Goal: Task Accomplishment & Management: Complete application form

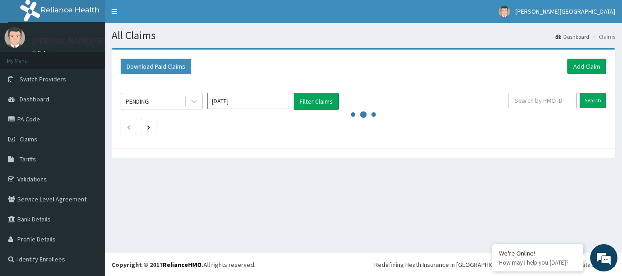
click at [558, 106] on input "text" at bounding box center [542, 100] width 68 height 15
paste input "SZA/10001/D"
type input "SZA/10001/D"
click at [596, 100] on input "Search" at bounding box center [592, 100] width 26 height 15
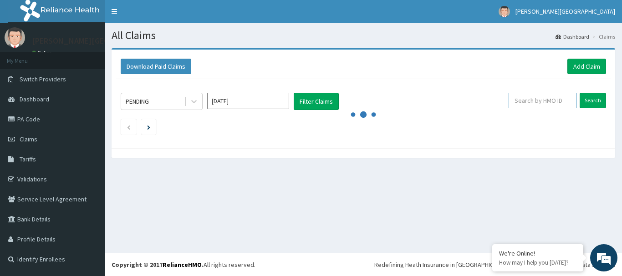
click at [543, 103] on input "text" at bounding box center [542, 100] width 68 height 15
paste input "SZA/10001/D"
type input "SZA/10001/D"
click at [590, 99] on input "Search" at bounding box center [592, 100] width 26 height 15
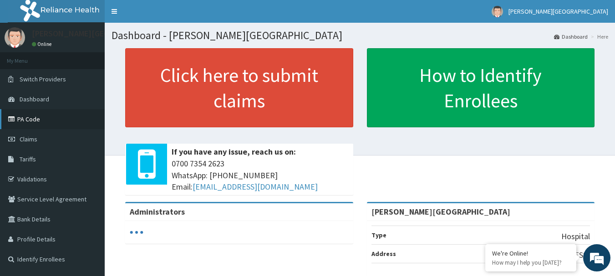
click at [31, 121] on link "PA Code" at bounding box center [52, 119] width 105 height 20
click at [33, 122] on link "PA Code" at bounding box center [52, 119] width 105 height 20
click at [35, 139] on span "Claims" at bounding box center [29, 139] width 18 height 8
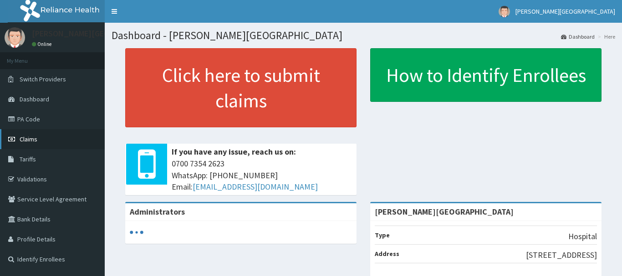
click at [44, 137] on link "Claims" at bounding box center [52, 139] width 105 height 20
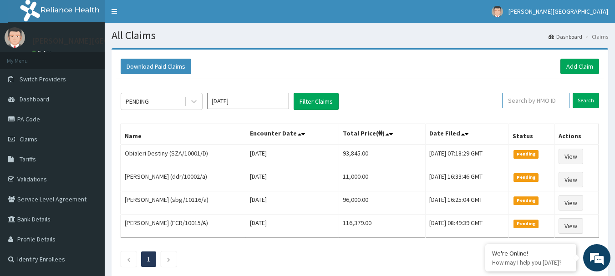
click at [548, 101] on input "text" at bounding box center [535, 100] width 67 height 15
paste input "SZA/10001/D"
type input "SZA/10001/D"
click at [585, 101] on input "Search" at bounding box center [585, 100] width 26 height 15
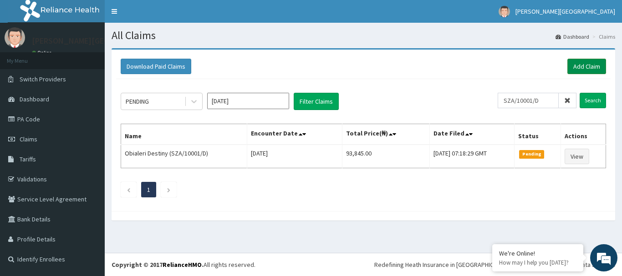
click at [586, 66] on link "Add Claim" at bounding box center [586, 66] width 39 height 15
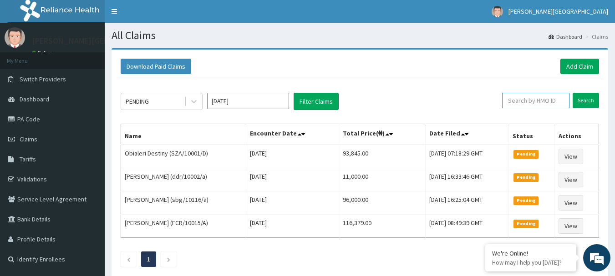
click at [540, 104] on input "text" at bounding box center [535, 100] width 67 height 15
paste input "MFL/10196/A"
click at [589, 96] on input "Search" at bounding box center [585, 100] width 26 height 15
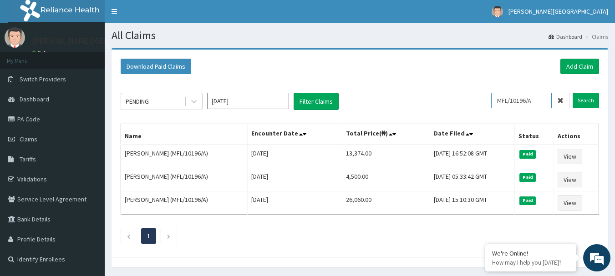
click at [523, 101] on input "MFL/10196/A" at bounding box center [521, 100] width 61 height 15
paste input "CHL/10270"
type input "CHL/10270/A"
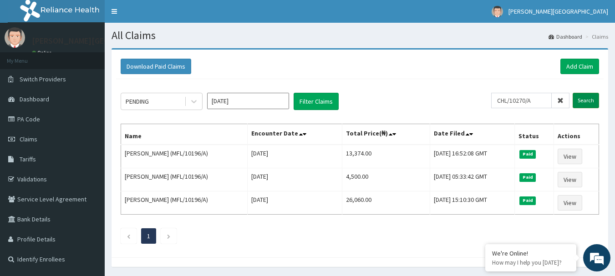
click at [581, 101] on input "Search" at bounding box center [585, 100] width 26 height 15
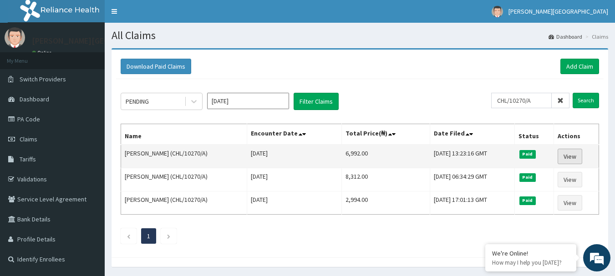
click at [573, 155] on link "View" at bounding box center [569, 156] width 25 height 15
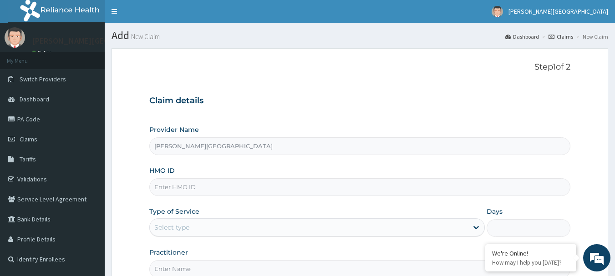
click at [194, 190] on input "HMO ID" at bounding box center [359, 187] width 421 height 18
paste input "MFL/10196/A"
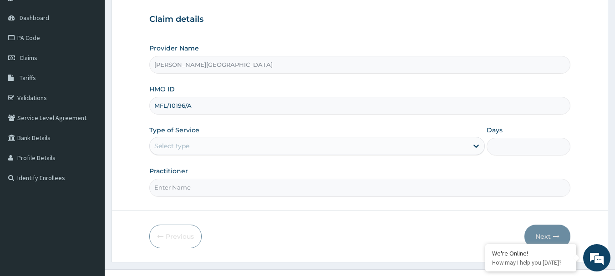
scroll to position [91, 0]
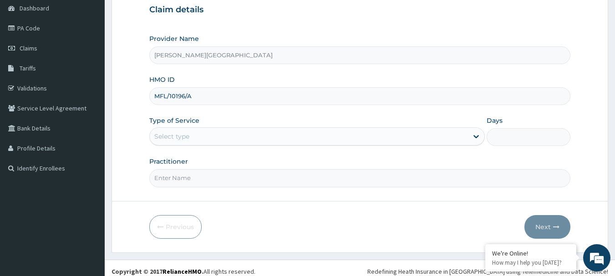
type input "MFL/10196/A"
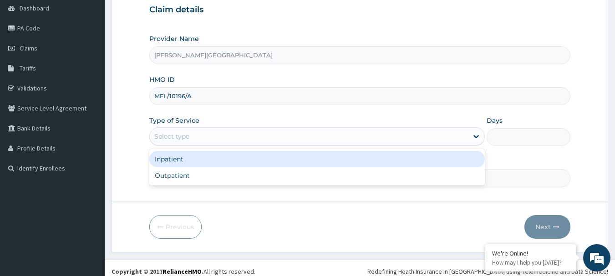
click at [196, 131] on div "Select type" at bounding box center [309, 136] width 318 height 15
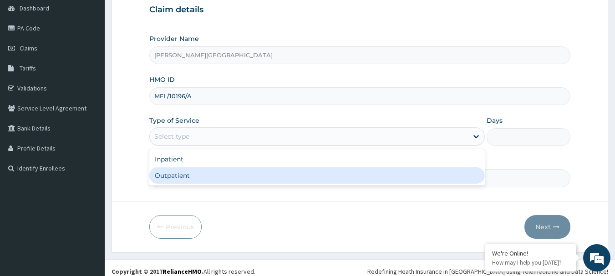
click at [195, 176] on div "Outpatient" at bounding box center [316, 175] width 335 height 16
type input "1"
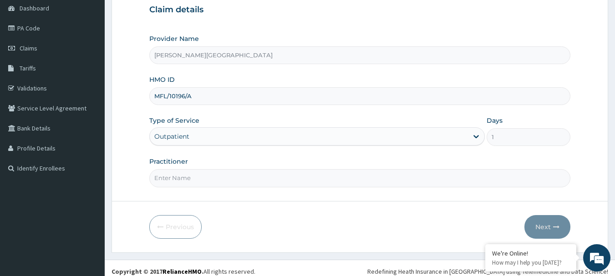
click at [195, 176] on input "Practitioner" at bounding box center [359, 178] width 421 height 18
type input "AA"
click at [537, 230] on button "Next" at bounding box center [547, 227] width 46 height 24
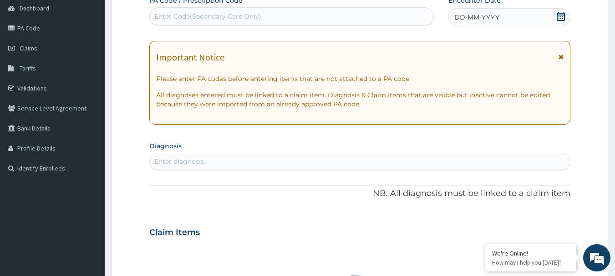
click at [559, 55] on icon at bounding box center [560, 57] width 5 height 6
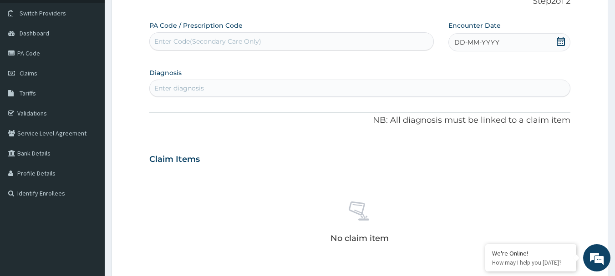
scroll to position [46, 0]
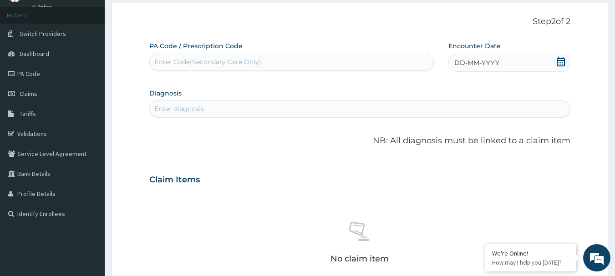
click at [563, 61] on icon at bounding box center [560, 61] width 9 height 9
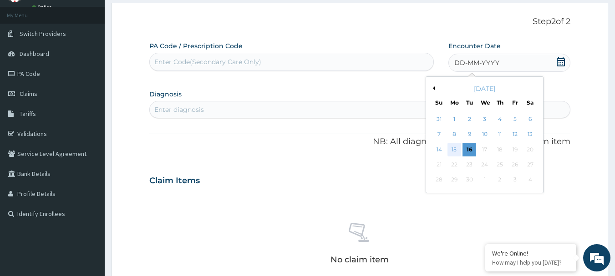
click at [455, 150] on div "15" at bounding box center [454, 150] width 14 height 14
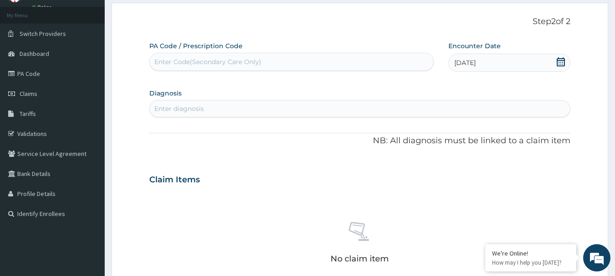
drag, startPoint x: 214, startPoint y: 109, endPoint x: 207, endPoint y: 110, distance: 7.3
click at [207, 110] on div "Enter diagnosis" at bounding box center [360, 108] width 420 height 15
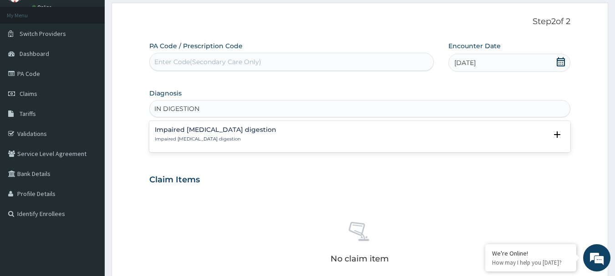
click at [162, 108] on input "IN DIGESTION" at bounding box center [177, 108] width 46 height 9
type input "INDIGESTION"
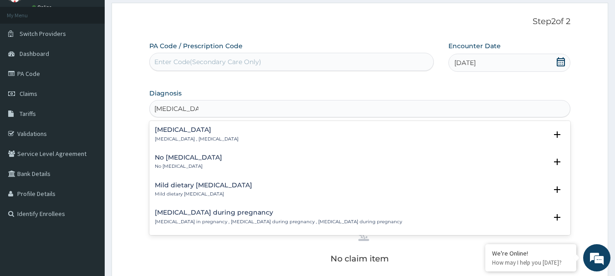
click at [179, 137] on p "Indigestion , Dyspepsia" at bounding box center [197, 139] width 84 height 6
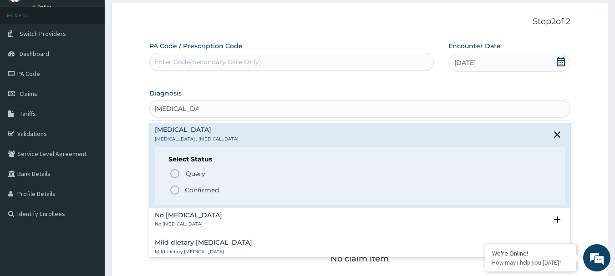
click at [197, 186] on p "Confirmed" at bounding box center [202, 190] width 34 height 9
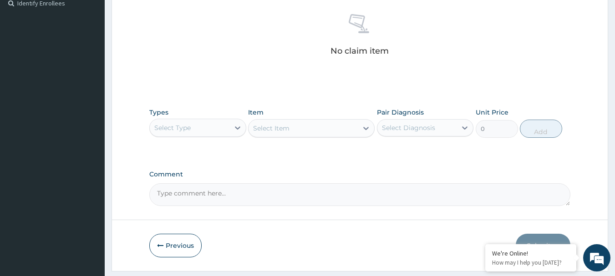
scroll to position [273, 0]
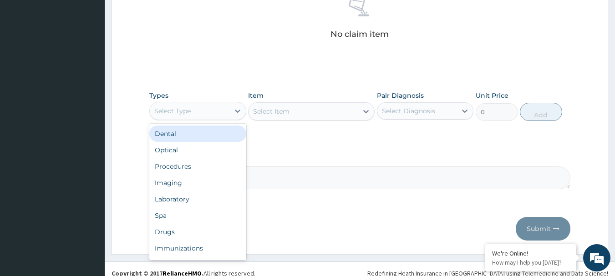
click at [206, 114] on div "Select Type" at bounding box center [190, 111] width 80 height 15
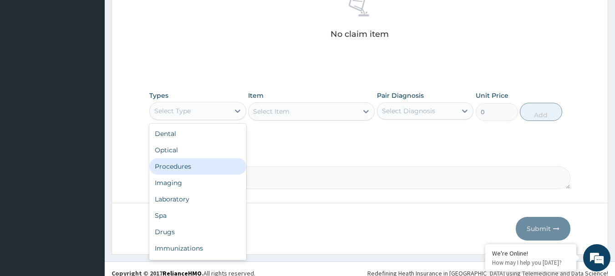
click at [195, 166] on div "Procedures" at bounding box center [197, 166] width 97 height 16
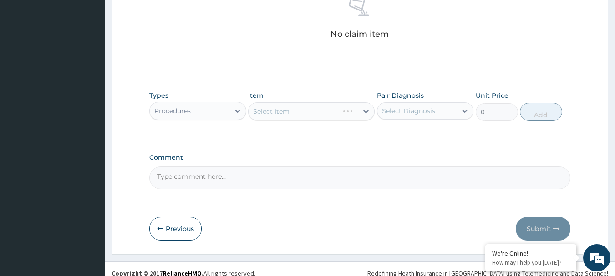
click at [315, 114] on div "Select Item" at bounding box center [311, 111] width 126 height 18
click at [316, 114] on div "Select Item" at bounding box center [302, 111] width 109 height 15
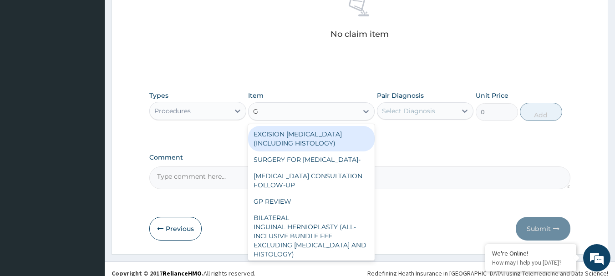
type input "GP"
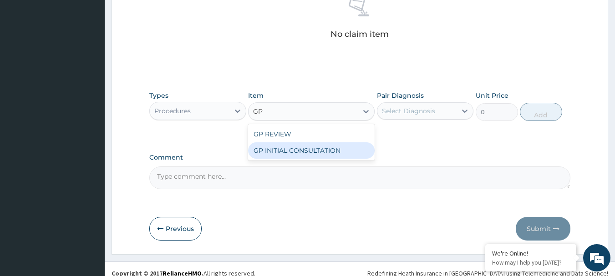
click at [328, 152] on div "GP INITIAL CONSULTATION" at bounding box center [311, 150] width 126 height 16
type input "2000"
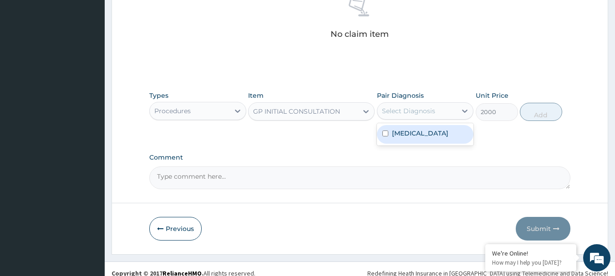
click at [398, 114] on div "Select Diagnosis" at bounding box center [408, 110] width 53 height 9
click at [400, 130] on label "Indigestion" at bounding box center [420, 133] width 56 height 9
checkbox input "true"
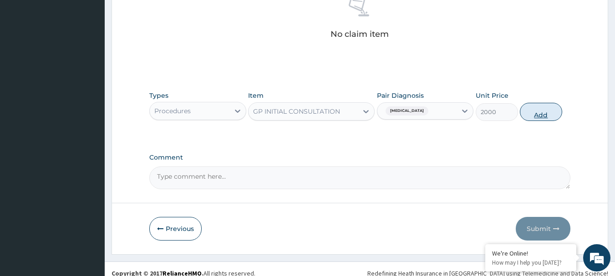
click at [536, 114] on button "Add" at bounding box center [541, 112] width 42 height 18
type input "0"
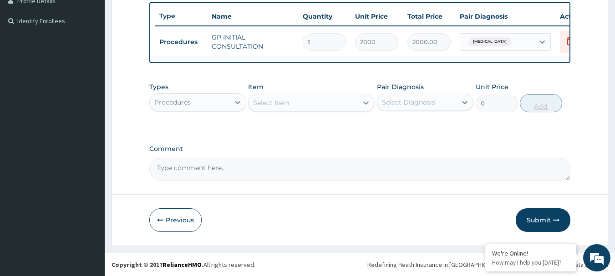
scroll to position [245, 0]
click at [553, 214] on button "Submit" at bounding box center [543, 220] width 55 height 24
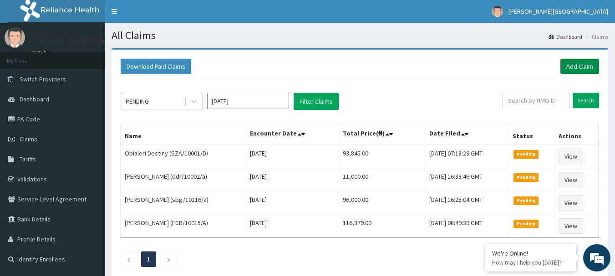
click at [574, 65] on link "Add Claim" at bounding box center [579, 66] width 39 height 15
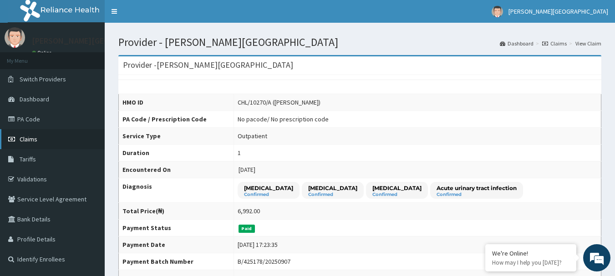
click at [25, 144] on link "Claims" at bounding box center [52, 139] width 105 height 20
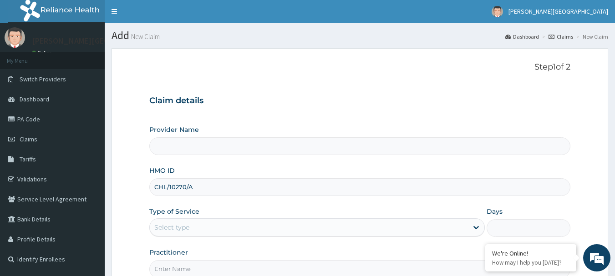
type input "CHL/10270/A"
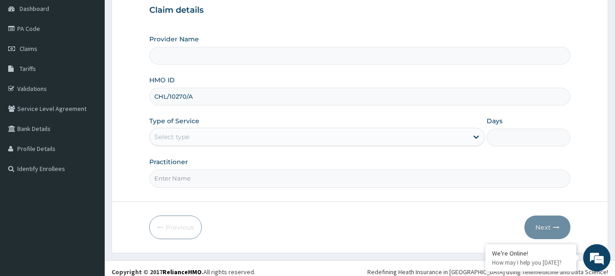
scroll to position [91, 0]
type input "[PERSON_NAME][GEOGRAPHIC_DATA]"
type input "CHL/10270/A"
click at [194, 135] on div "Select type" at bounding box center [309, 136] width 318 height 15
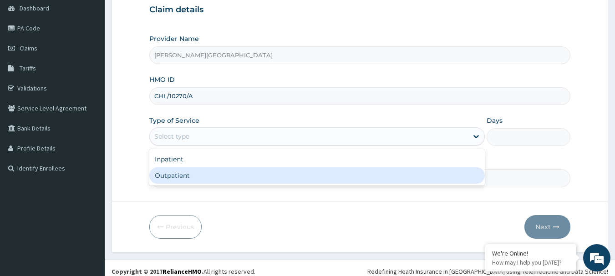
click at [194, 174] on div "Outpatient" at bounding box center [316, 175] width 335 height 16
type input "1"
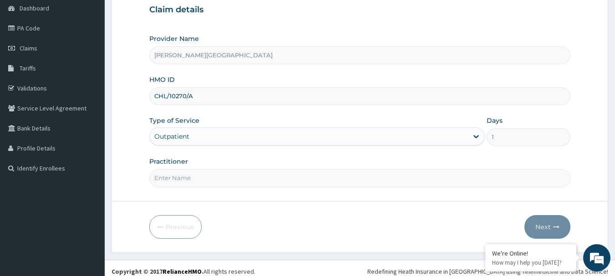
click at [195, 181] on input "Practitioner" at bounding box center [359, 178] width 421 height 18
type input "AA"
click at [547, 223] on button "Next" at bounding box center [547, 227] width 46 height 24
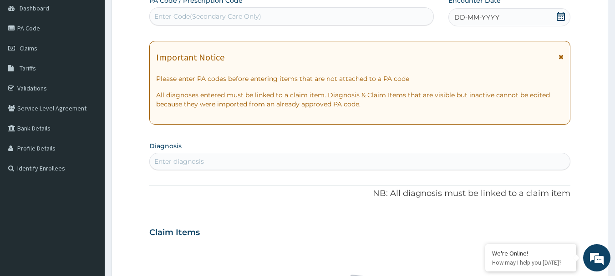
click at [562, 54] on icon at bounding box center [560, 57] width 5 height 6
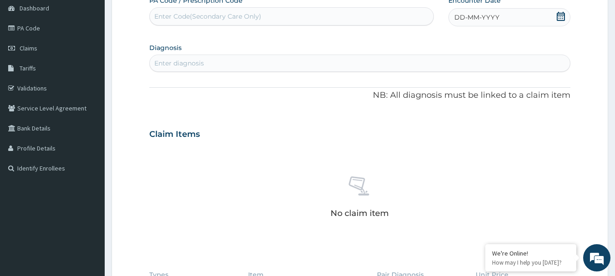
click at [561, 17] on icon at bounding box center [560, 16] width 8 height 9
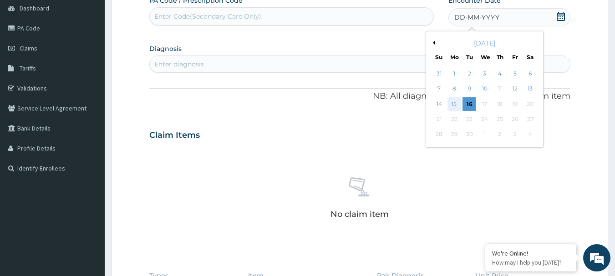
click at [454, 104] on div "15" at bounding box center [454, 104] width 14 height 14
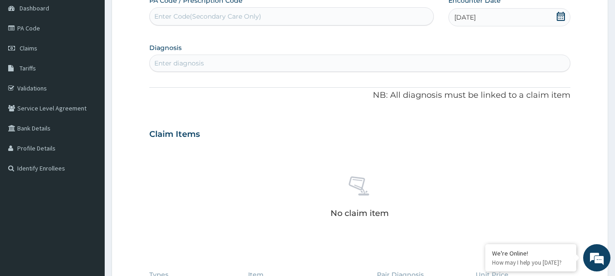
scroll to position [0, 0]
click at [200, 60] on div "Enter diagnosis" at bounding box center [179, 63] width 50 height 9
type input "PHARYN"
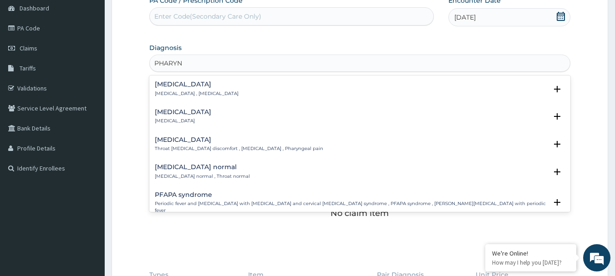
click at [189, 115] on h4 "[MEDICAL_DATA]" at bounding box center [183, 112] width 56 height 7
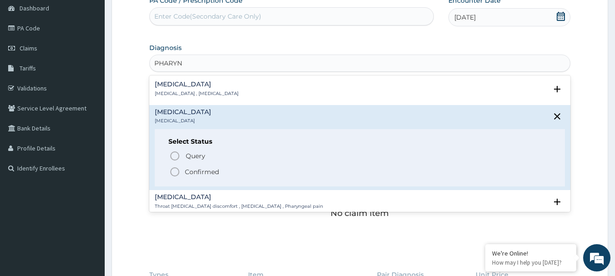
click at [193, 171] on p "Confirmed" at bounding box center [202, 171] width 34 height 9
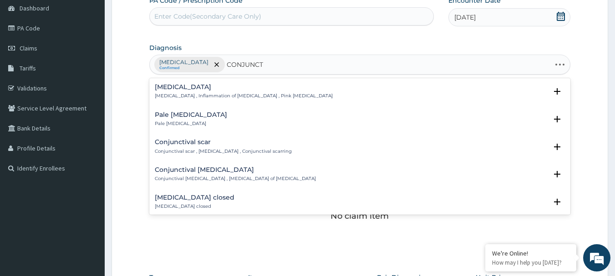
type input "CONJUNCTI"
click at [226, 90] on h4 "Conjunctivitis" at bounding box center [244, 87] width 178 height 7
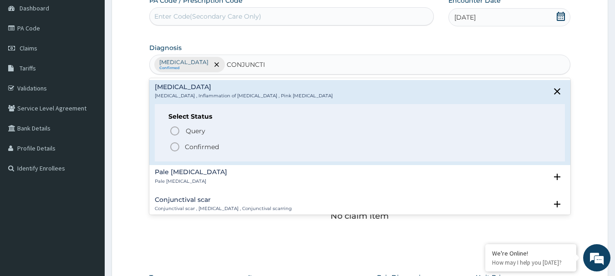
click at [195, 146] on p "Confirmed" at bounding box center [202, 146] width 34 height 9
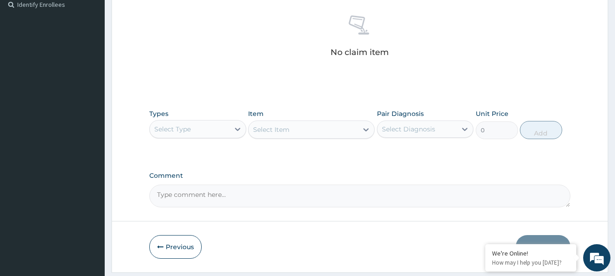
scroll to position [282, 0]
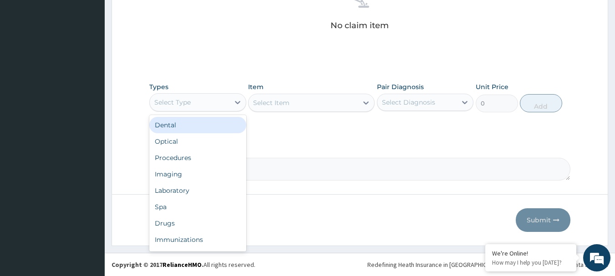
drag, startPoint x: 216, startPoint y: 102, endPoint x: 211, endPoint y: 121, distance: 18.9
click at [216, 103] on div "Select Type" at bounding box center [190, 102] width 80 height 15
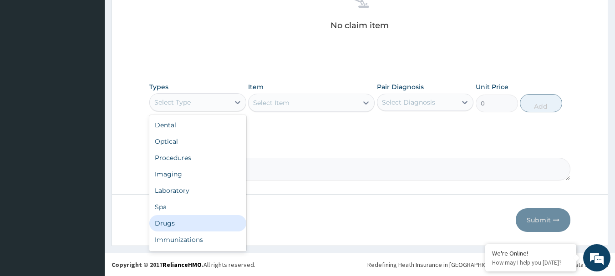
click at [182, 221] on div "Drugs" at bounding box center [197, 223] width 97 height 16
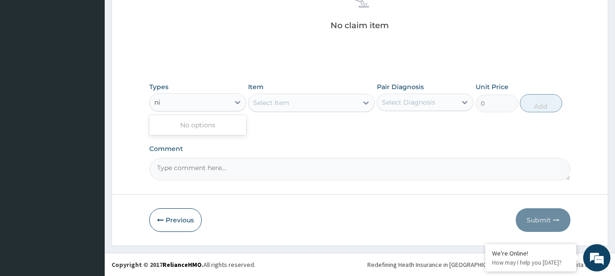
type input "n"
click at [335, 166] on textarea "Comment" at bounding box center [359, 169] width 421 height 23
click at [306, 102] on div "Select Item" at bounding box center [302, 103] width 109 height 15
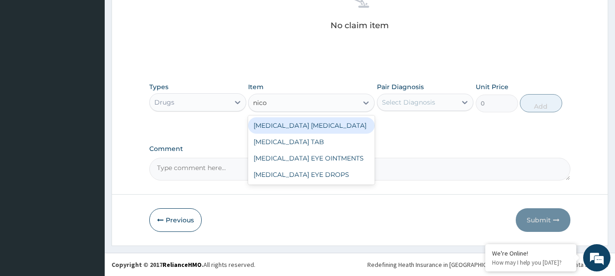
type input "nicol"
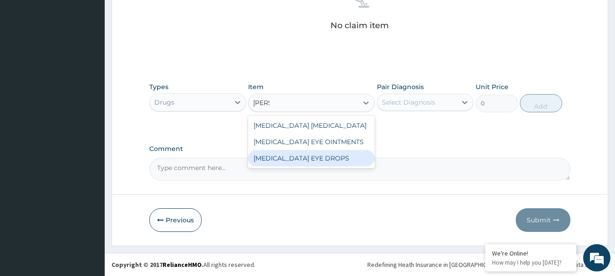
click at [332, 167] on div "[MEDICAL_DATA] EYE DROPS" at bounding box center [311, 158] width 126 height 16
type input "400"
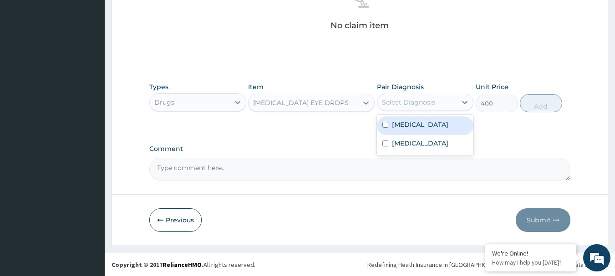
click at [407, 101] on div "Select Diagnosis" at bounding box center [408, 102] width 53 height 9
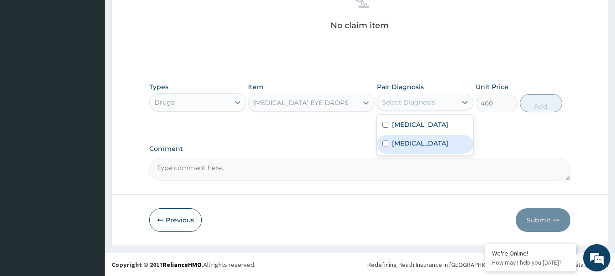
click at [412, 146] on label "Conjunctivitis" at bounding box center [420, 143] width 56 height 9
checkbox input "true"
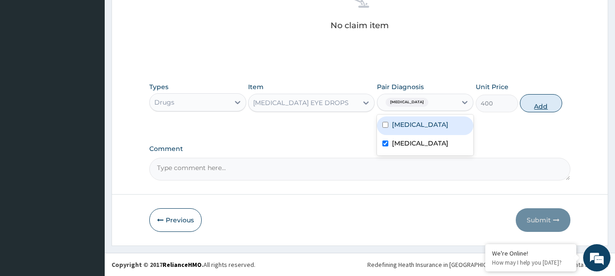
click at [546, 101] on button "Add" at bounding box center [541, 103] width 42 height 18
type input "0"
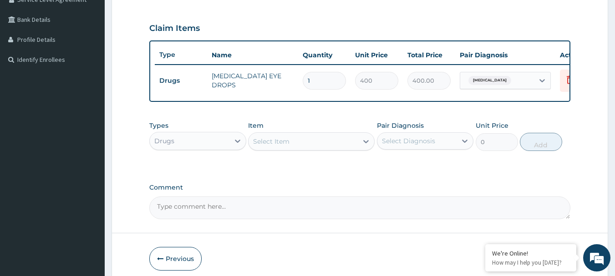
scroll to position [109, 0]
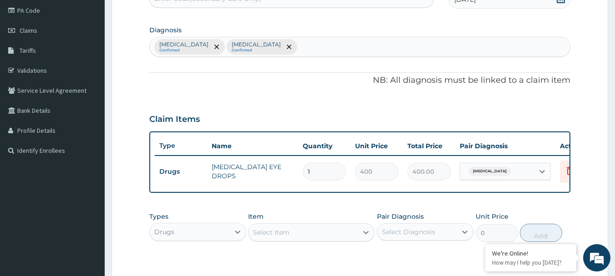
click at [294, 45] on div "Pharyngitis Confirmed Conjunctivitis Confirmed" at bounding box center [360, 46] width 420 height 19
type input "malaria"
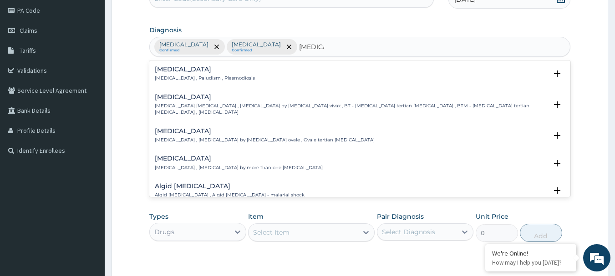
click at [202, 71] on h4 "Malaria" at bounding box center [205, 69] width 100 height 7
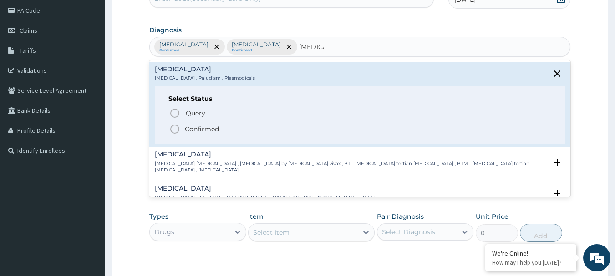
click at [209, 127] on p "Confirmed" at bounding box center [202, 129] width 34 height 9
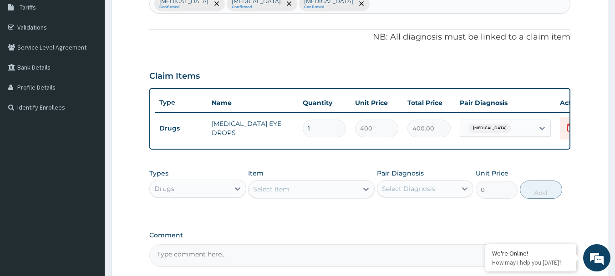
scroll to position [245, 0]
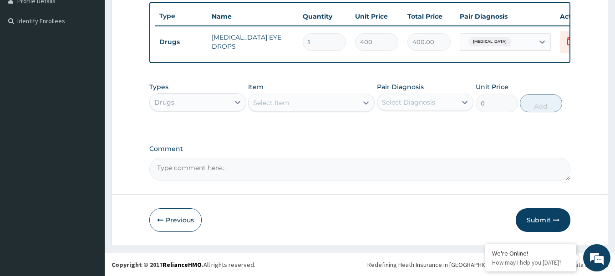
click at [300, 111] on div "Select Item" at bounding box center [311, 103] width 126 height 18
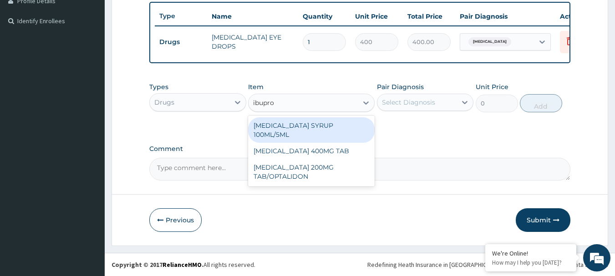
type input "ibuprof"
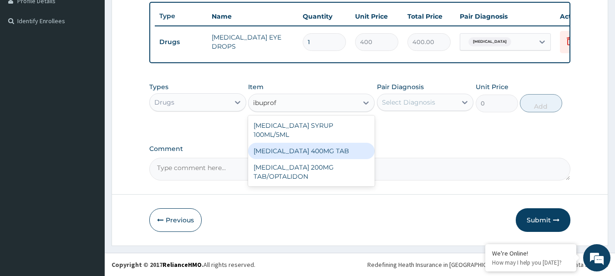
click at [321, 143] on div "IBUPROFEN 400MG TAB" at bounding box center [311, 151] width 126 height 16
type input "40"
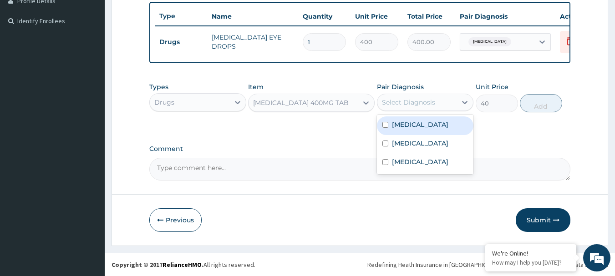
click at [389, 98] on div "Select Diagnosis" at bounding box center [408, 102] width 53 height 9
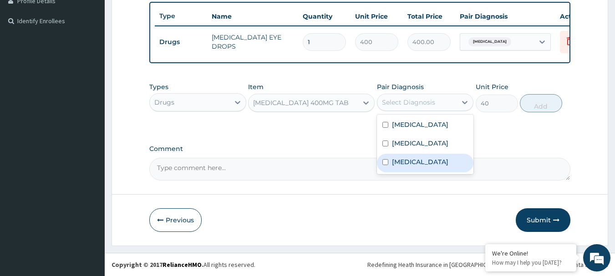
click at [399, 166] on label "Malaria" at bounding box center [420, 161] width 56 height 9
checkbox input "true"
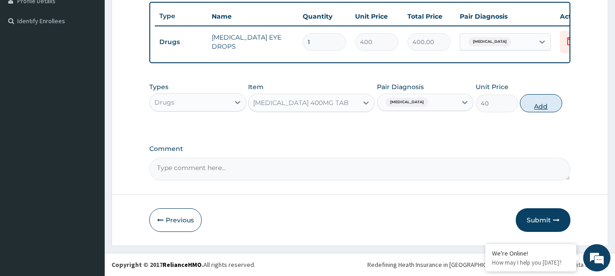
click at [541, 103] on button "Add" at bounding box center [541, 103] width 42 height 18
type input "0"
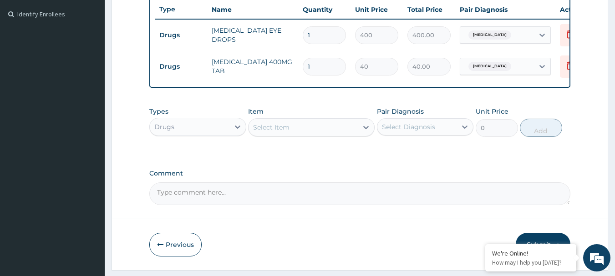
type input "10"
type input "400.00"
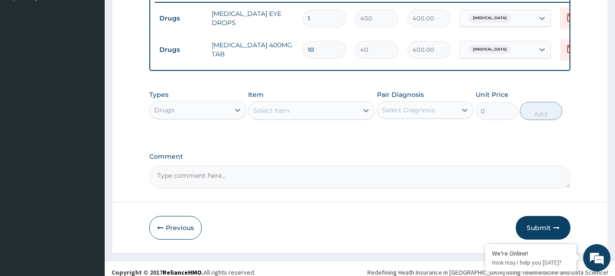
scroll to position [277, 0]
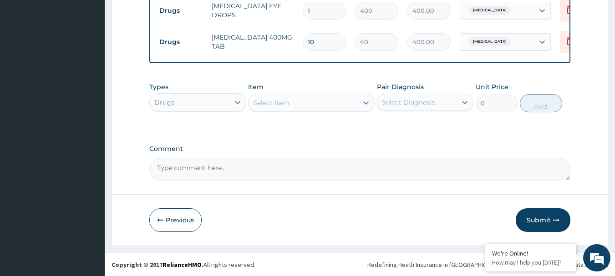
type input "10"
click at [206, 107] on div "Drugs" at bounding box center [190, 102] width 80 height 15
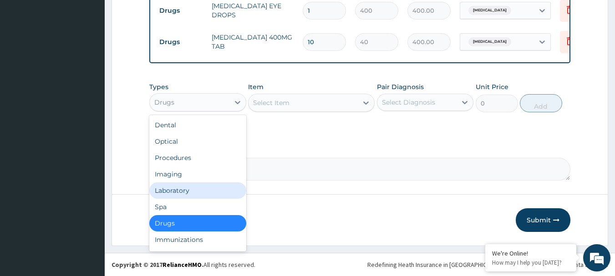
click at [177, 191] on div "Laboratory" at bounding box center [197, 190] width 97 height 16
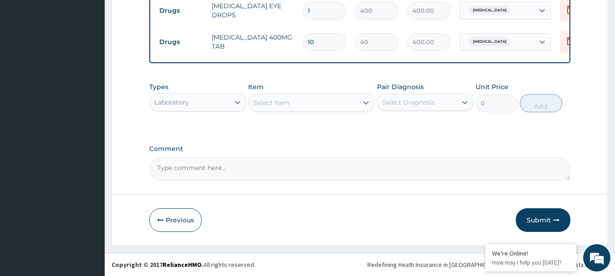
click at [264, 102] on div "Select Item" at bounding box center [271, 102] width 36 height 9
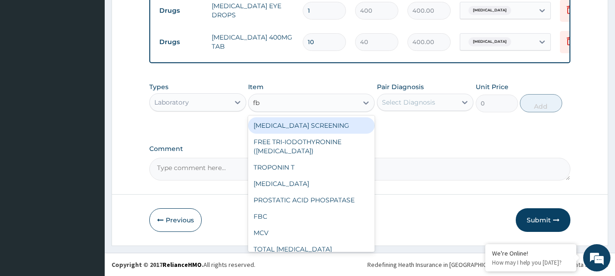
type input "fbc"
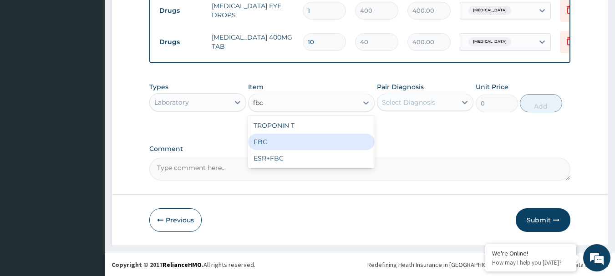
click at [280, 140] on div "FBC" at bounding box center [311, 142] width 126 height 16
type input "2000"
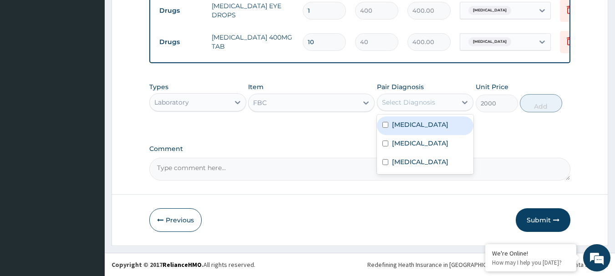
click at [403, 98] on div "Select Diagnosis" at bounding box center [408, 102] width 53 height 9
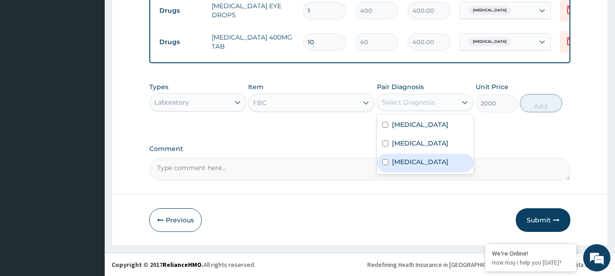
click at [409, 160] on label "Malaria" at bounding box center [420, 161] width 56 height 9
checkbox input "true"
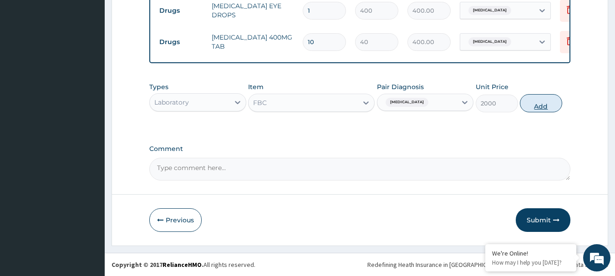
click at [537, 104] on button "Add" at bounding box center [541, 103] width 42 height 18
type input "0"
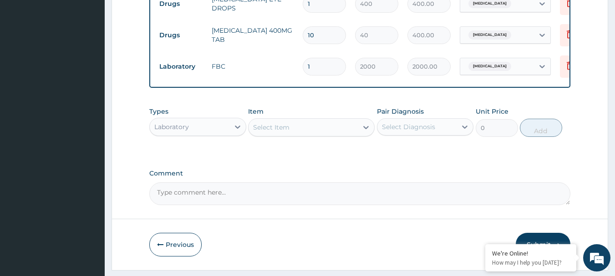
click at [202, 134] on div "Laboratory" at bounding box center [190, 127] width 80 height 15
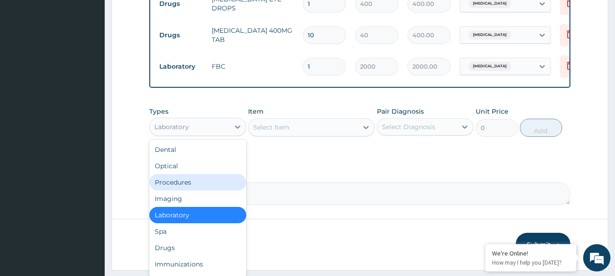
click at [186, 189] on div "Procedures" at bounding box center [197, 182] width 97 height 16
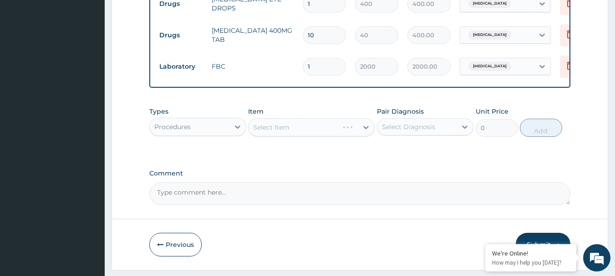
click at [283, 130] on div "Select Item" at bounding box center [311, 127] width 126 height 18
click at [283, 134] on div "Select Item" at bounding box center [311, 127] width 126 height 18
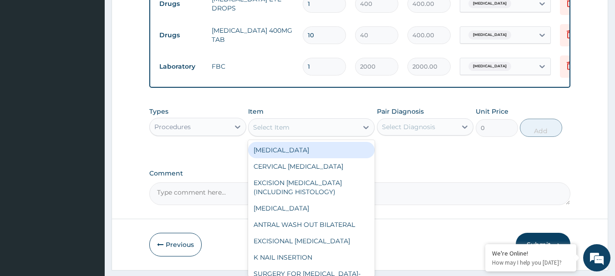
click at [283, 132] on div "Select Item" at bounding box center [271, 127] width 36 height 9
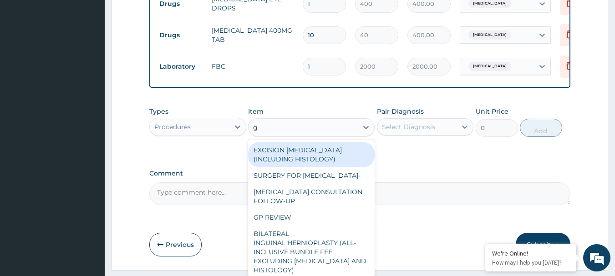
type input "gp"
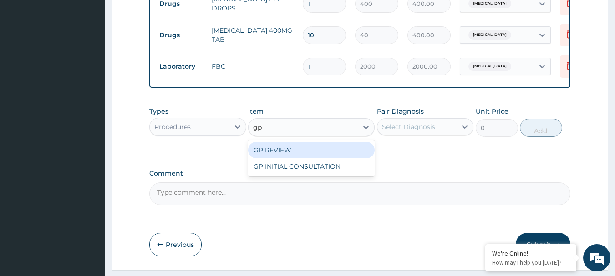
click at [293, 154] on div "GP REVIEW" at bounding box center [311, 150] width 126 height 16
type input "1500"
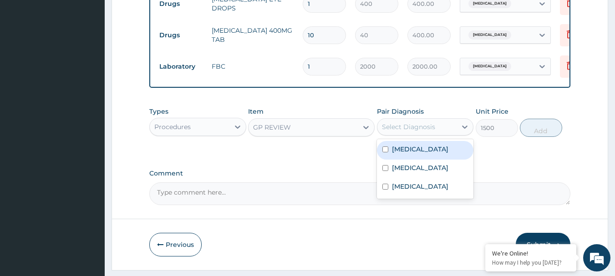
click at [399, 132] on div "Select Diagnosis" at bounding box center [408, 126] width 53 height 9
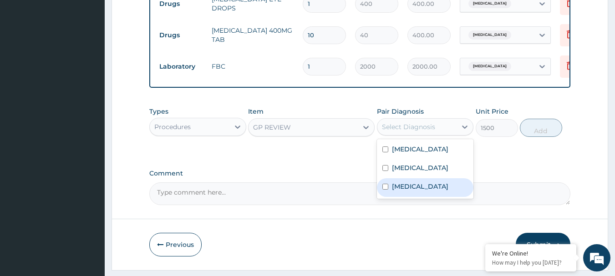
click at [410, 191] on label "Malaria" at bounding box center [420, 186] width 56 height 9
checkbox input "true"
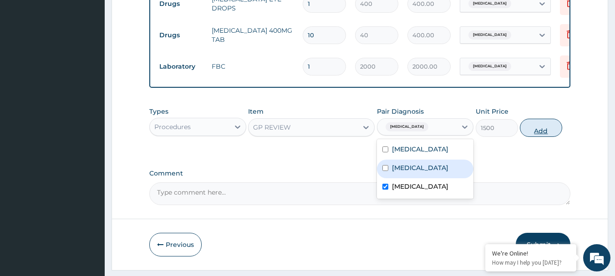
click at [544, 137] on button "Add" at bounding box center [541, 128] width 42 height 18
type input "0"
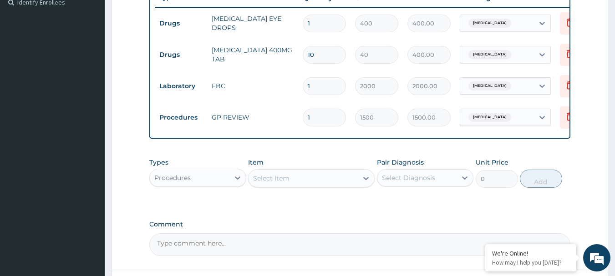
scroll to position [339, 0]
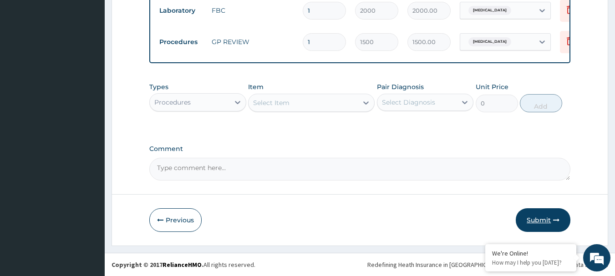
click at [535, 223] on button "Submit" at bounding box center [543, 220] width 55 height 24
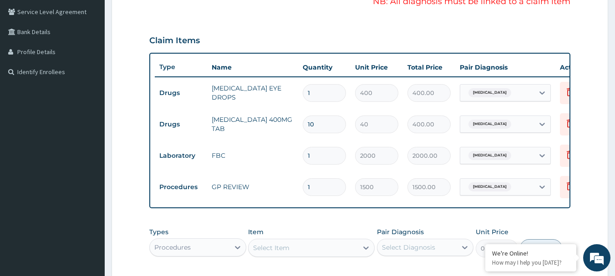
scroll to position [203, 0]
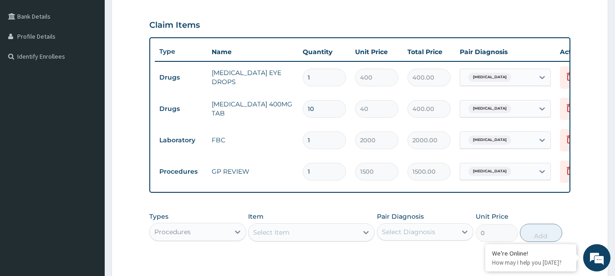
drag, startPoint x: 496, startPoint y: 167, endPoint x: 485, endPoint y: 181, distance: 17.8
click at [494, 167] on div "Malaria" at bounding box center [497, 171] width 74 height 15
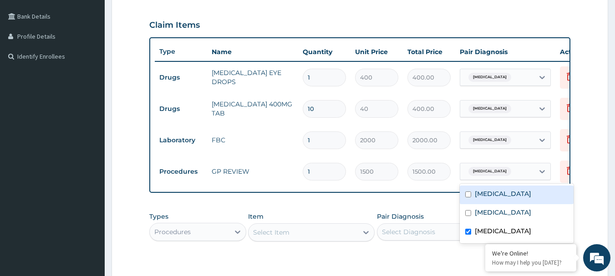
drag, startPoint x: 473, startPoint y: 192, endPoint x: 470, endPoint y: 199, distance: 7.6
click at [473, 192] on div "Pharyngitis" at bounding box center [517, 195] width 114 height 19
checkbox input "true"
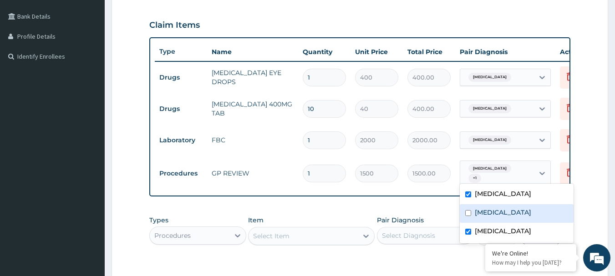
click at [466, 216] on input "checkbox" at bounding box center [468, 213] width 6 height 6
checkbox input "true"
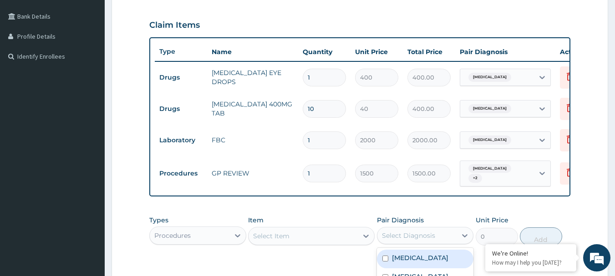
click at [434, 243] on div "Select Diagnosis" at bounding box center [417, 235] width 80 height 15
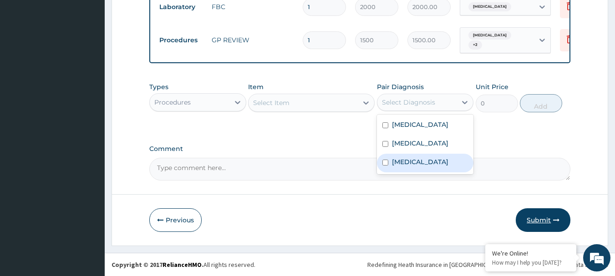
click at [536, 219] on button "Submit" at bounding box center [543, 220] width 55 height 24
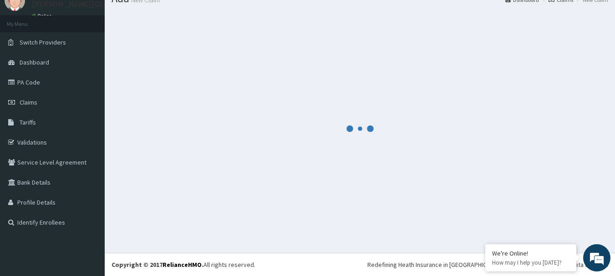
scroll to position [37, 0]
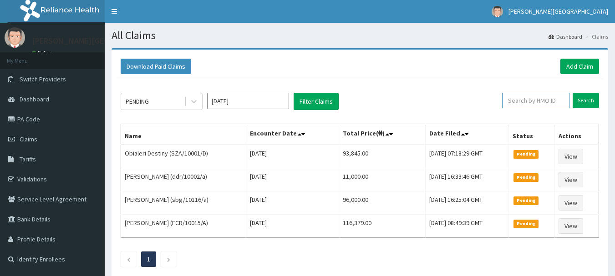
click at [525, 97] on input "text" at bounding box center [535, 100] width 67 height 15
paste input "FMC/11675/A"
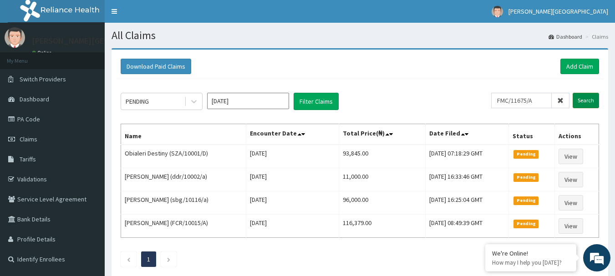
click at [592, 99] on input "Search" at bounding box center [585, 100] width 26 height 15
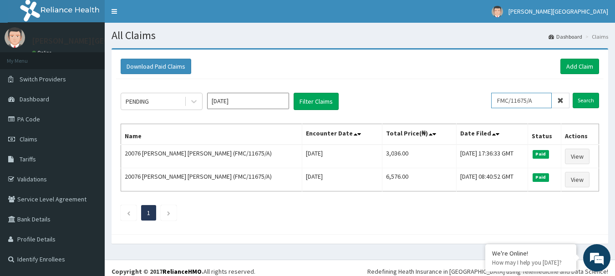
click at [530, 101] on input "FMC/11675/A" at bounding box center [521, 100] width 61 height 15
paste input "kud/10585/a"
click at [584, 104] on input "Search" at bounding box center [585, 100] width 26 height 15
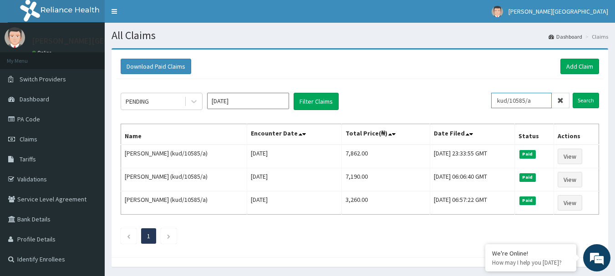
click at [512, 98] on input "kud/10585/a" at bounding box center [521, 100] width 61 height 15
paste input "DAL/10625/B"
click at [577, 96] on input "Search" at bounding box center [585, 100] width 26 height 15
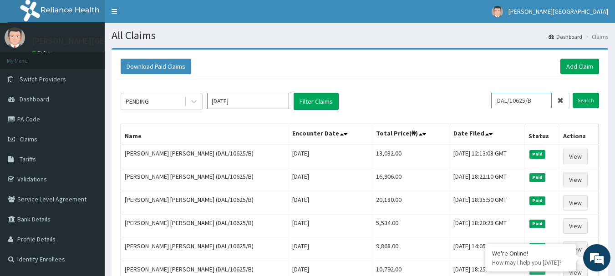
drag, startPoint x: 539, startPoint y: 102, endPoint x: 466, endPoint y: 100, distance: 72.4
click at [466, 100] on div "PENDING Sep 2025 Filter Claims DAL/10625/B Search" at bounding box center [360, 101] width 478 height 17
paste input "OPB/10069/A"
type input "OPB/10069/A"
click at [587, 99] on input "Search" at bounding box center [585, 100] width 26 height 15
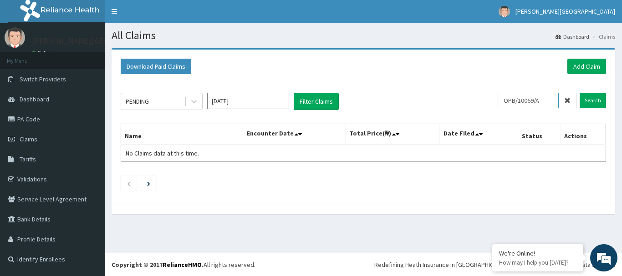
click at [516, 99] on input "OPB/10069/A" at bounding box center [527, 100] width 61 height 15
click at [41, 161] on link "Tariffs" at bounding box center [52, 159] width 105 height 20
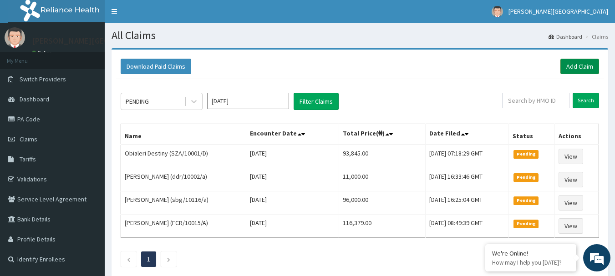
click at [585, 69] on link "Add Claim" at bounding box center [579, 66] width 39 height 15
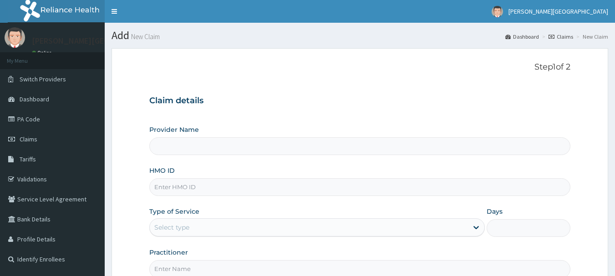
click at [183, 188] on input "HMO ID" at bounding box center [359, 187] width 421 height 18
paste input "FMC/11675/A"
type input "FMC/11675/A"
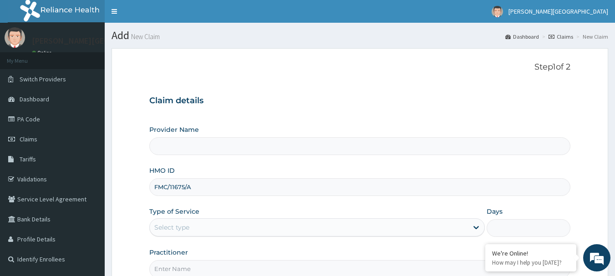
type input "[PERSON_NAME][GEOGRAPHIC_DATA]"
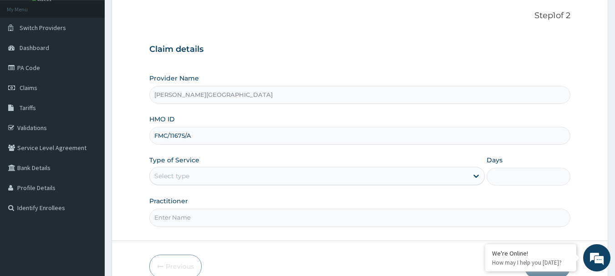
scroll to position [91, 0]
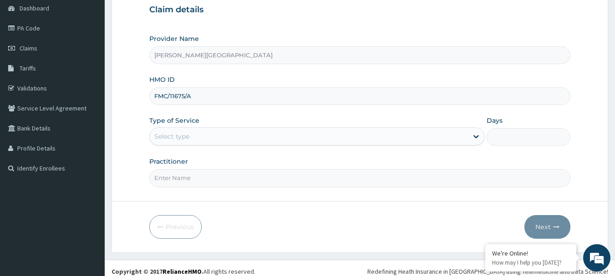
type input "FMC/11675/A"
click at [211, 135] on div "Select type" at bounding box center [309, 136] width 318 height 15
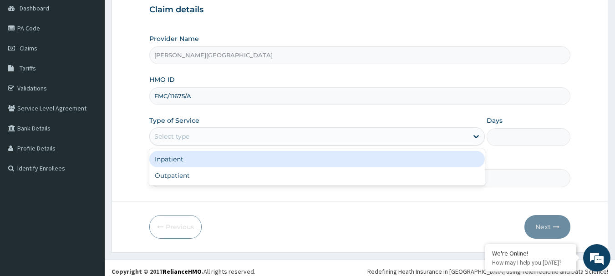
click at [205, 167] on div "Outpatient" at bounding box center [316, 175] width 335 height 16
type input "1"
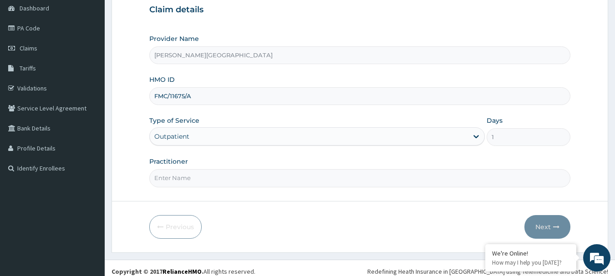
click at [205, 171] on input "Practitioner" at bounding box center [359, 178] width 421 height 18
type input "AA"
click at [538, 224] on button "Next" at bounding box center [547, 227] width 46 height 24
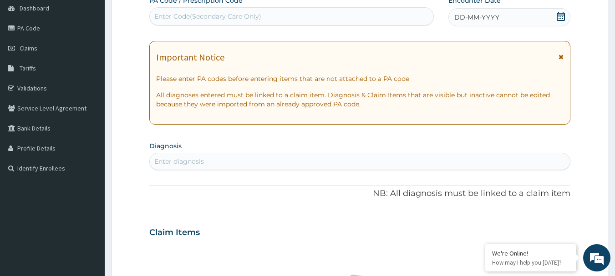
scroll to position [0, 0]
click at [560, 57] on icon at bounding box center [560, 57] width 5 height 6
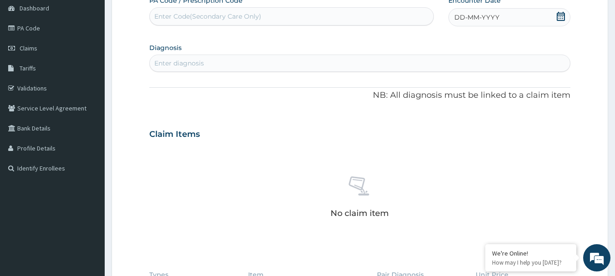
click at [557, 17] on icon at bounding box center [560, 16] width 8 height 9
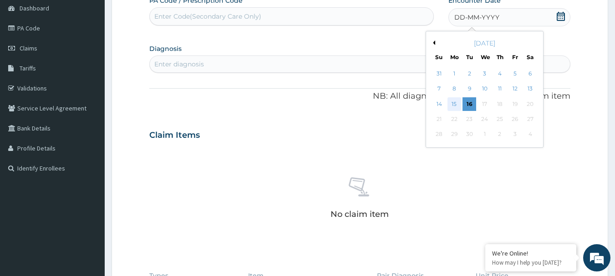
click at [455, 104] on div "15" at bounding box center [454, 104] width 14 height 14
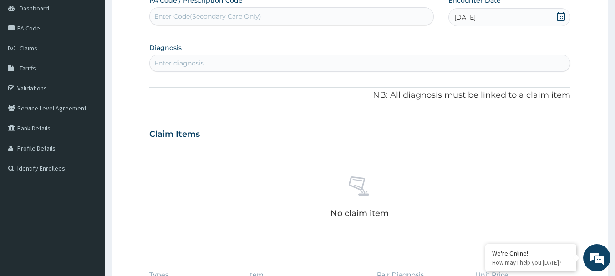
click at [218, 67] on div "Enter diagnosis" at bounding box center [360, 63] width 420 height 15
type input ","
type input "malaria"
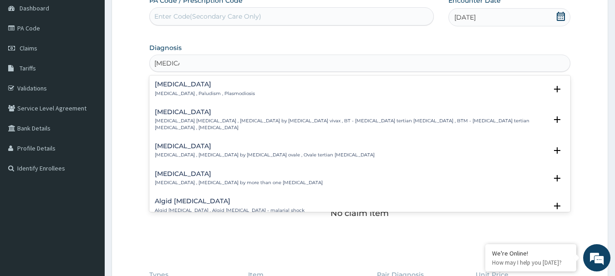
click at [197, 89] on div "Malaria Malaria , Paludism , Plasmodiosis" at bounding box center [205, 89] width 100 height 16
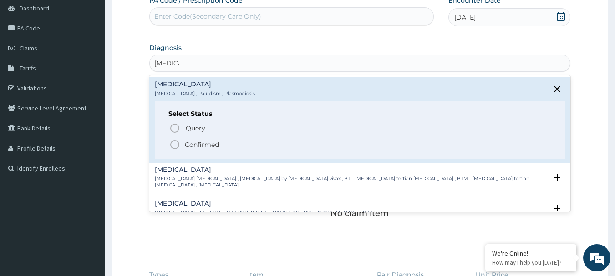
click at [205, 146] on p "Confirmed" at bounding box center [202, 144] width 34 height 9
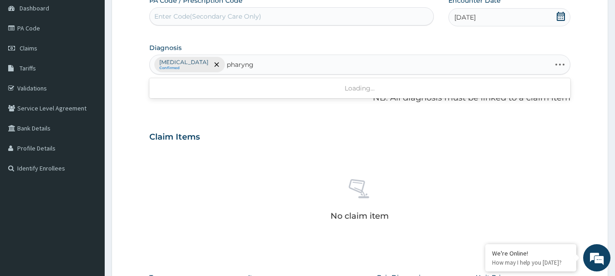
type input "pharyngi"
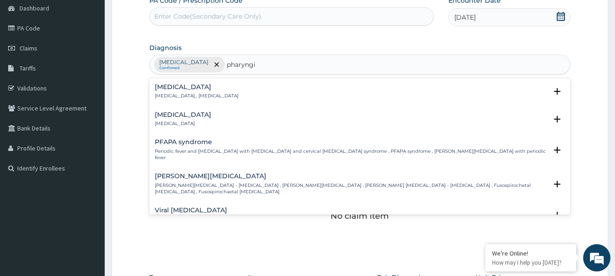
drag, startPoint x: 192, startPoint y: 123, endPoint x: 187, endPoint y: 121, distance: 5.6
click at [187, 121] on div "Pharyngitis Pharyngitis" at bounding box center [360, 119] width 410 height 16
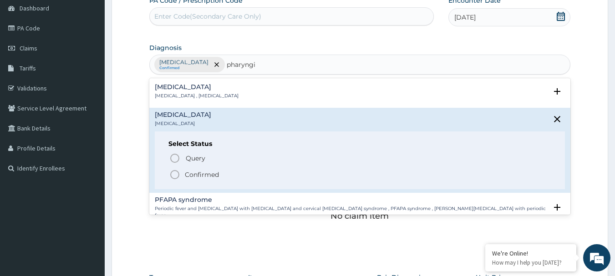
click at [208, 175] on p "Confirmed" at bounding box center [202, 174] width 34 height 9
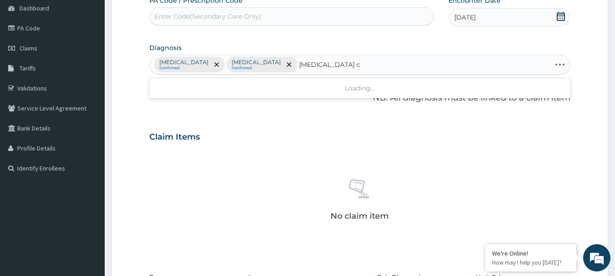
type input "peptic ulcer disease"
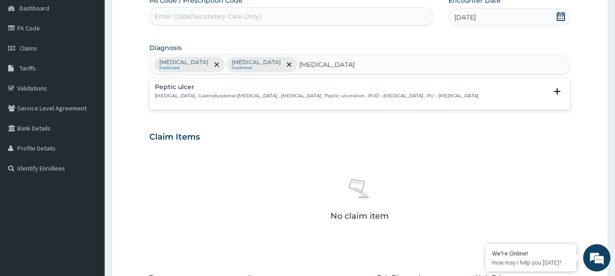
click at [206, 95] on p "Peptic ulcer , Gastroduodenal ulcer , Peptic ulcer disease , Peptic ulceration …" at bounding box center [317, 96] width 324 height 6
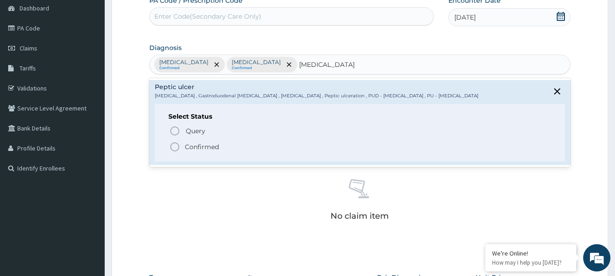
click at [217, 146] on p "Confirmed" at bounding box center [202, 146] width 34 height 9
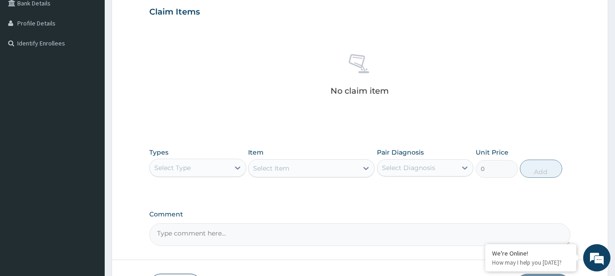
scroll to position [273, 0]
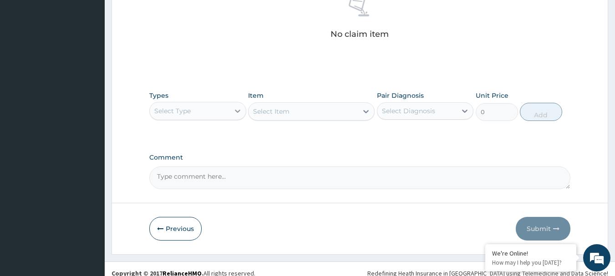
click at [232, 111] on div at bounding box center [237, 111] width 16 height 16
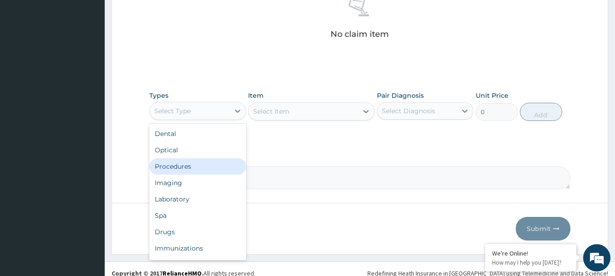
click at [187, 167] on div "Procedures" at bounding box center [197, 166] width 97 height 16
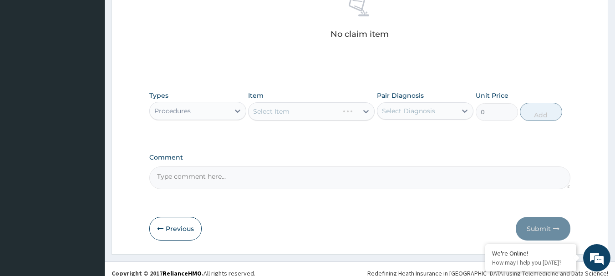
click at [294, 114] on div "Select Item" at bounding box center [311, 111] width 126 height 18
click at [294, 114] on div "Select Item" at bounding box center [302, 111] width 109 height 15
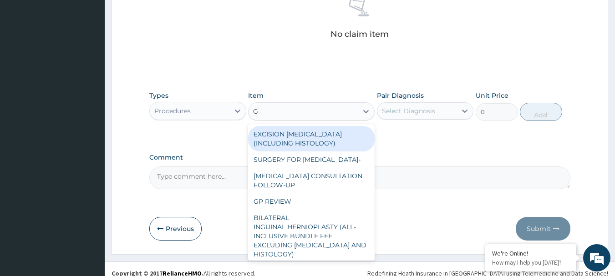
type input "GP"
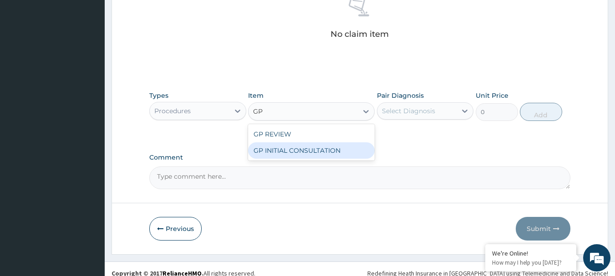
click at [302, 151] on div "GP INITIAL CONSULTATION" at bounding box center [311, 150] width 126 height 16
type input "2000"
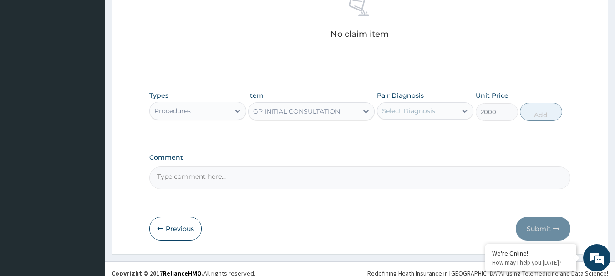
drag, startPoint x: 419, startPoint y: 106, endPoint x: 415, endPoint y: 121, distance: 15.7
click at [419, 106] on div "Select Diagnosis" at bounding box center [408, 110] width 53 height 9
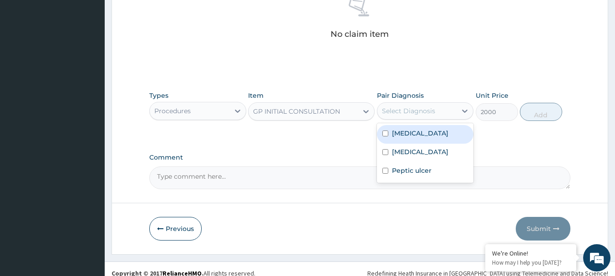
click at [415, 136] on label "Malaria" at bounding box center [420, 133] width 56 height 9
checkbox input "true"
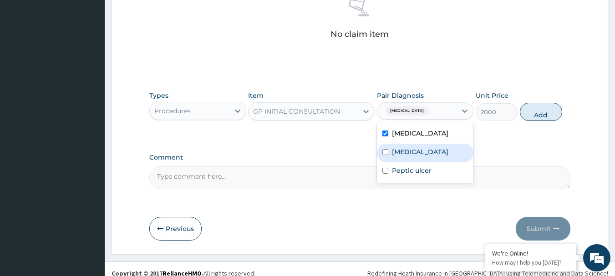
click at [424, 155] on label "Pharyngitis" at bounding box center [420, 151] width 56 height 9
checkbox input "true"
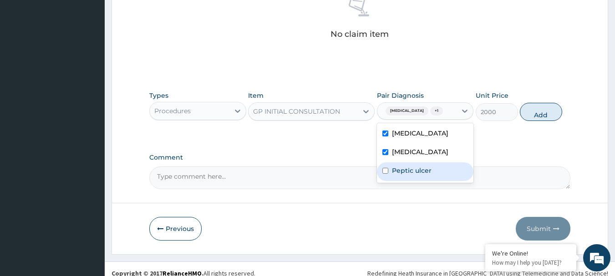
click at [427, 177] on div "Peptic ulcer" at bounding box center [425, 171] width 97 height 19
checkbox input "true"
click at [538, 107] on button "Add" at bounding box center [541, 112] width 42 height 18
type input "0"
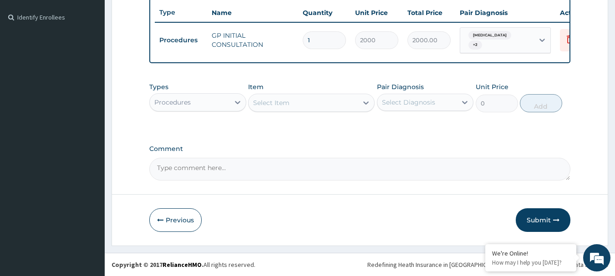
scroll to position [245, 0]
drag, startPoint x: 191, startPoint y: 95, endPoint x: 191, endPoint y: 102, distance: 7.3
click at [191, 102] on div "Procedures" at bounding box center [190, 102] width 80 height 15
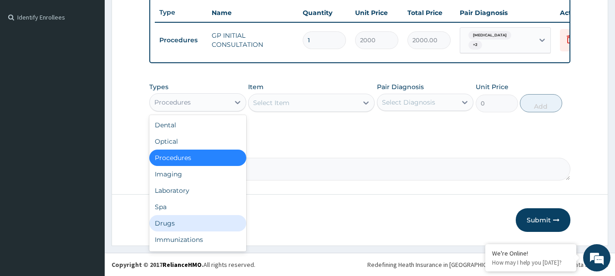
click at [196, 223] on div "Drugs" at bounding box center [197, 223] width 97 height 16
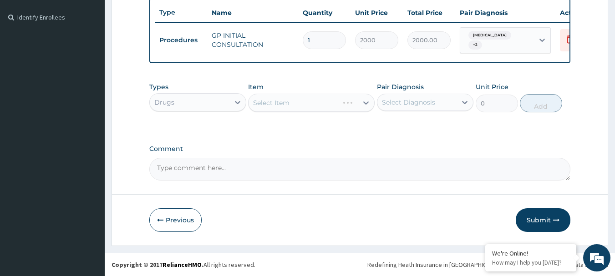
click at [269, 104] on div "Select Item" at bounding box center [311, 103] width 126 height 18
click at [272, 102] on div "Select Item" at bounding box center [311, 103] width 126 height 18
click at [274, 101] on div "Select Item" at bounding box center [311, 103] width 126 height 18
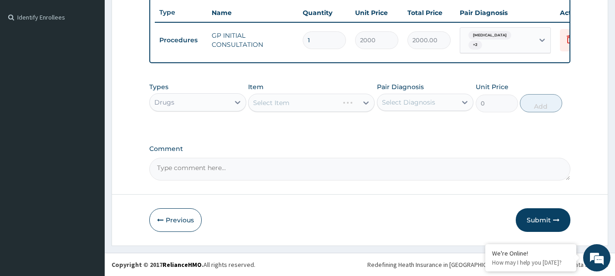
click at [274, 101] on div "Select Item" at bounding box center [311, 103] width 126 height 18
click at [274, 102] on div "Select Item" at bounding box center [311, 103] width 126 height 18
click at [262, 104] on div "Select Item" at bounding box center [271, 102] width 36 height 9
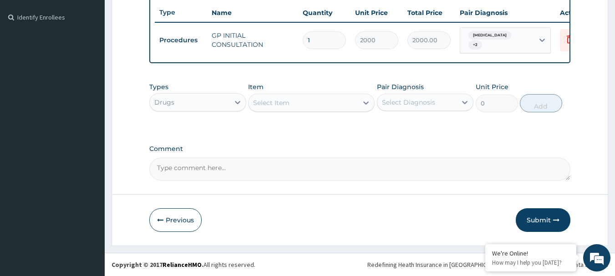
click at [261, 104] on div "Select Item" at bounding box center [271, 102] width 36 height 9
click at [262, 100] on div "Select Item" at bounding box center [271, 102] width 36 height 9
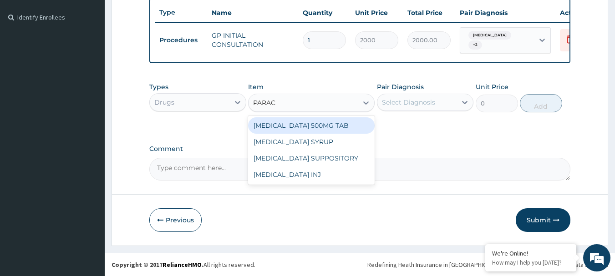
type input "PARACE"
click at [290, 124] on div "PARACETAMOL 500MG TAB" at bounding box center [311, 125] width 126 height 16
type input "15"
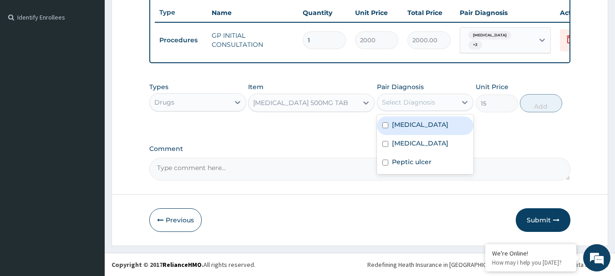
click at [399, 105] on div "Select Diagnosis" at bounding box center [408, 102] width 53 height 9
click at [409, 122] on label "Malaria" at bounding box center [420, 124] width 56 height 9
checkbox input "true"
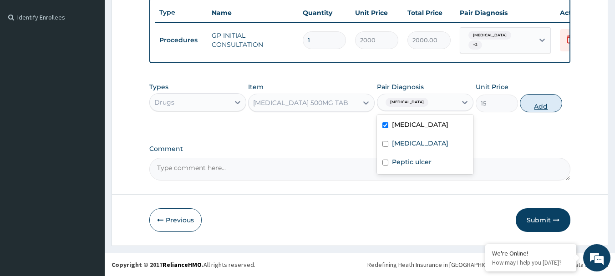
click at [549, 106] on button "Add" at bounding box center [541, 103] width 42 height 18
type input "0"
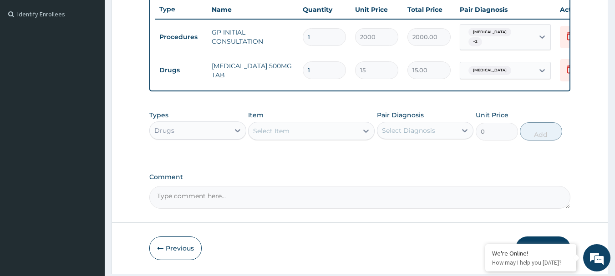
type input "18"
type input "270.00"
type input "18"
click at [285, 138] on div "Select Item" at bounding box center [302, 131] width 109 height 15
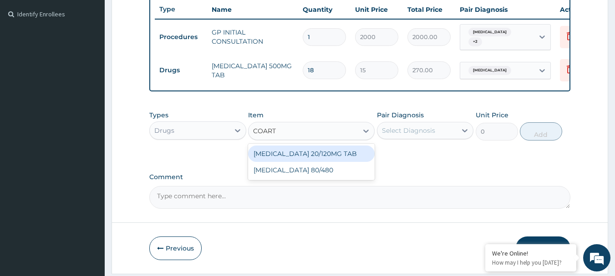
type input "COARTE"
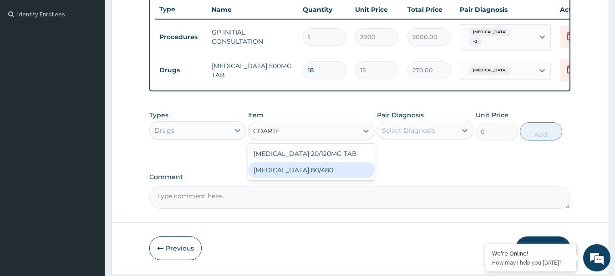
click at [295, 173] on div "COARTEM 80/480" at bounding box center [311, 170] width 126 height 16
type input "312"
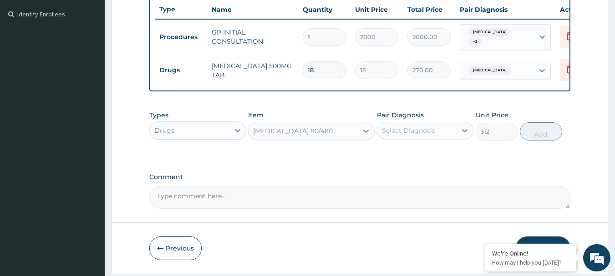
click at [418, 135] on div "Select Diagnosis" at bounding box center [408, 130] width 53 height 9
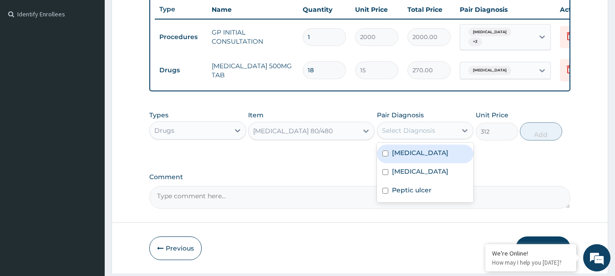
click at [428, 157] on div "Malaria" at bounding box center [425, 154] width 97 height 19
checkbox input "true"
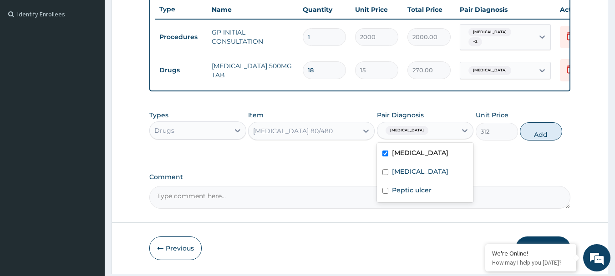
click at [540, 140] on button "Add" at bounding box center [541, 131] width 42 height 18
type input "0"
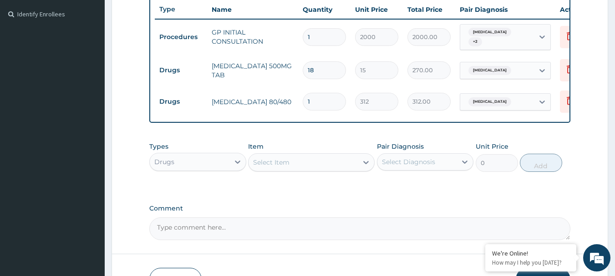
drag, startPoint x: 319, startPoint y: 94, endPoint x: 280, endPoint y: 90, distance: 39.3
click at [280, 91] on tr "Drugs COARTEM 80/480 1 312 312.00 Malaria Delete" at bounding box center [378, 101] width 446 height 31
type input "6"
type input "1872.00"
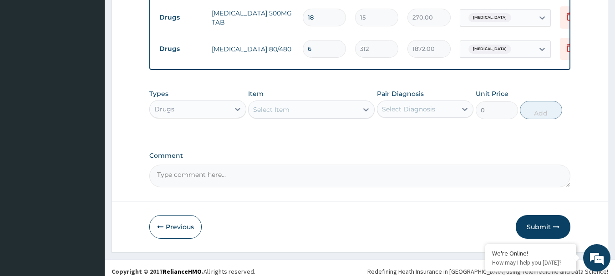
scroll to position [308, 0]
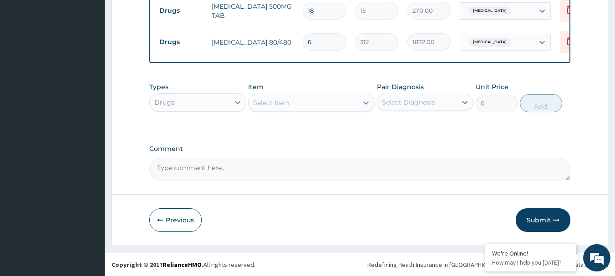
type input "6"
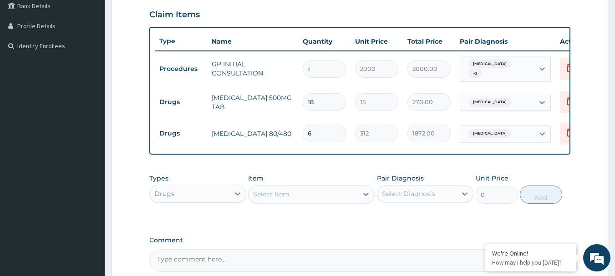
scroll to position [228, 0]
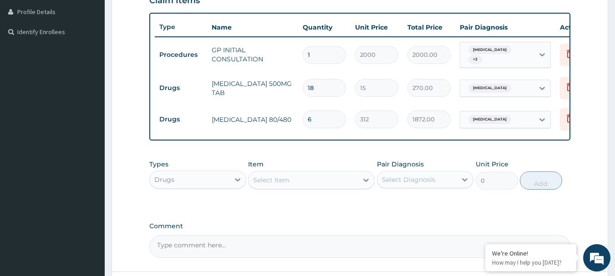
click at [221, 181] on div "Drugs" at bounding box center [190, 179] width 80 height 15
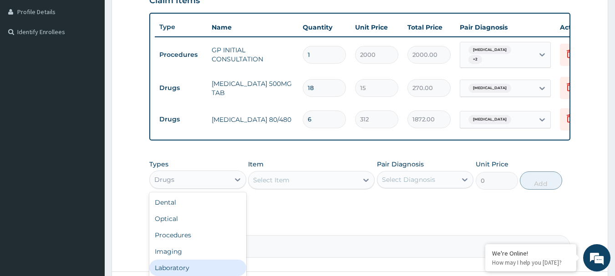
click at [195, 267] on div "Laboratory" at bounding box center [197, 268] width 97 height 16
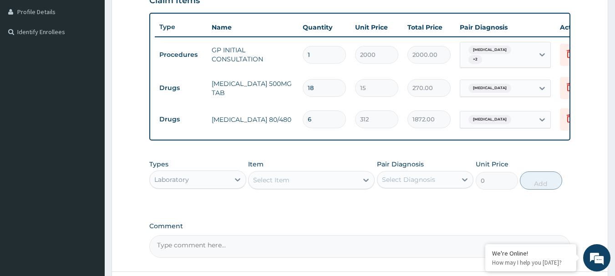
click at [287, 185] on div "Select Item" at bounding box center [271, 180] width 36 height 9
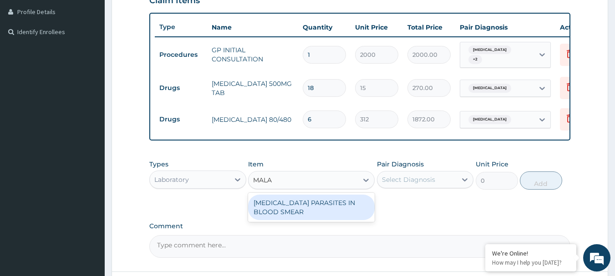
type input "MALAR"
click at [307, 208] on div "[MEDICAL_DATA] PARASITES IN BLOOD SMEAR" at bounding box center [311, 207] width 126 height 25
type input "1000"
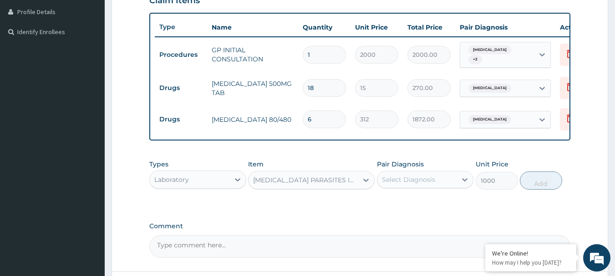
click at [442, 184] on div "Select Diagnosis" at bounding box center [417, 179] width 80 height 15
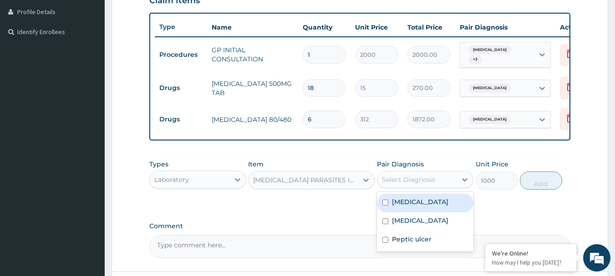
click at [425, 203] on div "Malaria" at bounding box center [425, 203] width 97 height 19
checkbox input "true"
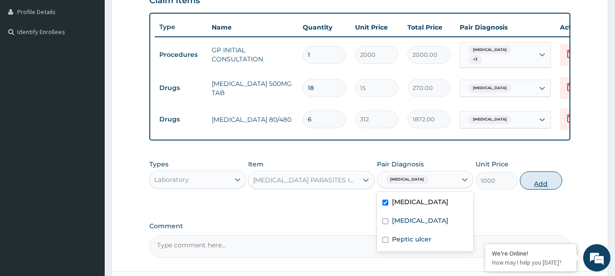
click at [536, 187] on button "Add" at bounding box center [541, 181] width 42 height 18
type input "0"
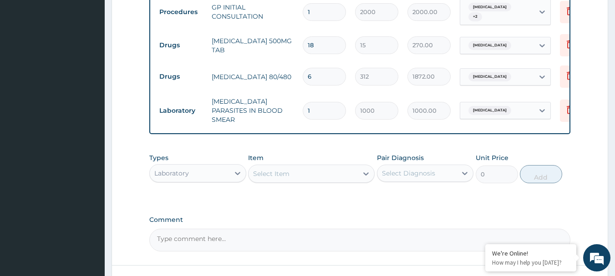
scroll to position [339, 0]
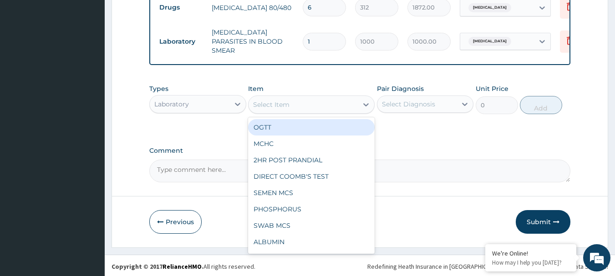
click at [304, 97] on div "Select Item" at bounding box center [302, 104] width 109 height 15
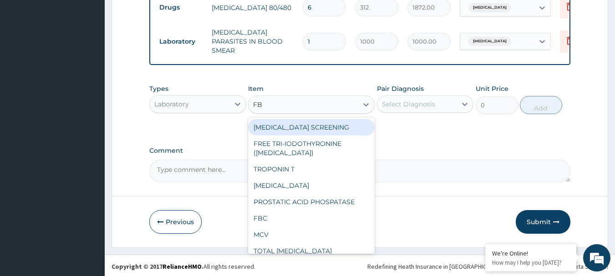
type input "FBC"
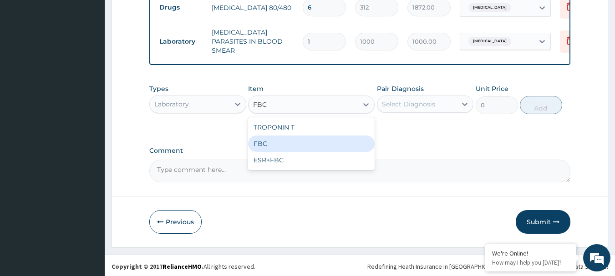
click at [294, 143] on div "FBC" at bounding box center [311, 144] width 126 height 16
type input "2000"
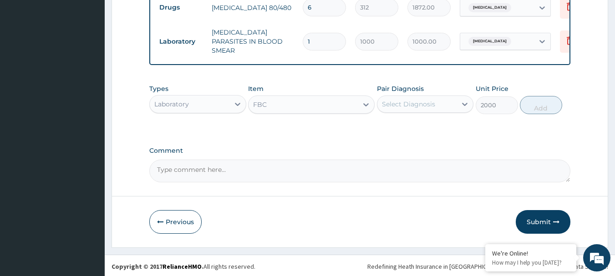
click at [395, 103] on div "Select Diagnosis" at bounding box center [408, 104] width 53 height 9
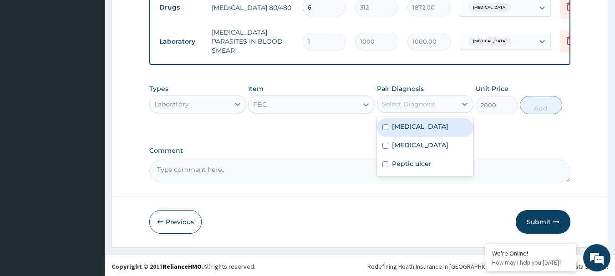
click at [402, 125] on label "Malaria" at bounding box center [420, 126] width 56 height 9
checkbox input "true"
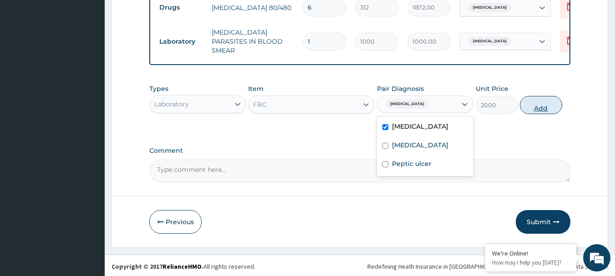
click at [545, 103] on button "Add" at bounding box center [541, 105] width 42 height 18
type input "0"
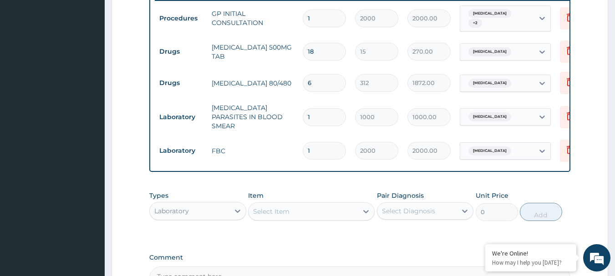
scroll to position [371, 0]
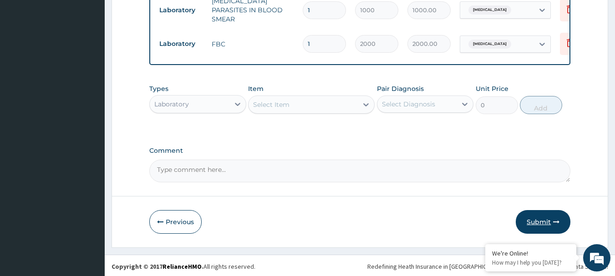
click at [527, 218] on button "Submit" at bounding box center [543, 222] width 55 height 24
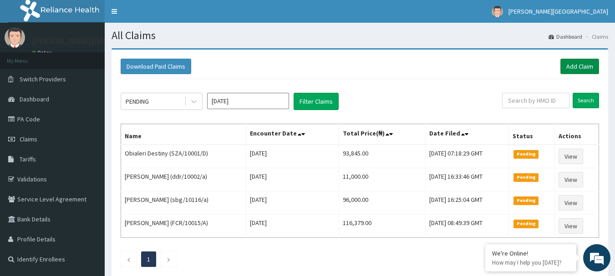
click at [586, 65] on link "Add Claim" at bounding box center [579, 66] width 39 height 15
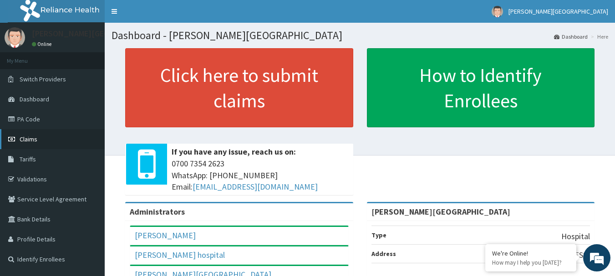
click at [31, 138] on span "Claims" at bounding box center [29, 139] width 18 height 8
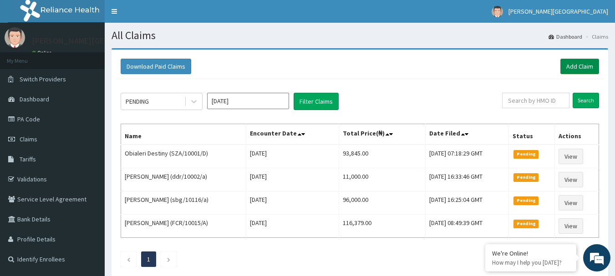
click at [576, 62] on link "Add Claim" at bounding box center [579, 66] width 39 height 15
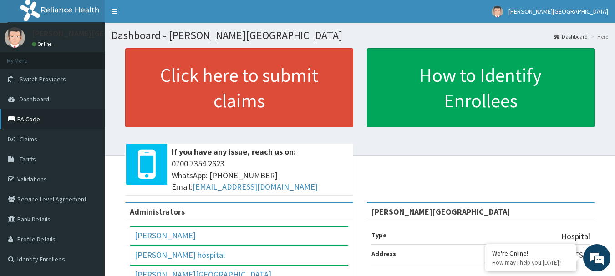
click at [27, 116] on link "PA Code" at bounding box center [52, 119] width 105 height 20
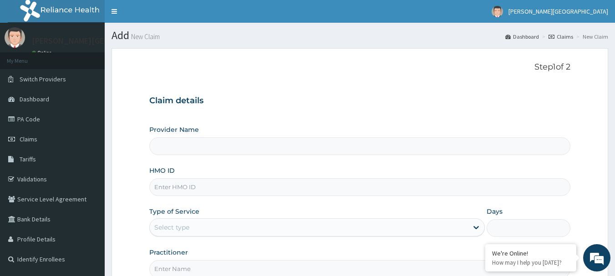
click at [203, 187] on input "HMO ID" at bounding box center [359, 187] width 421 height 18
type input "[PERSON_NAME][GEOGRAPHIC_DATA]"
paste input "kud/10585/a"
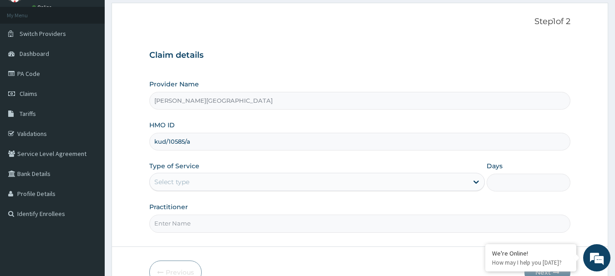
type input "kud/10585/a"
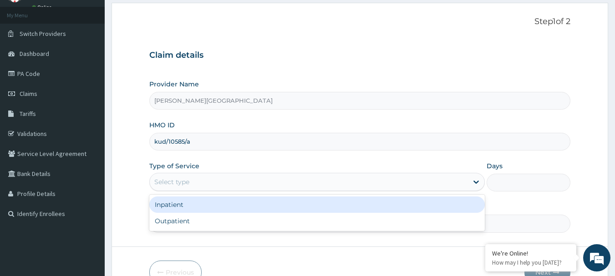
click at [193, 178] on div "Select type" at bounding box center [309, 182] width 318 height 15
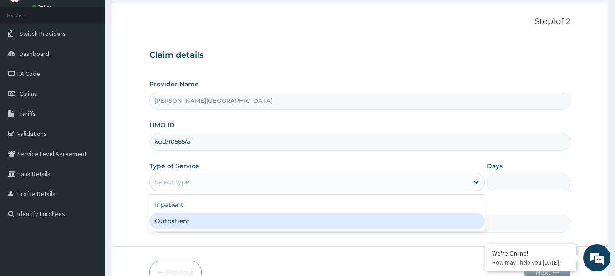
click at [175, 221] on div "Outpatient" at bounding box center [316, 221] width 335 height 16
type input "1"
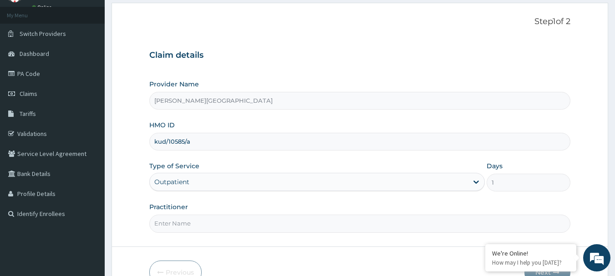
click at [182, 218] on input "Practitioner" at bounding box center [359, 224] width 421 height 18
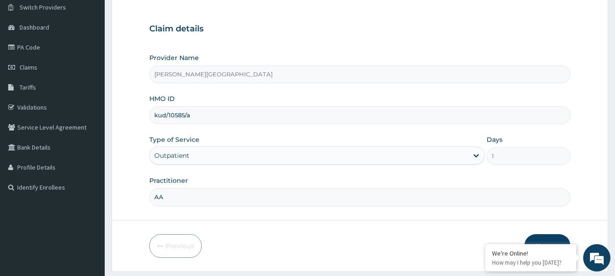
scroll to position [98, 0]
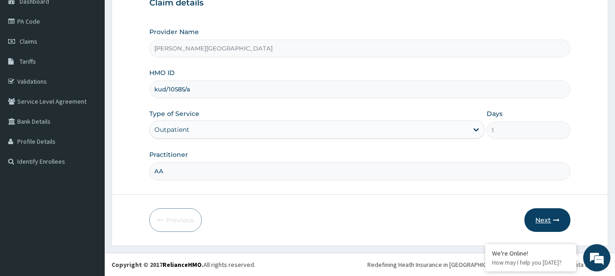
type input "AA"
click at [549, 219] on button "Next" at bounding box center [547, 220] width 46 height 24
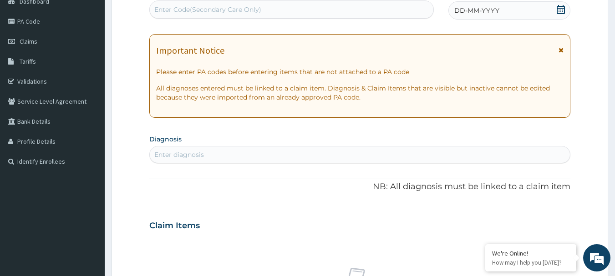
click at [562, 48] on icon at bounding box center [560, 50] width 5 height 6
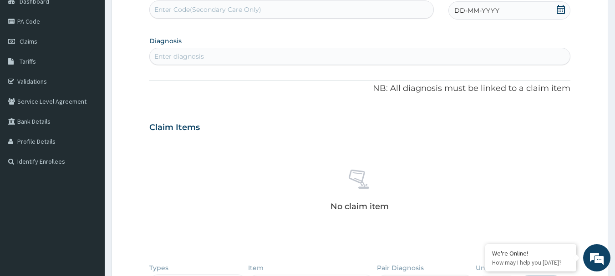
click at [559, 15] on span at bounding box center [560, 10] width 9 height 11
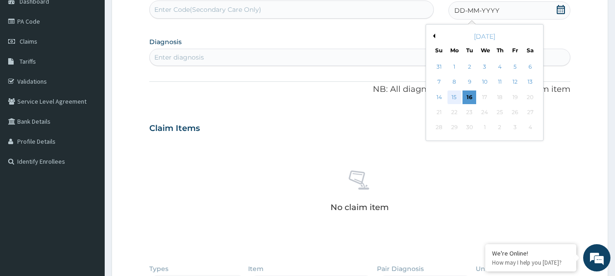
click at [450, 100] on div "15" at bounding box center [454, 98] width 14 height 14
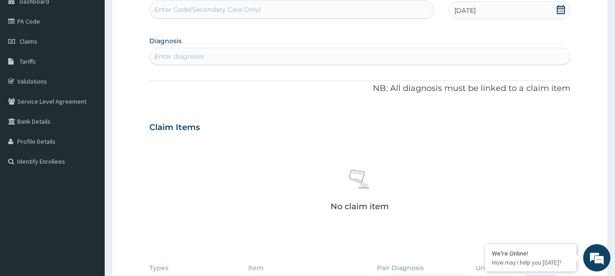
click at [195, 57] on div "Enter diagnosis" at bounding box center [179, 56] width 50 height 9
type input "MALARIA"
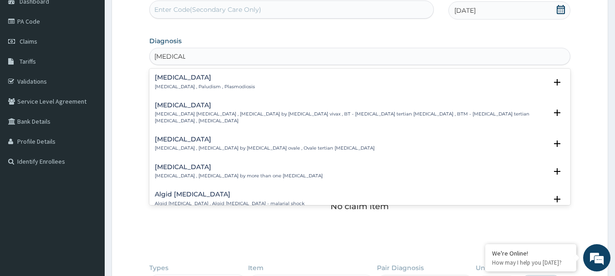
click at [188, 80] on h4 "Malaria" at bounding box center [205, 77] width 100 height 7
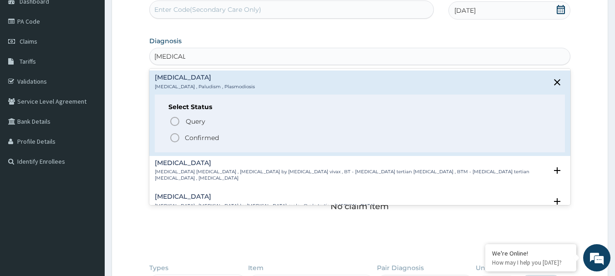
click at [194, 135] on p "Confirmed" at bounding box center [202, 137] width 34 height 9
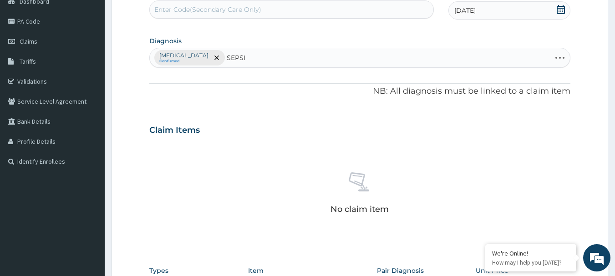
type input "SEPSIS"
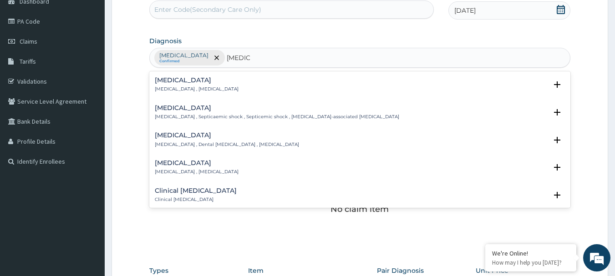
click at [189, 78] on h4 "Sepsis" at bounding box center [197, 80] width 84 height 7
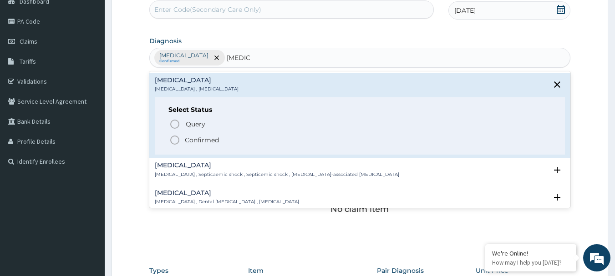
click at [191, 138] on p "Confirmed" at bounding box center [202, 140] width 34 height 9
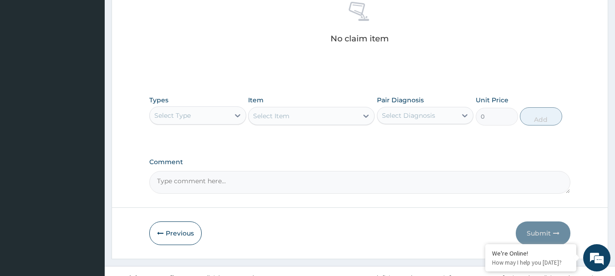
scroll to position [280, 0]
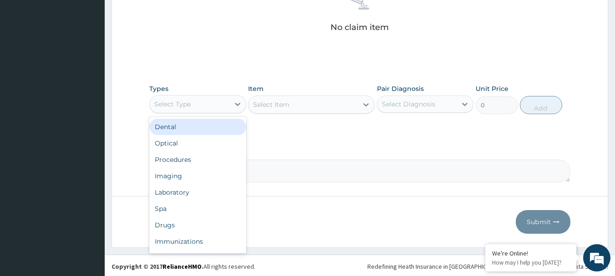
click at [202, 107] on div "Select Type" at bounding box center [190, 104] width 80 height 15
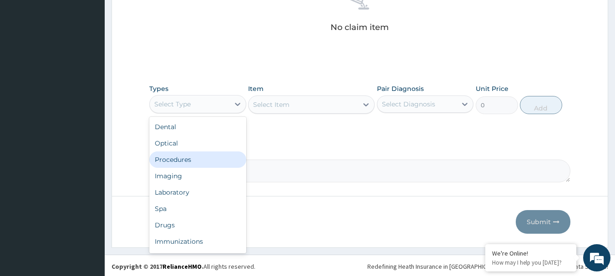
click at [189, 161] on div "Procedures" at bounding box center [197, 160] width 97 height 16
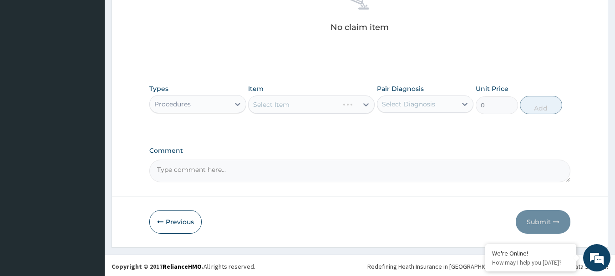
click at [272, 102] on div "Select Item" at bounding box center [311, 105] width 126 height 18
click at [273, 105] on div "Select Item" at bounding box center [311, 105] width 126 height 18
click at [273, 107] on div "Select Item" at bounding box center [311, 105] width 126 height 18
click at [278, 106] on div "Select Item" at bounding box center [271, 104] width 36 height 9
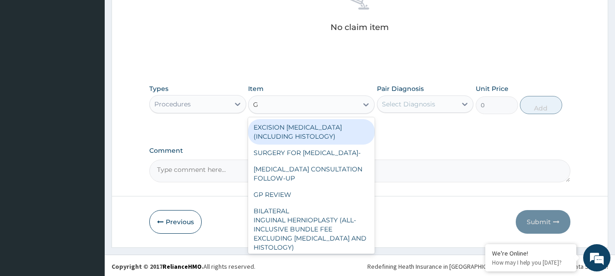
type input "GP"
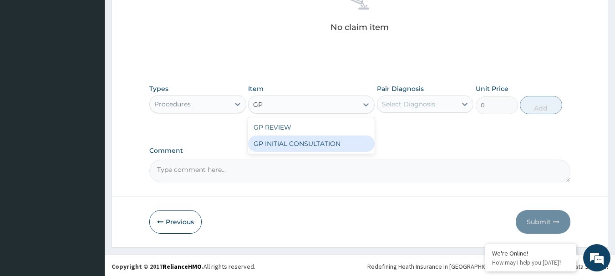
click at [287, 141] on div "GP INITIAL CONSULTATION" at bounding box center [311, 144] width 126 height 16
type input "2000"
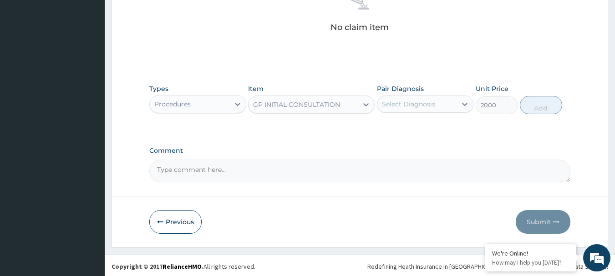
click at [427, 98] on div "Select Diagnosis" at bounding box center [417, 104] width 80 height 15
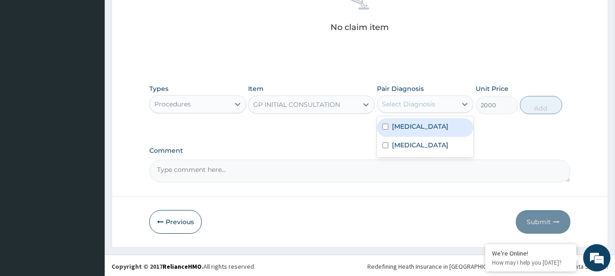
click at [422, 126] on div "[MEDICAL_DATA]" at bounding box center [425, 127] width 97 height 19
checkbox input "true"
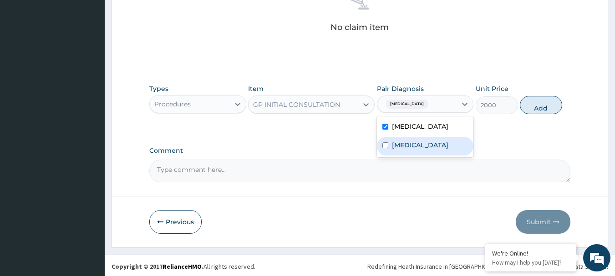
click at [421, 144] on div "Sepsis" at bounding box center [425, 146] width 97 height 19
checkbox input "true"
click at [537, 103] on button "Add" at bounding box center [541, 105] width 42 height 18
type input "0"
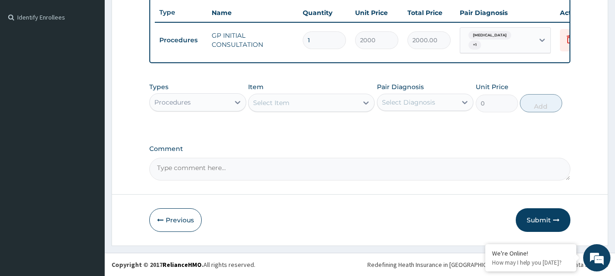
scroll to position [245, 0]
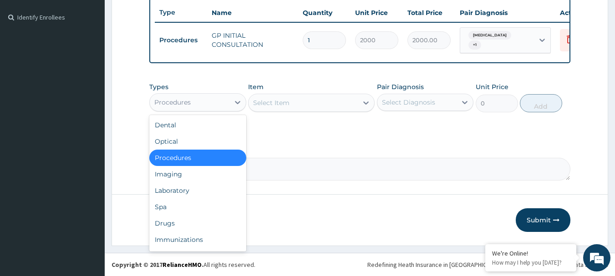
click at [228, 104] on div "Procedures" at bounding box center [190, 102] width 80 height 15
click at [192, 223] on div "Drugs" at bounding box center [197, 223] width 97 height 16
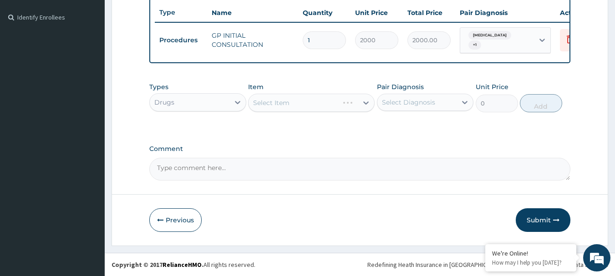
click at [321, 107] on div "Select Item" at bounding box center [311, 103] width 126 height 18
click at [322, 105] on div "Select Item" at bounding box center [311, 103] width 126 height 18
click at [324, 103] on div "Select Item" at bounding box center [311, 103] width 126 height 18
click at [308, 104] on div "Select Item" at bounding box center [311, 103] width 126 height 18
click at [312, 101] on div "Select Item" at bounding box center [311, 103] width 126 height 18
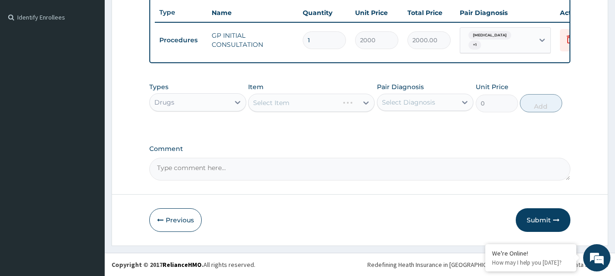
click at [312, 104] on div "Select Item" at bounding box center [311, 103] width 126 height 18
click at [323, 103] on div "Select Item" at bounding box center [311, 103] width 126 height 18
click at [315, 105] on div "Select Item" at bounding box center [311, 103] width 126 height 18
click at [292, 101] on div "Select Item" at bounding box center [311, 103] width 126 height 18
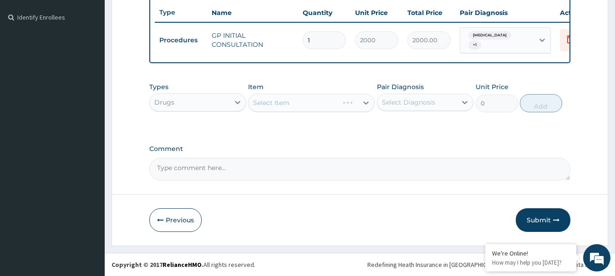
click at [321, 108] on div "Select Item" at bounding box center [311, 103] width 126 height 18
click at [309, 103] on div "Select Item" at bounding box center [311, 103] width 126 height 18
click at [285, 106] on div "Select Item" at bounding box center [311, 103] width 126 height 18
click at [274, 101] on div "Select Item" at bounding box center [311, 103] width 126 height 18
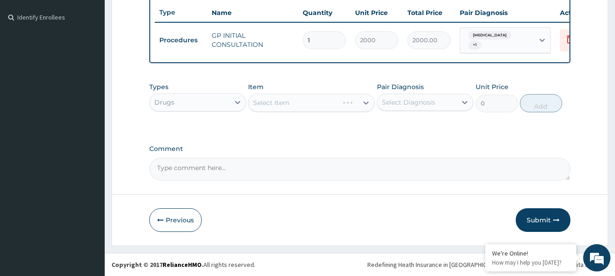
click at [273, 103] on div "Select Item" at bounding box center [311, 103] width 126 height 18
click at [310, 106] on div "Select Item" at bounding box center [311, 103] width 126 height 18
click at [310, 106] on div "Select Item" at bounding box center [302, 103] width 109 height 15
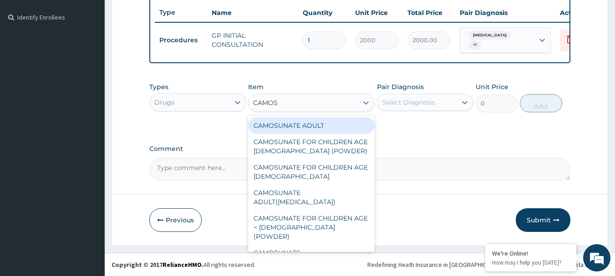
type input "CAMOSU"
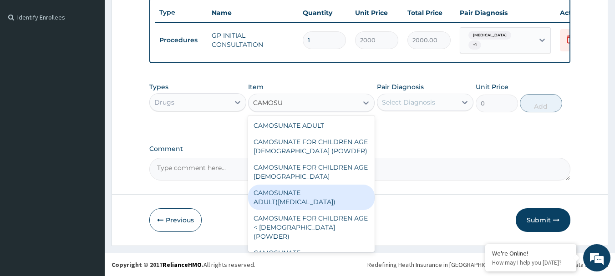
scroll to position [11, 0]
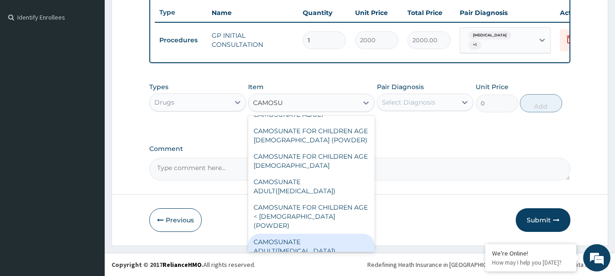
click at [292, 238] on div "CAMOSUNATE ADULT([MEDICAL_DATA])" at bounding box center [311, 246] width 126 height 25
type input "3000"
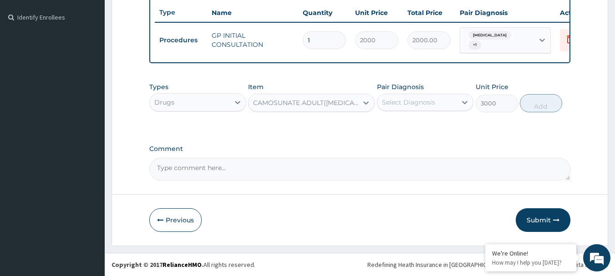
click at [409, 100] on div "Select Diagnosis" at bounding box center [408, 102] width 53 height 9
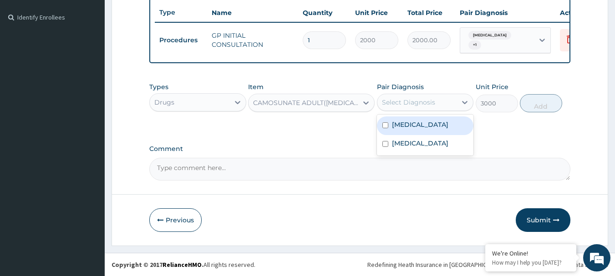
click at [405, 128] on label "[MEDICAL_DATA]" at bounding box center [420, 124] width 56 height 9
checkbox input "true"
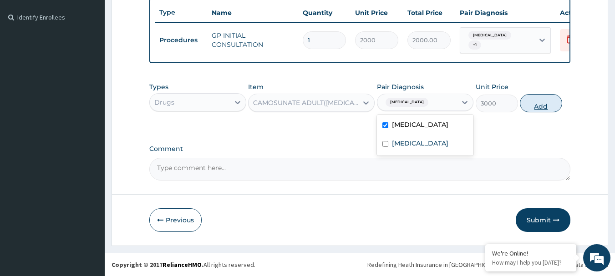
click at [542, 104] on button "Add" at bounding box center [541, 103] width 42 height 18
type input "0"
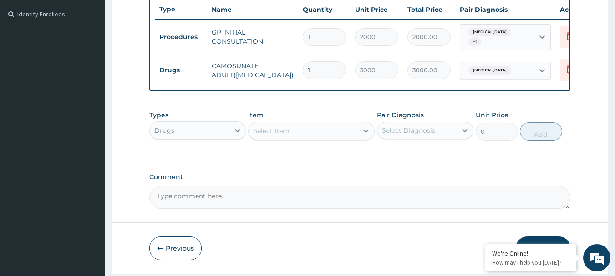
click at [309, 133] on div "Select Item" at bounding box center [302, 131] width 109 height 15
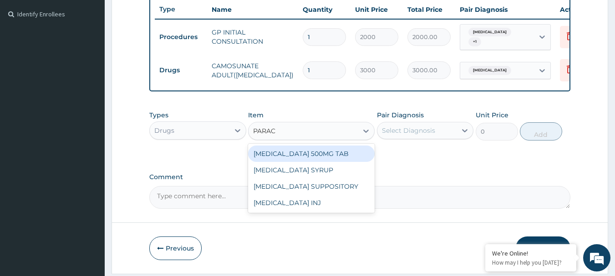
type input "PARACE"
click at [322, 156] on div "[MEDICAL_DATA] 500MG TAB" at bounding box center [311, 154] width 126 height 16
type input "15"
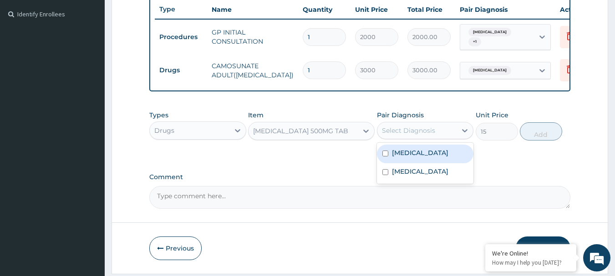
click at [383, 133] on div "Select Diagnosis" at bounding box center [408, 130] width 53 height 9
drag, startPoint x: 402, startPoint y: 159, endPoint x: 465, endPoint y: 147, distance: 63.9
click at [402, 157] on label "Malaria" at bounding box center [420, 152] width 56 height 9
checkbox input "true"
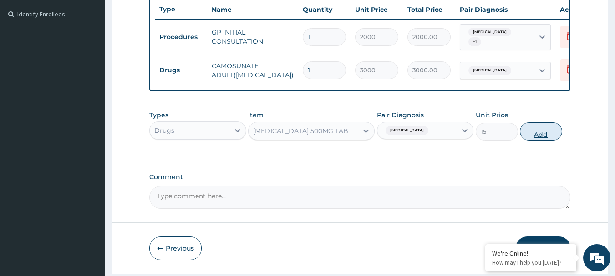
click at [539, 132] on button "Add" at bounding box center [541, 131] width 42 height 18
type input "0"
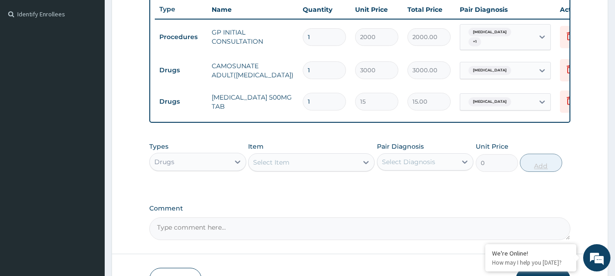
type input "18"
type input "270.00"
type input "18"
click at [207, 169] on div "Drugs" at bounding box center [190, 162] width 80 height 15
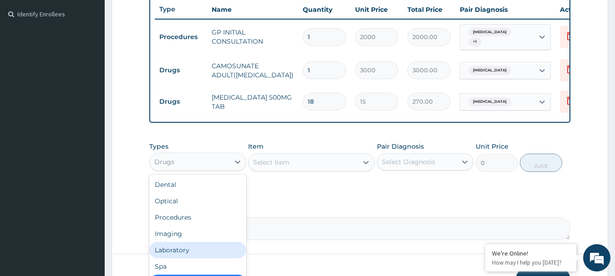
click at [194, 248] on div "Laboratory" at bounding box center [197, 250] width 97 height 16
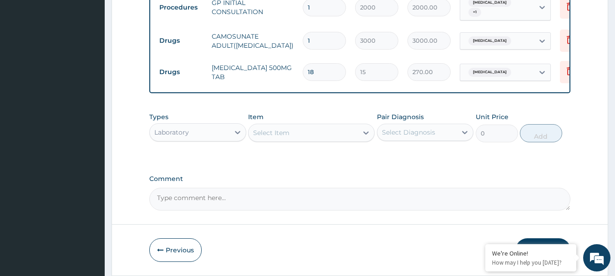
scroll to position [308, 0]
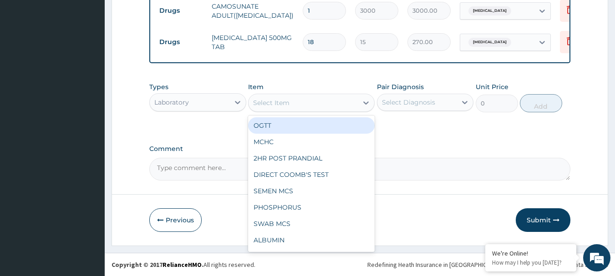
click at [291, 106] on div "Select Item" at bounding box center [302, 103] width 109 height 15
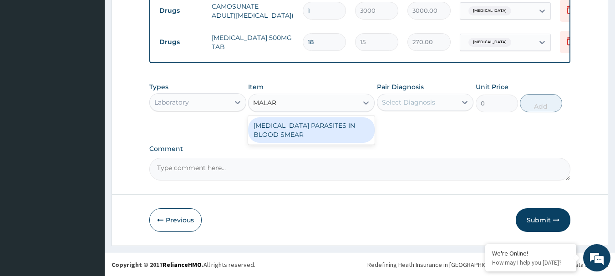
type input "MALARI"
click at [287, 127] on div "MALARIA PARASITES IN BLOOD SMEAR" at bounding box center [311, 129] width 126 height 25
type input "1000"
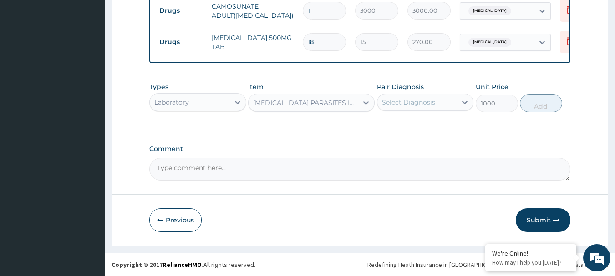
click at [398, 101] on div "Select Diagnosis" at bounding box center [408, 102] width 53 height 9
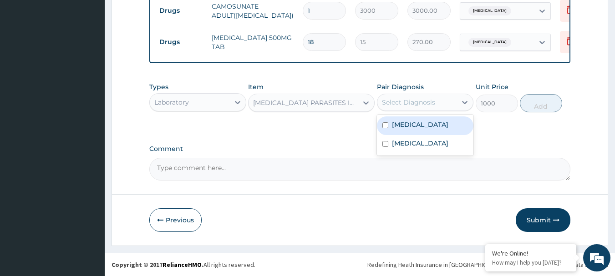
click at [400, 127] on label "Malaria" at bounding box center [420, 124] width 56 height 9
checkbox input "true"
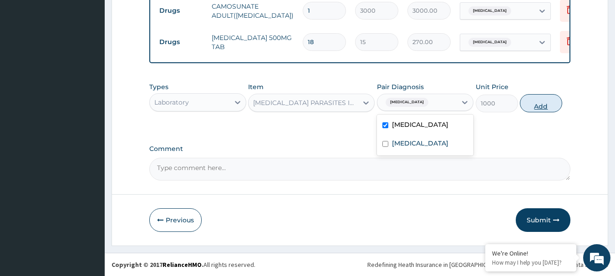
click at [543, 107] on button "Add" at bounding box center [541, 103] width 42 height 18
type input "0"
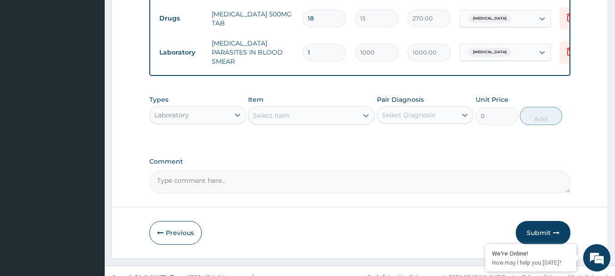
scroll to position [339, 0]
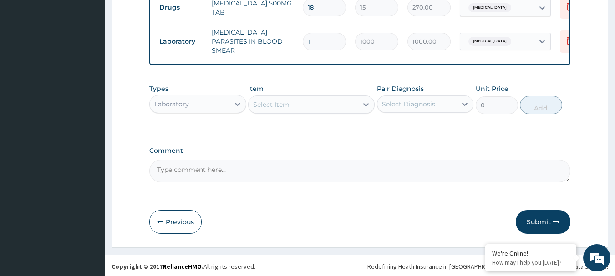
click at [318, 104] on div "Select Item" at bounding box center [302, 104] width 109 height 15
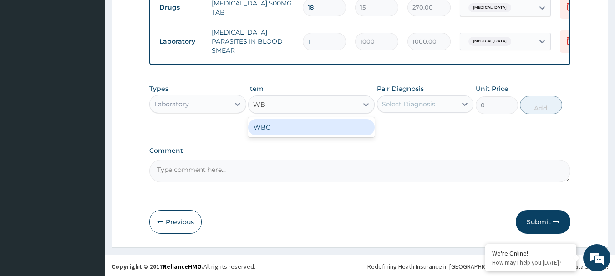
type input "WBC"
click at [316, 130] on div "WBC" at bounding box center [311, 127] width 126 height 16
type input "1350"
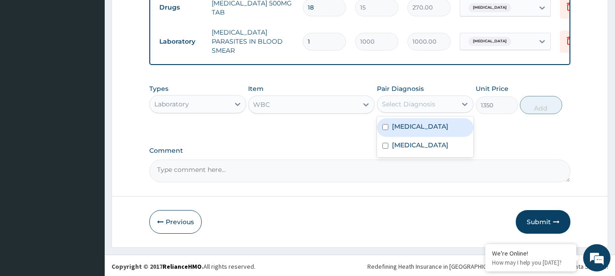
click at [406, 102] on div "Select Diagnosis" at bounding box center [408, 104] width 53 height 9
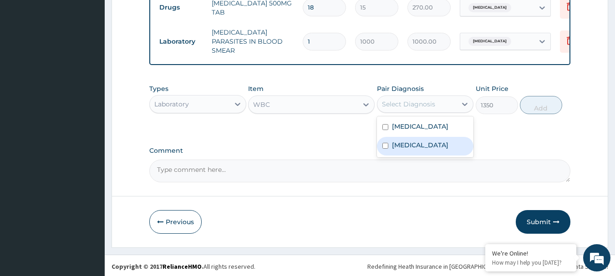
drag, startPoint x: 405, startPoint y: 141, endPoint x: 480, endPoint y: 119, distance: 78.2
click at [407, 141] on label "Sepsis" at bounding box center [420, 145] width 56 height 9
checkbox input "true"
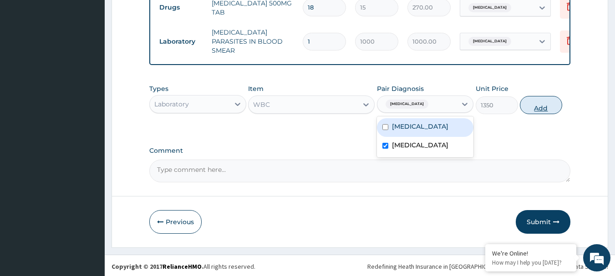
click at [541, 103] on button "Add" at bounding box center [541, 105] width 42 height 18
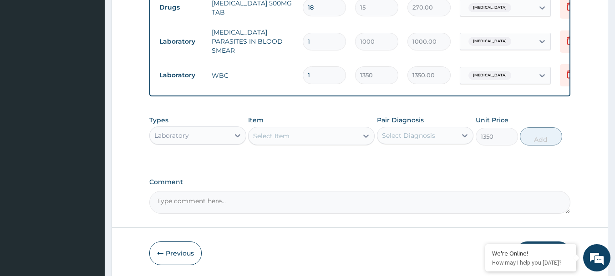
type input "0"
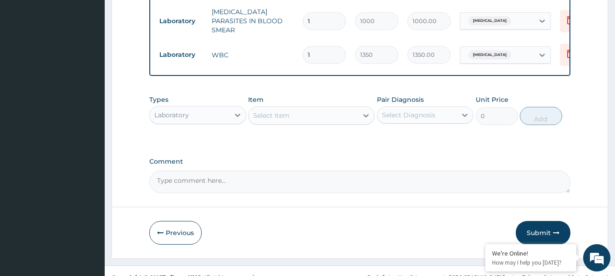
scroll to position [371, 0]
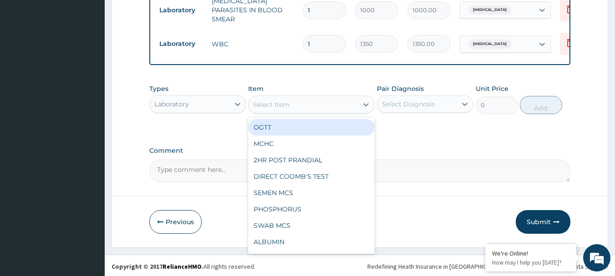
click at [262, 104] on div "Select Item" at bounding box center [271, 104] width 36 height 9
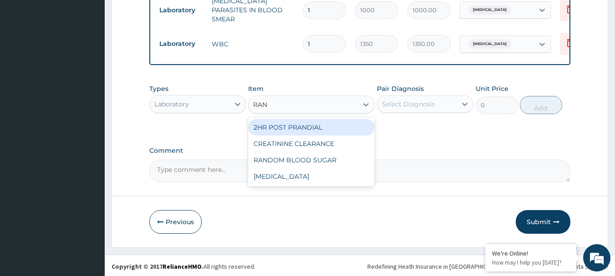
type input "RAND"
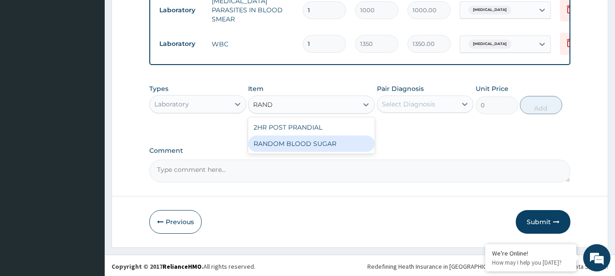
click at [272, 139] on div "RANDOM BLOOD SUGAR" at bounding box center [311, 144] width 126 height 16
type input "500"
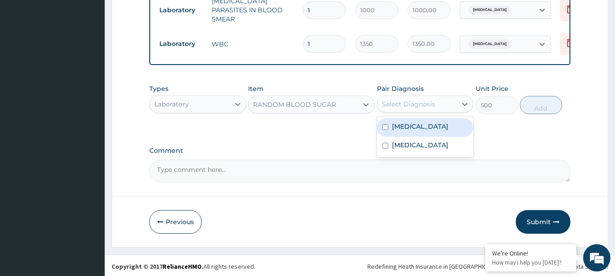
click at [389, 103] on div "Select Diagnosis" at bounding box center [408, 104] width 53 height 9
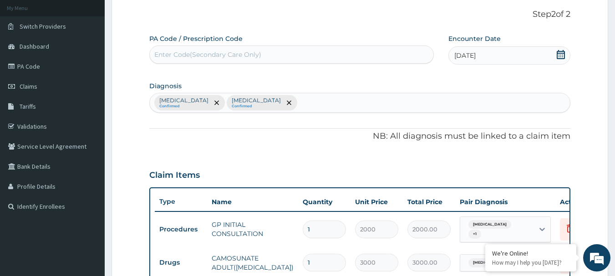
scroll to position [52, 0]
click at [255, 107] on div "Malaria Confirmed Sepsis Confirmed" at bounding box center [360, 103] width 420 height 19
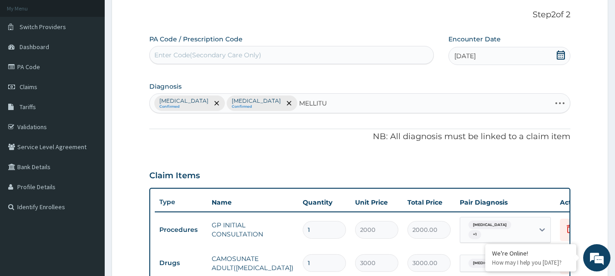
type input "MELLITUS"
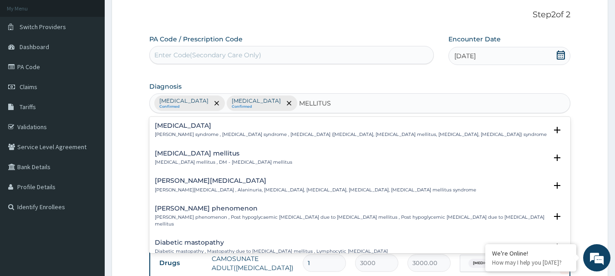
click at [192, 160] on p "Diabetes mellitus , DM - Diabetes mellitus" at bounding box center [223, 162] width 137 height 6
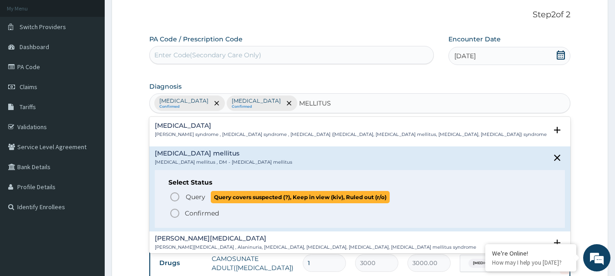
click at [195, 193] on span "Query" at bounding box center [196, 196] width 20 height 9
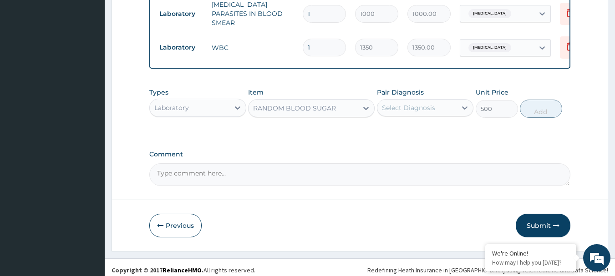
scroll to position [371, 0]
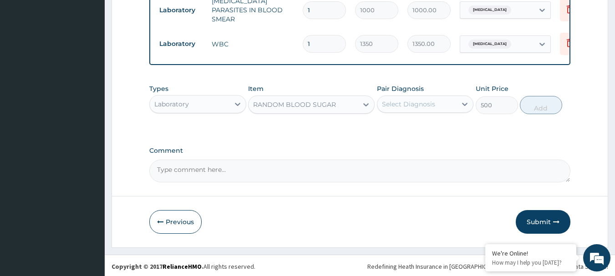
click at [406, 103] on div "Select Diagnosis" at bounding box center [408, 104] width 53 height 9
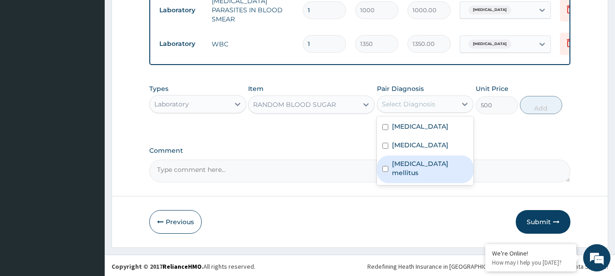
click at [418, 163] on label "Diabetes mellitus" at bounding box center [430, 168] width 76 height 18
checkbox input "true"
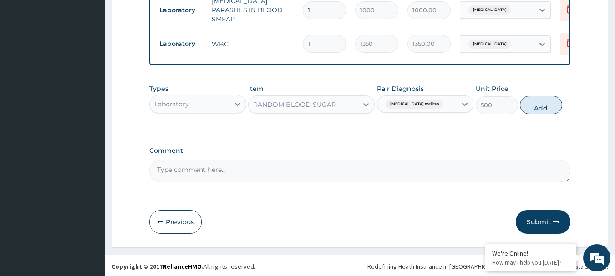
click at [535, 100] on button "Add" at bounding box center [541, 105] width 42 height 18
type input "0"
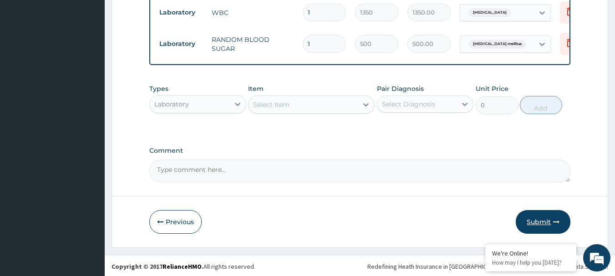
click at [543, 217] on button "Submit" at bounding box center [543, 222] width 55 height 24
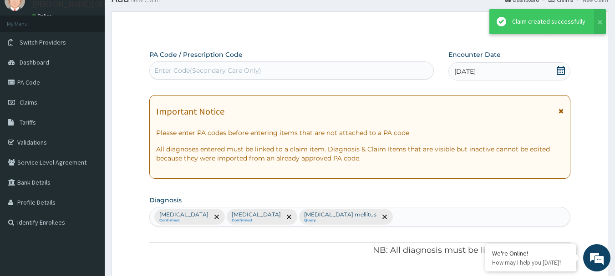
scroll to position [402, 0]
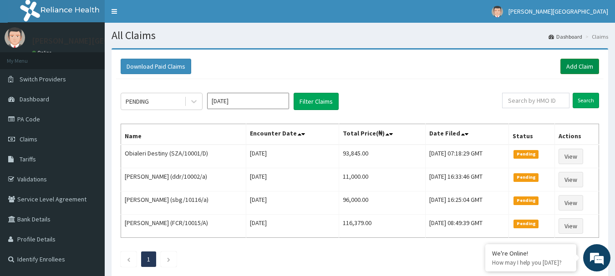
click at [594, 66] on link "Add Claim" at bounding box center [579, 66] width 39 height 15
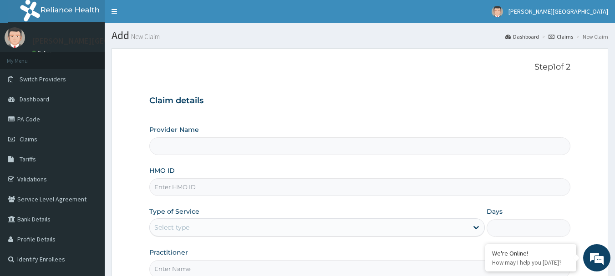
type input "[PERSON_NAME][GEOGRAPHIC_DATA]"
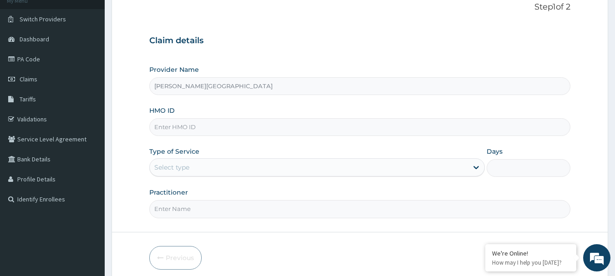
scroll to position [91, 0]
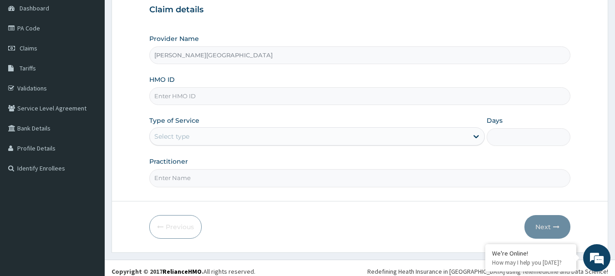
click at [195, 101] on input "HMO ID" at bounding box center [359, 96] width 421 height 18
paste input "DAL/10625/B"
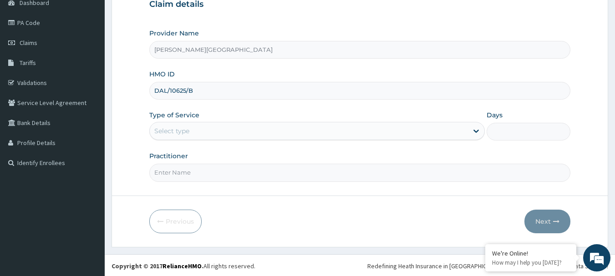
scroll to position [98, 0]
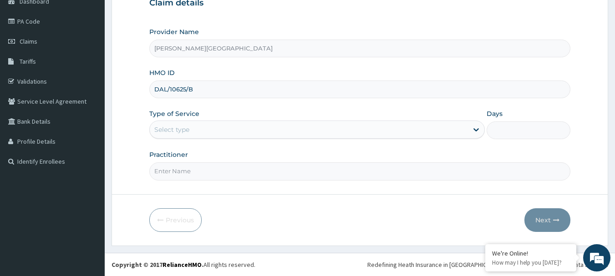
type input "DAL/10625/B"
click at [191, 132] on div "Select type" at bounding box center [309, 129] width 318 height 15
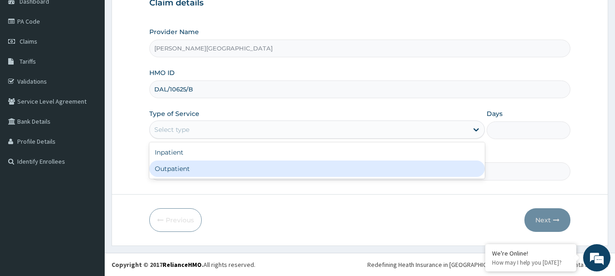
click at [187, 168] on div "Outpatient" at bounding box center [316, 169] width 335 height 16
type input "1"
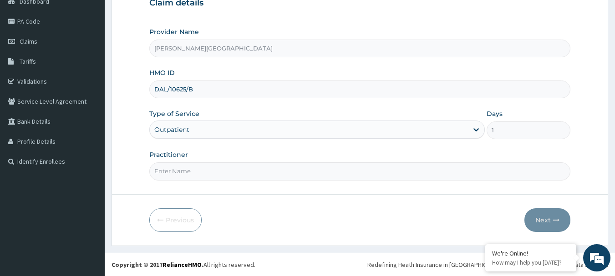
click at [187, 170] on input "Practitioner" at bounding box center [359, 171] width 421 height 18
type input "AA"
click at [539, 221] on button "Next" at bounding box center [547, 220] width 46 height 24
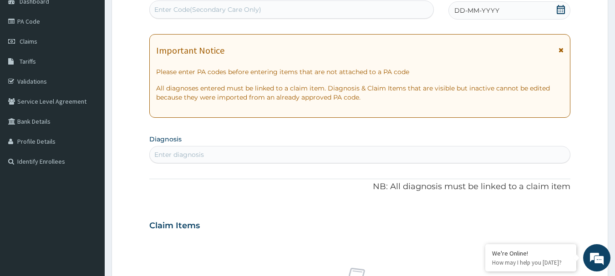
scroll to position [0, 0]
click at [564, 48] on div "Important Notice Please enter PA codes before entering items that are not attac…" at bounding box center [359, 76] width 421 height 84
click at [561, 51] on icon at bounding box center [560, 50] width 5 height 6
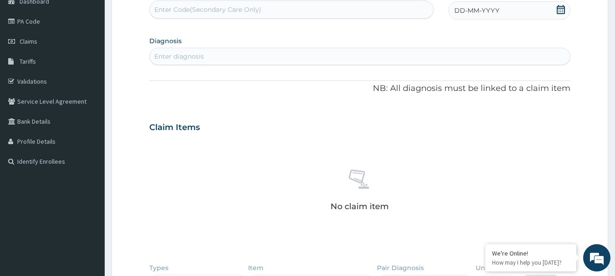
click at [187, 10] on div "Enter Code(Secondary Care Only)" at bounding box center [207, 9] width 107 height 9
paste input "PA/7B50DB"
type input "PA/7B50DB"
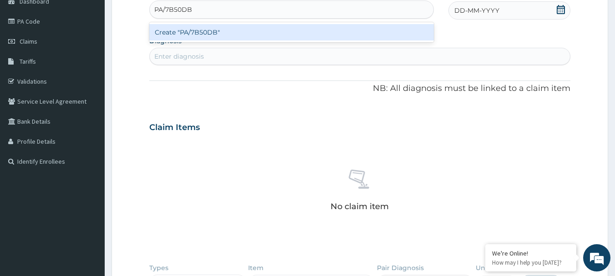
click at [187, 34] on div "Create "PA/7B50DB"" at bounding box center [291, 32] width 285 height 16
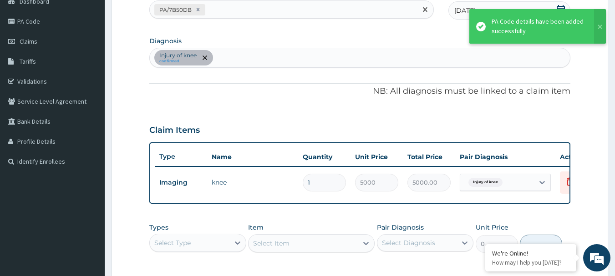
click at [227, 3] on div "PA/7B50DB" at bounding box center [284, 9] width 268 height 15
paste input "PA/A1B65B"
type input "PA/A1B65B"
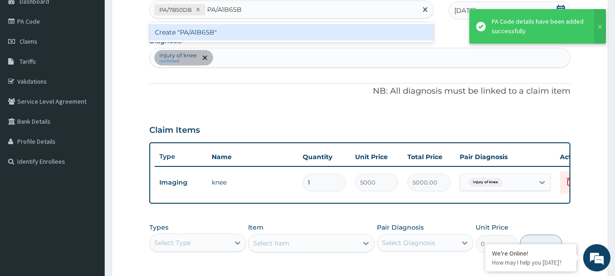
click at [236, 31] on div "Create "PA/A1B65B"" at bounding box center [291, 32] width 285 height 16
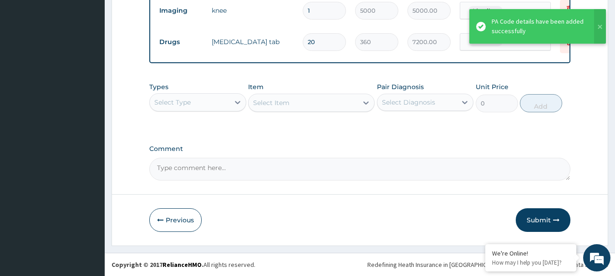
scroll to position [277, 0]
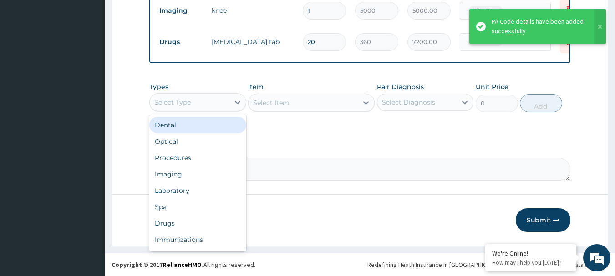
drag, startPoint x: 230, startPoint y: 96, endPoint x: 225, endPoint y: 132, distance: 36.3
click at [229, 96] on div at bounding box center [237, 102] width 16 height 16
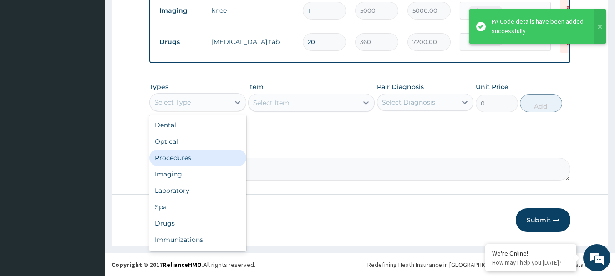
click at [223, 159] on div "Procedures" at bounding box center [197, 158] width 97 height 16
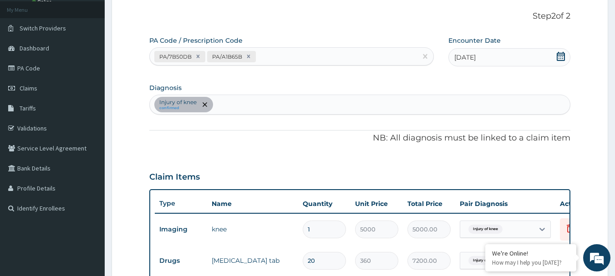
scroll to position [49, 0]
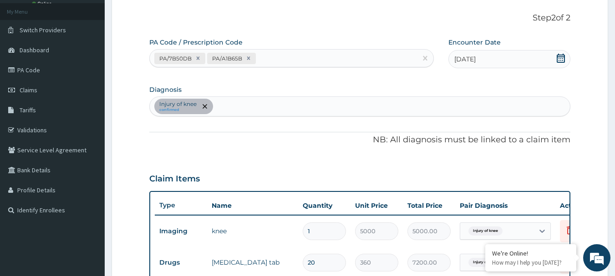
click at [240, 107] on div "Injury of knee confirmed" at bounding box center [360, 106] width 420 height 19
type input "PEPTIC ULCER"
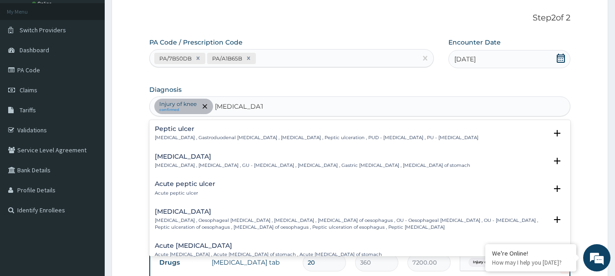
click at [185, 137] on p "Peptic ulcer , Gastroduodenal ulcer , Peptic ulcer disease , Peptic ulceration …" at bounding box center [317, 138] width 324 height 6
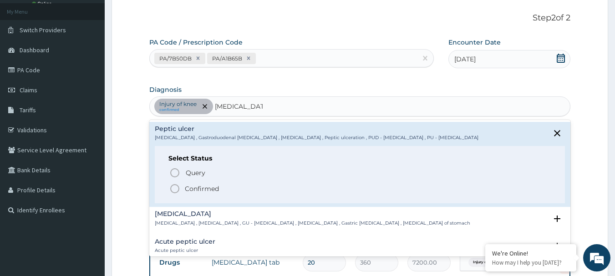
click at [193, 192] on p "Confirmed" at bounding box center [202, 188] width 34 height 9
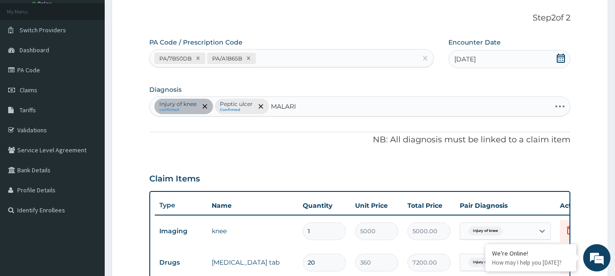
type input "MALARIA"
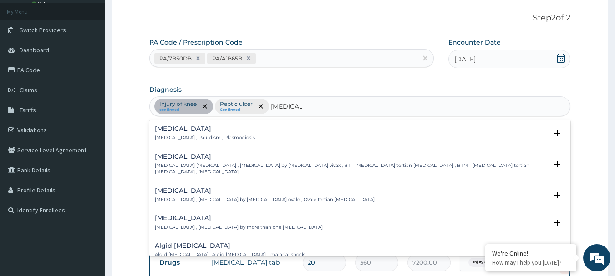
click at [203, 132] on h4 "Malaria" at bounding box center [205, 129] width 100 height 7
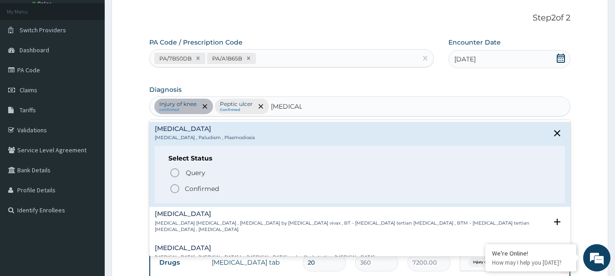
click at [196, 188] on p "Confirmed" at bounding box center [202, 188] width 34 height 9
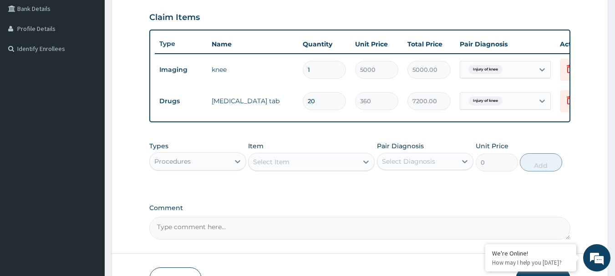
scroll to position [231, 0]
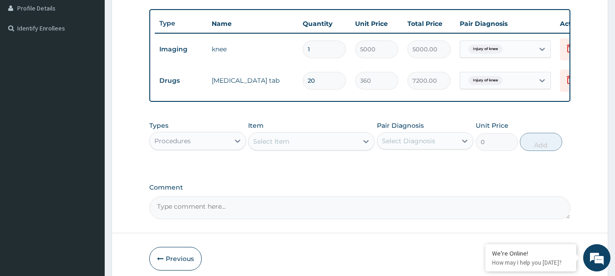
click at [283, 146] on div "Select Item" at bounding box center [271, 141] width 36 height 9
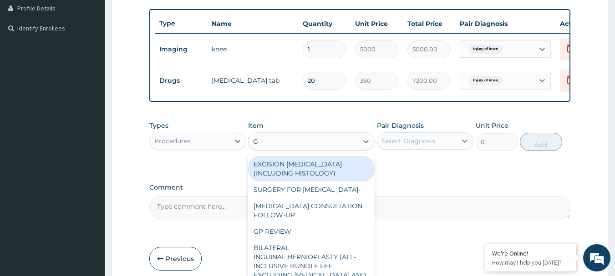
type input "GP"
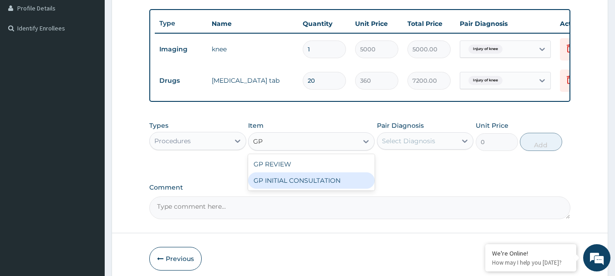
click at [291, 186] on div "GP INITIAL CONSULTATION" at bounding box center [311, 180] width 126 height 16
type input "2000"
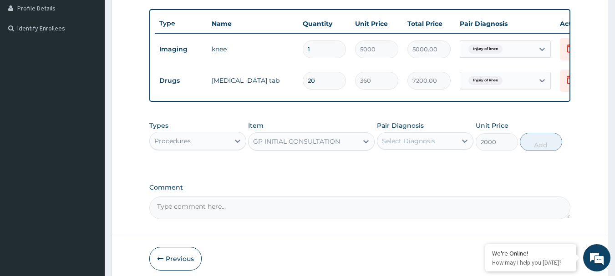
click at [421, 146] on div "Select Diagnosis" at bounding box center [408, 141] width 53 height 9
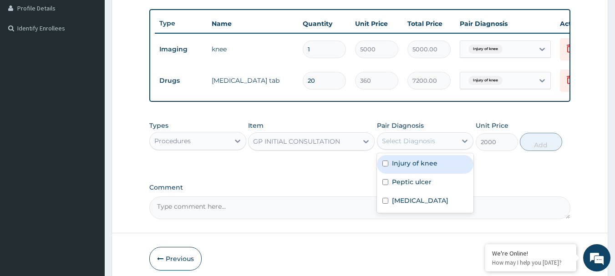
click at [412, 168] on label "Injury of knee" at bounding box center [415, 163] width 46 height 9
checkbox input "true"
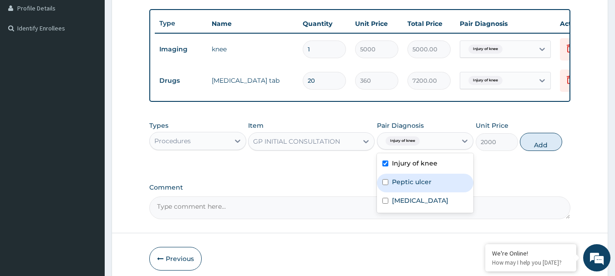
drag, startPoint x: 410, startPoint y: 189, endPoint x: 410, endPoint y: 198, distance: 9.1
click at [410, 187] on label "Peptic ulcer" at bounding box center [412, 181] width 40 height 9
checkbox input "true"
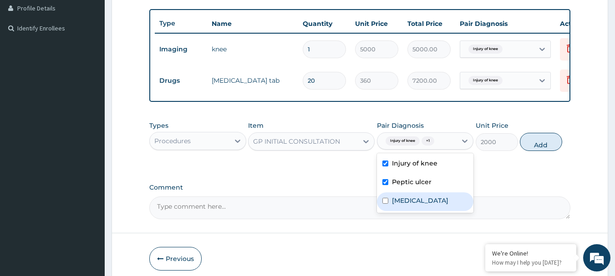
drag, startPoint x: 410, startPoint y: 205, endPoint x: 463, endPoint y: 189, distance: 54.7
click at [411, 205] on label "Malaria" at bounding box center [420, 200] width 56 height 9
checkbox input "true"
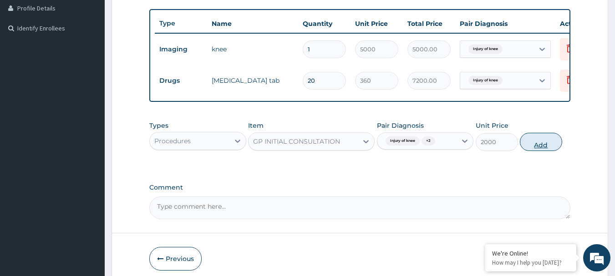
click at [528, 151] on button "Add" at bounding box center [541, 142] width 42 height 18
type input "0"
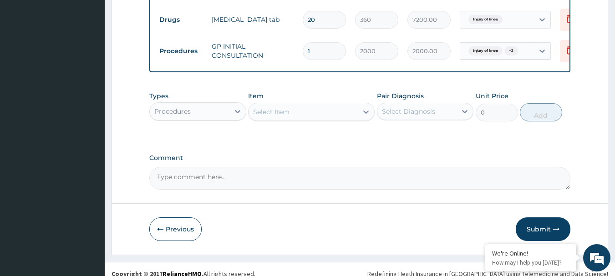
scroll to position [308, 0]
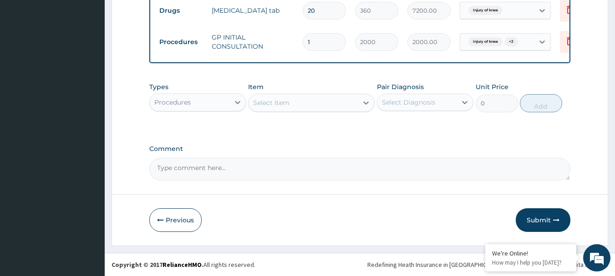
click at [226, 98] on div "Procedures" at bounding box center [190, 102] width 80 height 15
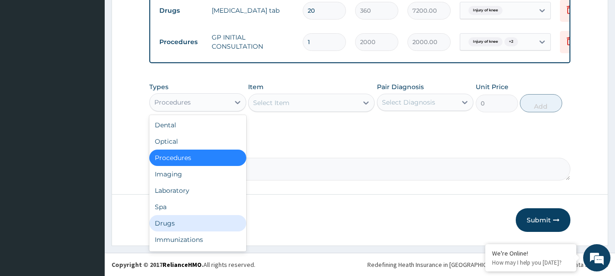
click at [184, 225] on div "Drugs" at bounding box center [197, 223] width 97 height 16
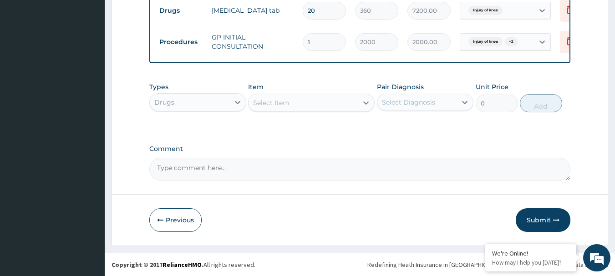
click at [268, 105] on div "Select Item" at bounding box center [271, 102] width 36 height 9
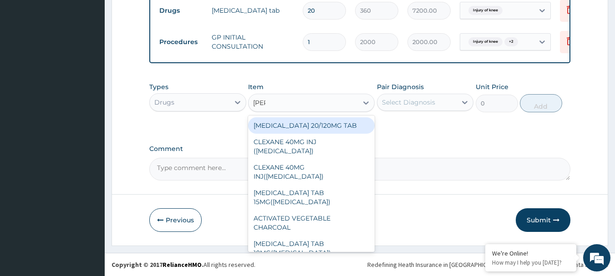
type input "coart"
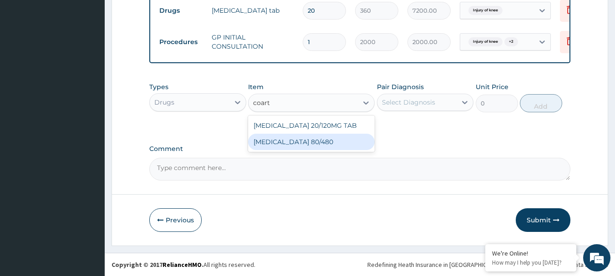
click at [295, 141] on div "COARTEM 80/480" at bounding box center [311, 142] width 126 height 16
type input "312"
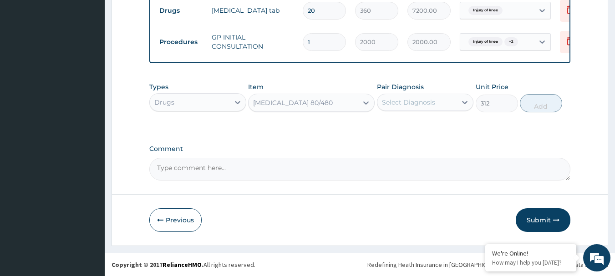
click at [399, 104] on div "Select Diagnosis" at bounding box center [408, 102] width 53 height 9
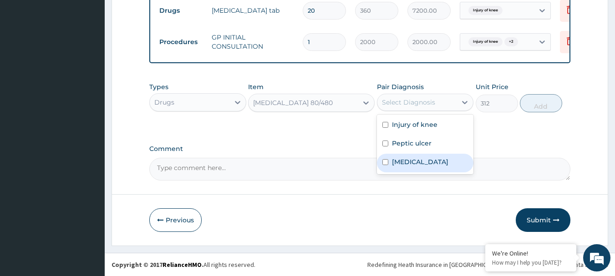
drag, startPoint x: 420, startPoint y: 163, endPoint x: 481, endPoint y: 137, distance: 66.6
click at [421, 161] on div "Malaria" at bounding box center [425, 163] width 97 height 19
checkbox input "true"
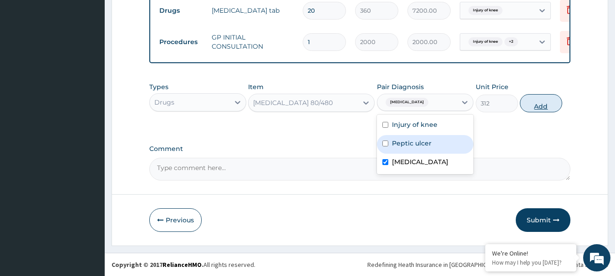
click at [542, 105] on button "Add" at bounding box center [541, 103] width 42 height 18
type input "0"
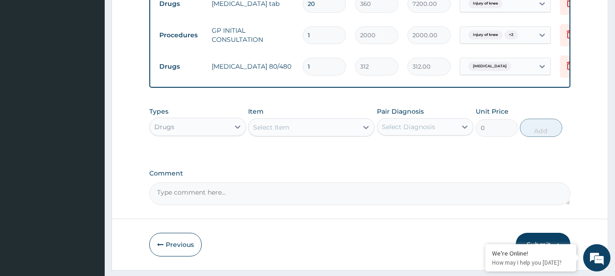
drag, startPoint x: 318, startPoint y: 66, endPoint x: 284, endPoint y: 66, distance: 33.2
click at [284, 66] on tr "Drugs COARTEM 80/480 1 312 312.00 Malaria Delete" at bounding box center [378, 66] width 446 height 31
type input "6"
type input "1872.00"
type input "6"
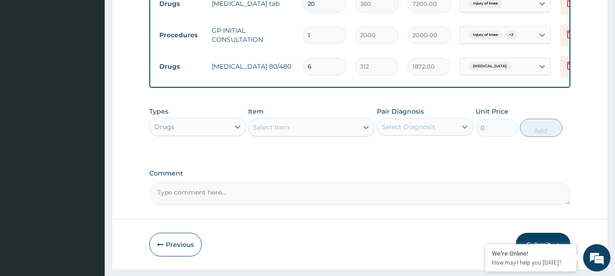
click at [304, 137] on div "Item Select Item" at bounding box center [311, 122] width 126 height 30
click at [299, 127] on div "Select Item" at bounding box center [302, 127] width 109 height 15
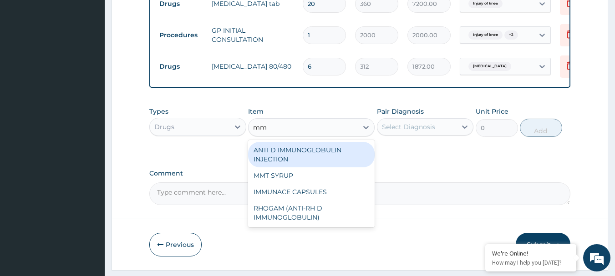
type input "mmt"
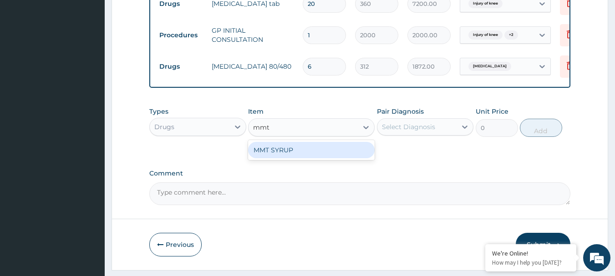
click at [297, 158] on div "MMT SYRUP" at bounding box center [311, 150] width 126 height 16
type input "504"
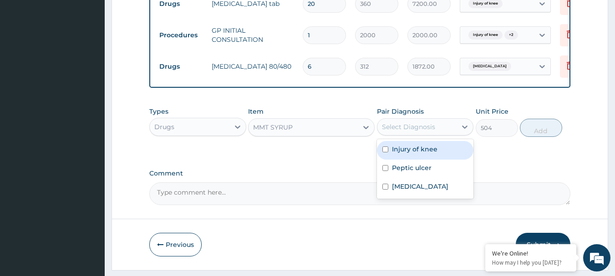
click at [388, 131] on div "Select Diagnosis" at bounding box center [408, 126] width 53 height 9
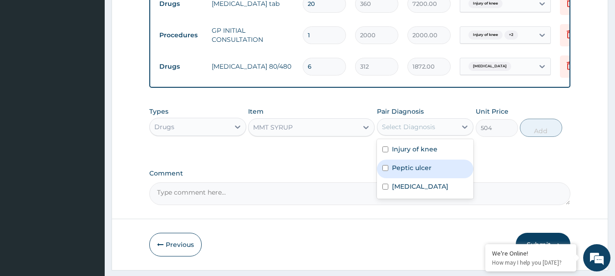
click at [407, 172] on label "Peptic ulcer" at bounding box center [412, 167] width 40 height 9
checkbox input "true"
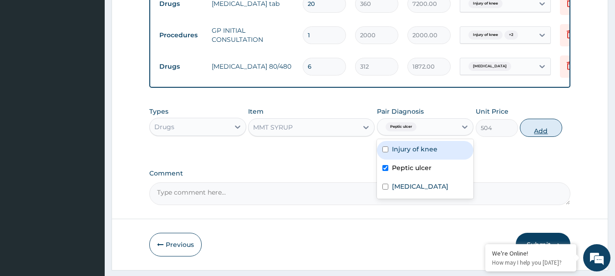
click at [527, 137] on button "Add" at bounding box center [541, 128] width 42 height 18
type input "0"
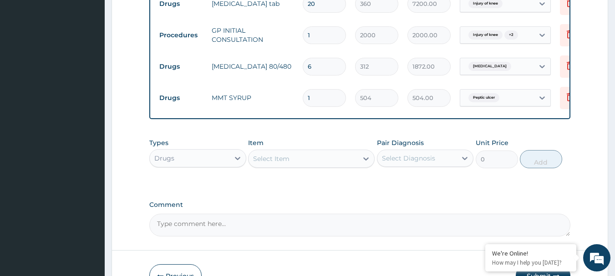
click at [298, 160] on div "Select Item" at bounding box center [302, 159] width 109 height 15
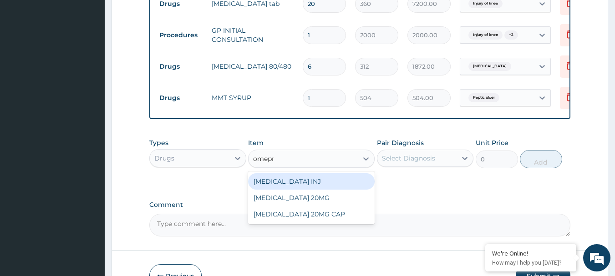
type input "omepra"
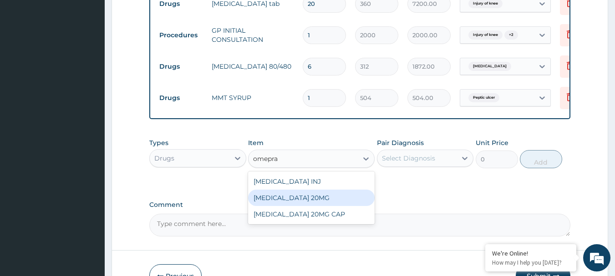
drag, startPoint x: 312, startPoint y: 203, endPoint x: 322, endPoint y: 198, distance: 11.4
click at [311, 203] on div "OMEPRAZOLE 20MG" at bounding box center [311, 198] width 126 height 16
type input "70"
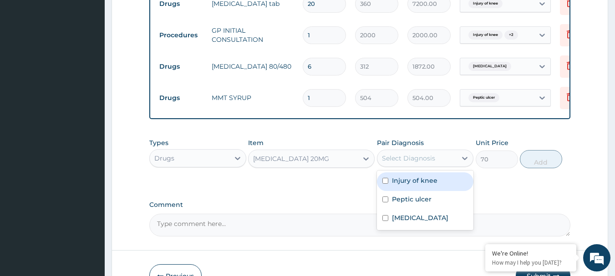
click at [414, 163] on div "Select Diagnosis" at bounding box center [408, 158] width 53 height 9
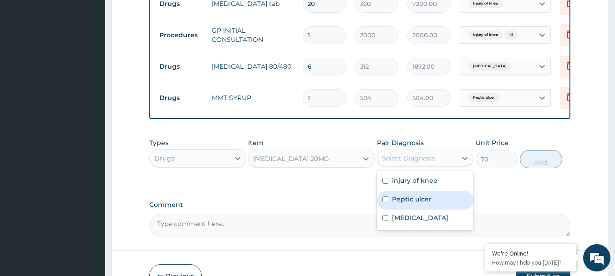
click at [418, 204] on label "Peptic ulcer" at bounding box center [412, 199] width 40 height 9
checkbox input "true"
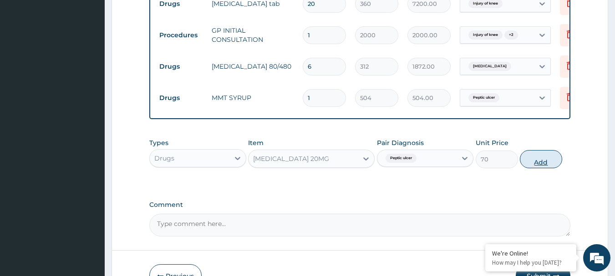
click at [539, 168] on button "Add" at bounding box center [541, 159] width 42 height 18
type input "0"
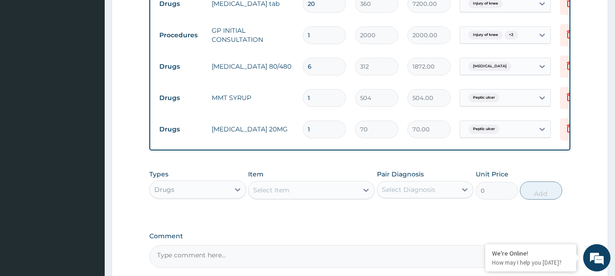
drag, startPoint x: 329, startPoint y: 131, endPoint x: 266, endPoint y: 128, distance: 62.9
click at [266, 128] on tr "Drugs OMEPRAZOLE 20MG 1 70 70.00 Peptic ulcer Delete" at bounding box center [378, 129] width 446 height 31
type input "4"
type input "280.00"
type input "40"
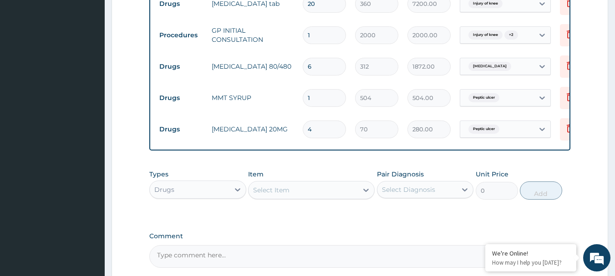
type input "2800.00"
type input "40"
click at [349, 199] on div "Select Item" at bounding box center [311, 190] width 126 height 18
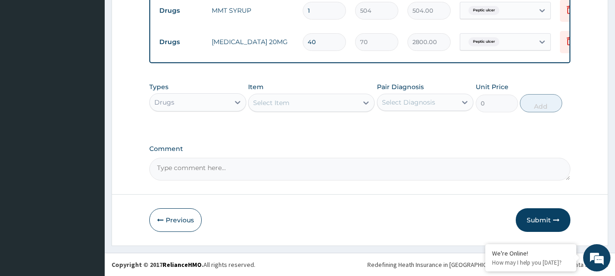
scroll to position [399, 0]
click at [212, 110] on div "Drugs" at bounding box center [190, 102] width 80 height 15
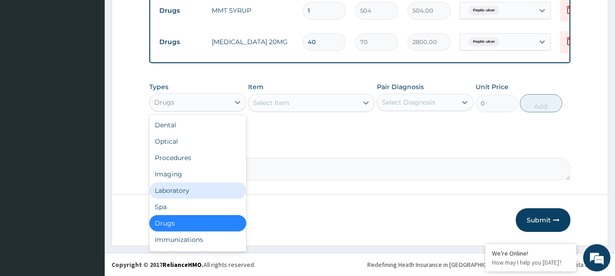
click at [199, 197] on div "Laboratory" at bounding box center [197, 190] width 97 height 16
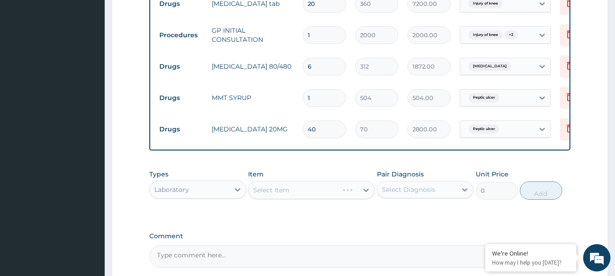
scroll to position [263, 0]
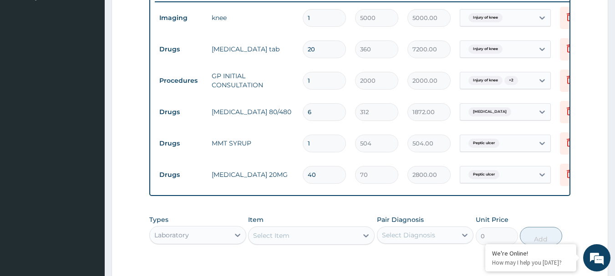
click at [288, 240] on div "Select Item" at bounding box center [271, 235] width 36 height 9
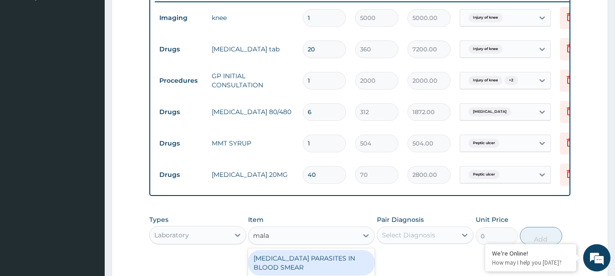
type input "malar"
click at [314, 260] on div "MALARIA PARASITES IN BLOOD SMEAR" at bounding box center [311, 262] width 126 height 25
type input "1000"
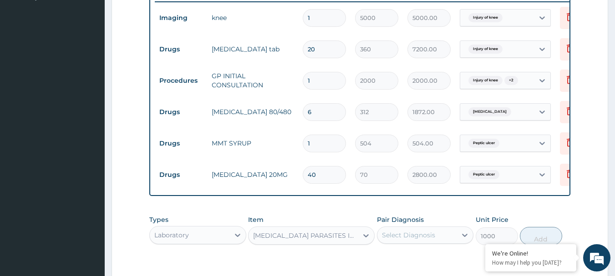
click at [417, 235] on div "Select Diagnosis" at bounding box center [417, 235] width 80 height 15
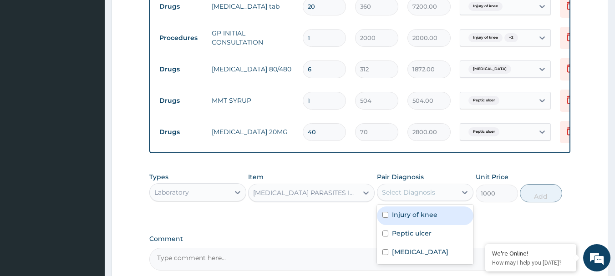
scroll to position [354, 0]
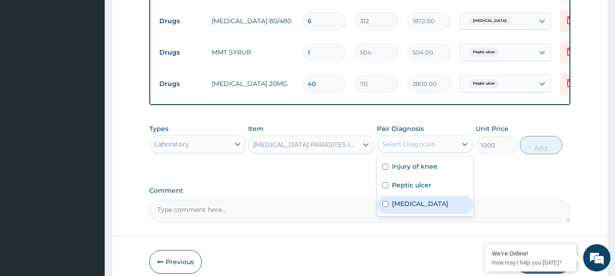
click at [422, 213] on div "Malaria" at bounding box center [425, 205] width 97 height 19
checkbox input "true"
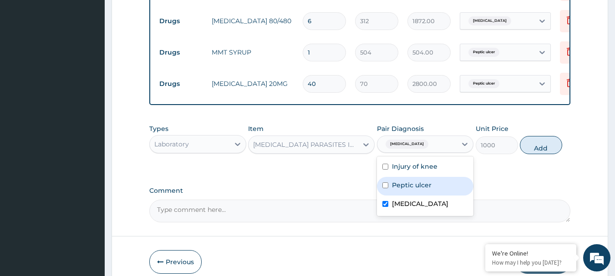
click at [550, 154] on button "Add" at bounding box center [541, 145] width 42 height 18
type input "0"
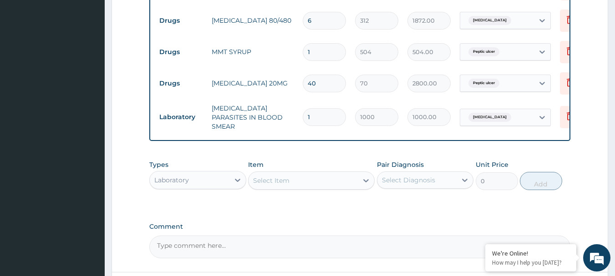
scroll to position [434, 0]
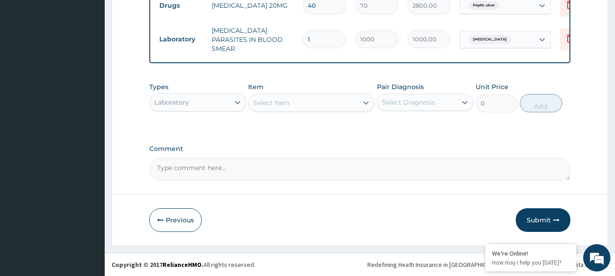
drag, startPoint x: 555, startPoint y: 223, endPoint x: 441, endPoint y: 81, distance: 181.3
click at [554, 223] on icon "button" at bounding box center [556, 220] width 6 height 6
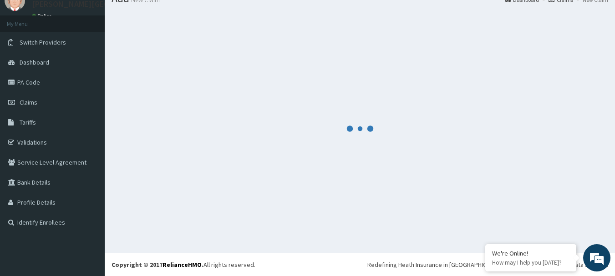
scroll to position [37, 0]
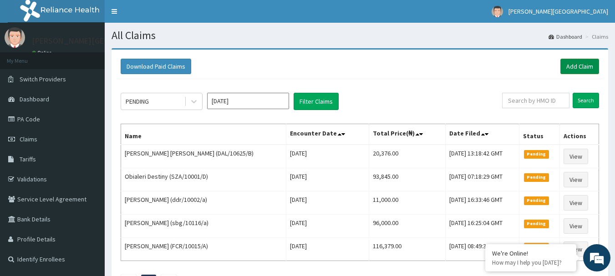
click at [569, 63] on link "Add Claim" at bounding box center [579, 66] width 39 height 15
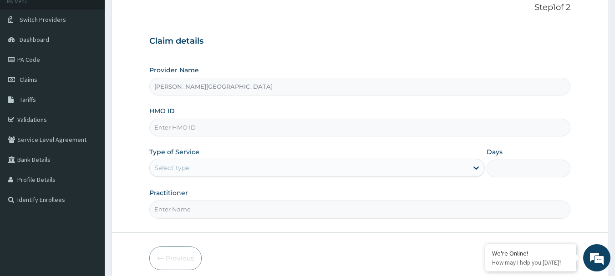
scroll to position [91, 0]
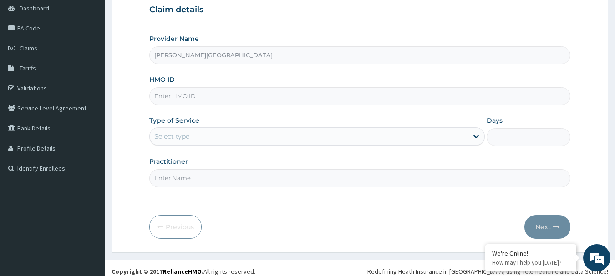
click at [202, 95] on input "HMO ID" at bounding box center [359, 96] width 421 height 18
paste input "OPB/10069/A"
type input "OPB/10069/A"
click at [200, 140] on div "Select type" at bounding box center [309, 136] width 318 height 15
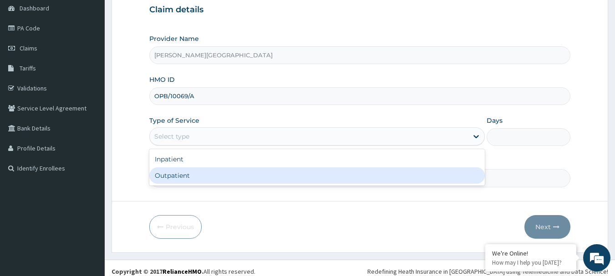
click at [195, 180] on div "Outpatient" at bounding box center [316, 175] width 335 height 16
type input "1"
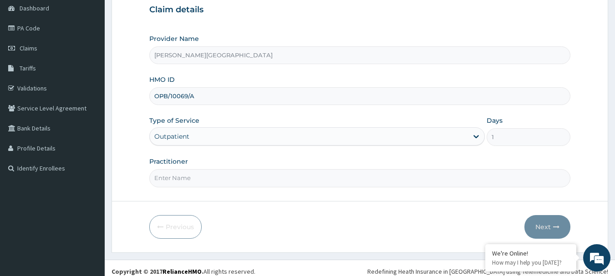
click at [191, 182] on input "Practitioner" at bounding box center [359, 178] width 421 height 18
type input "AA"
click at [558, 226] on icon "button" at bounding box center [556, 227] width 6 height 6
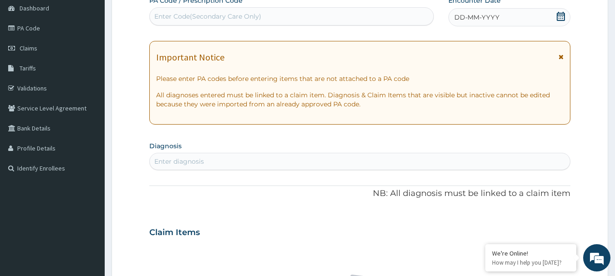
click at [562, 57] on icon at bounding box center [560, 57] width 5 height 6
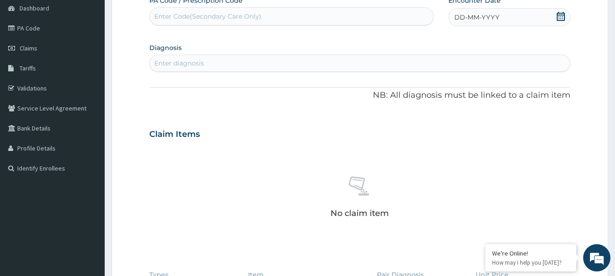
click at [567, 10] on div "DD-MM-YYYY" at bounding box center [509, 17] width 122 height 18
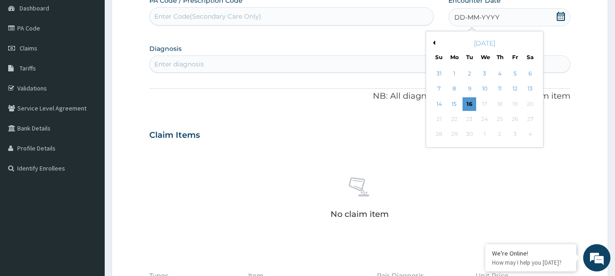
click at [561, 16] on icon at bounding box center [560, 16] width 9 height 9
click at [454, 105] on div "15" at bounding box center [454, 104] width 14 height 14
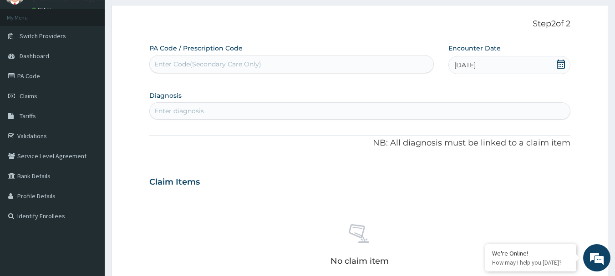
scroll to position [0, 0]
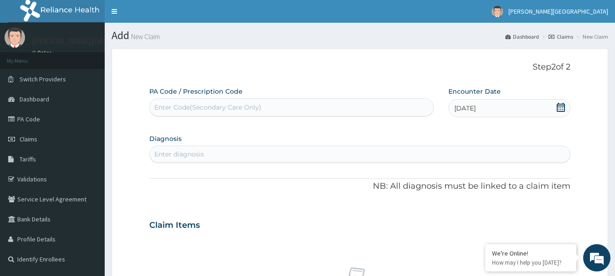
click at [218, 152] on div "Enter diagnosis" at bounding box center [360, 154] width 420 height 15
type input "malaria"
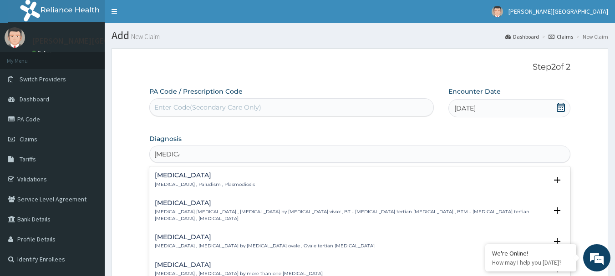
click at [192, 182] on p "[MEDICAL_DATA] , Paludism , Plasmodiosis" at bounding box center [205, 185] width 100 height 6
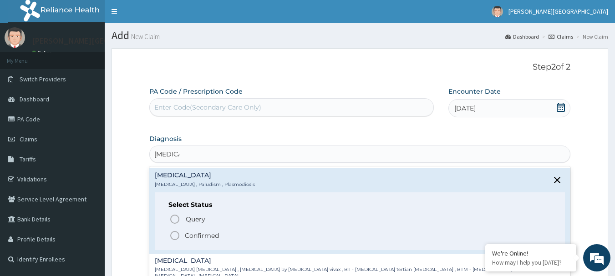
click at [205, 232] on p "Confirmed" at bounding box center [202, 235] width 34 height 9
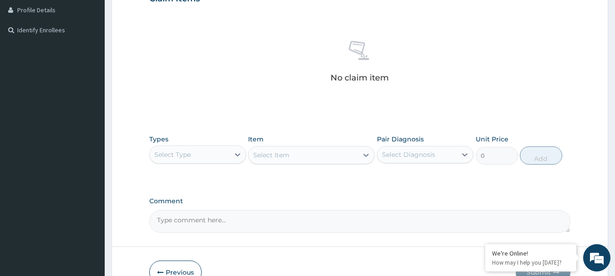
scroll to position [273, 0]
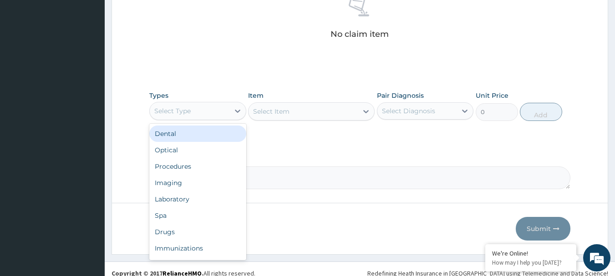
click at [216, 112] on div "Select Type" at bounding box center [190, 111] width 80 height 15
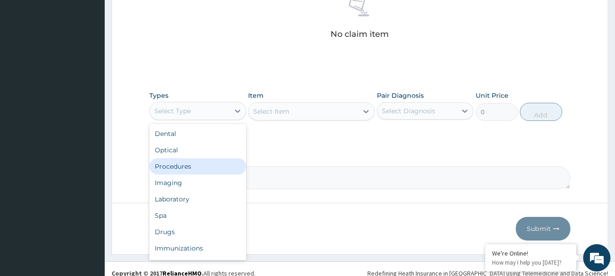
click at [204, 168] on div "Procedures" at bounding box center [197, 166] width 97 height 16
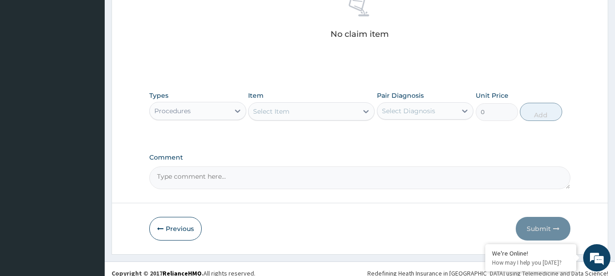
click at [280, 110] on div "Select Item" at bounding box center [271, 111] width 36 height 9
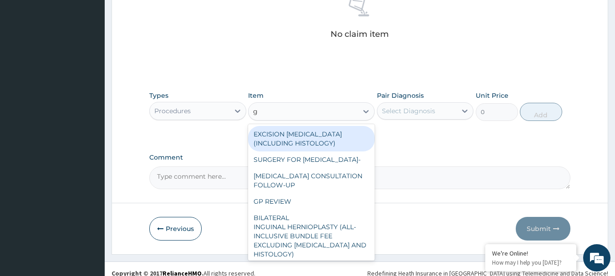
type input "gp"
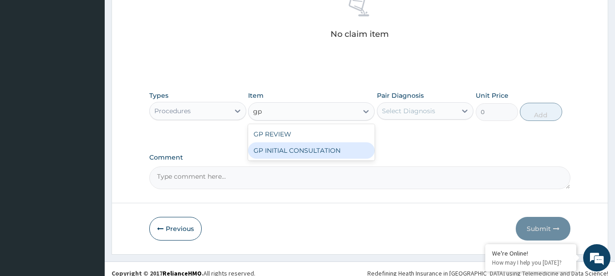
click at [304, 154] on div "GP INITIAL CONSULTATION" at bounding box center [311, 150] width 126 height 16
type input "2000"
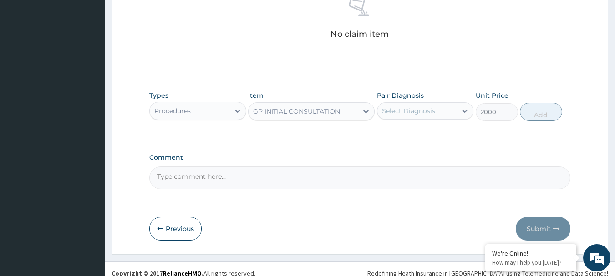
click at [404, 112] on div "Select Diagnosis" at bounding box center [408, 110] width 53 height 9
click at [403, 133] on label "Malaria" at bounding box center [420, 133] width 56 height 9
checkbox input "true"
drag, startPoint x: 537, startPoint y: 114, endPoint x: 540, endPoint y: 121, distance: 7.4
click at [537, 114] on button "Add" at bounding box center [541, 112] width 42 height 18
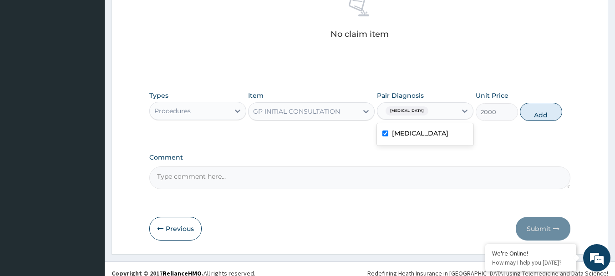
type input "0"
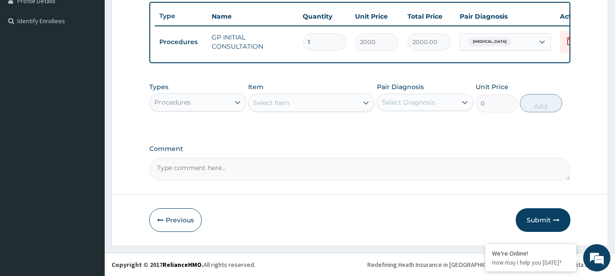
scroll to position [245, 0]
click at [212, 101] on div "Procedures" at bounding box center [190, 102] width 80 height 15
drag, startPoint x: 212, startPoint y: 101, endPoint x: 212, endPoint y: 131, distance: 30.5
click at [212, 103] on div "Procedures" at bounding box center [190, 102] width 80 height 15
click at [207, 99] on div "Procedures" at bounding box center [190, 102] width 80 height 15
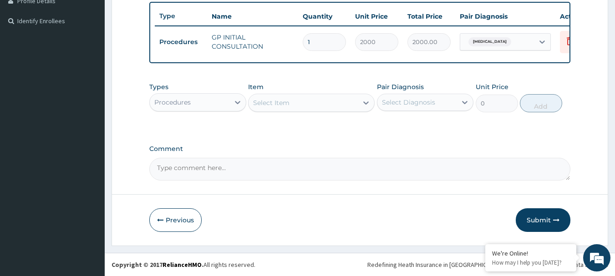
click at [207, 99] on div "Procedures" at bounding box center [190, 102] width 80 height 15
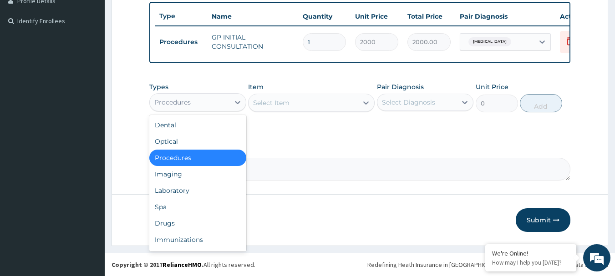
click at [208, 106] on div "Procedures" at bounding box center [190, 102] width 80 height 15
click at [198, 192] on div "Laboratory" at bounding box center [197, 190] width 97 height 16
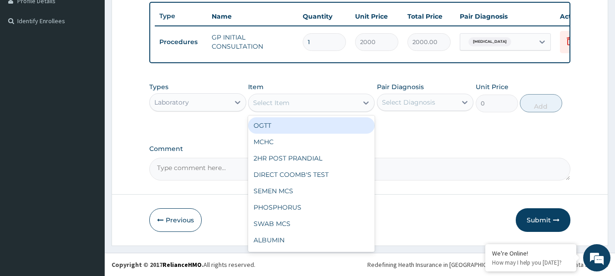
click at [302, 101] on div "Select Item" at bounding box center [302, 103] width 109 height 15
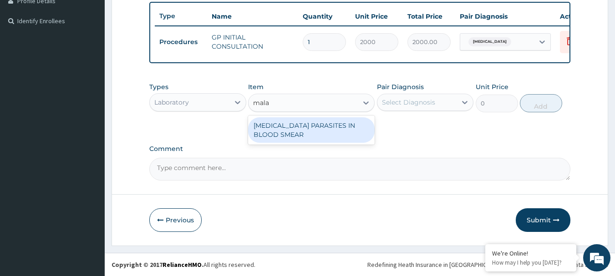
type input "malar"
click at [316, 132] on div "MALARIA PARASITES IN BLOOD SMEAR" at bounding box center [311, 129] width 126 height 25
type input "1000"
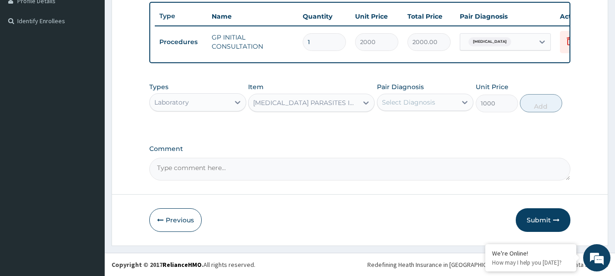
click at [409, 104] on div "Select Diagnosis" at bounding box center [408, 102] width 53 height 9
click at [409, 123] on label "Malaria" at bounding box center [420, 124] width 56 height 9
checkbox input "true"
click at [536, 105] on button "Add" at bounding box center [541, 103] width 42 height 18
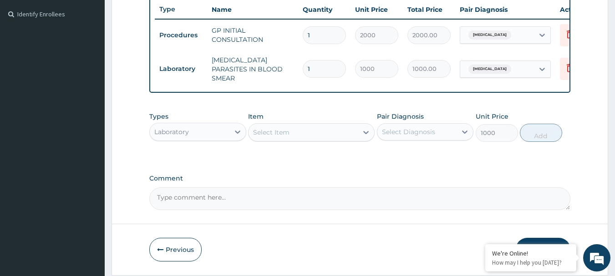
type input "0"
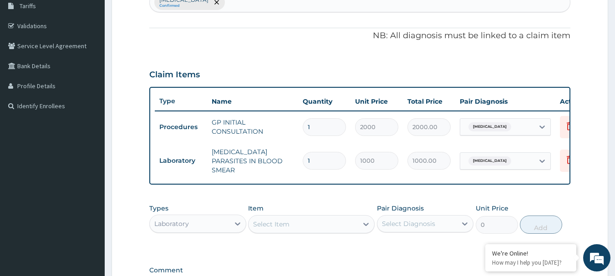
scroll to position [0, 0]
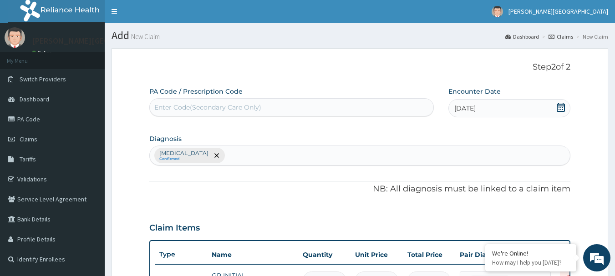
click at [225, 108] on div "Enter Code(Secondary Care Only)" at bounding box center [207, 107] width 107 height 9
paste input "PA/C3B339"
type input "PA/C3B339"
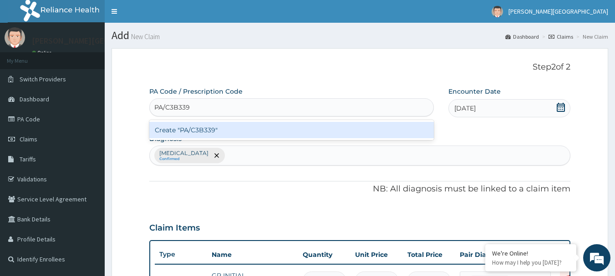
click at [223, 125] on div "Create "PA/C3B339"" at bounding box center [291, 130] width 285 height 16
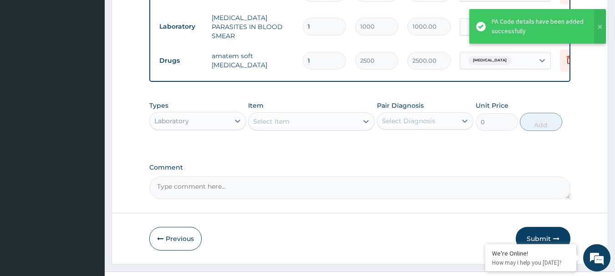
scroll to position [296, 0]
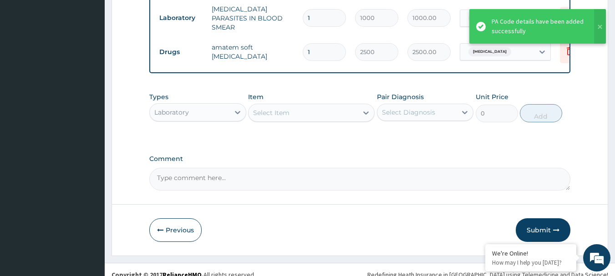
click at [209, 114] on div "Laboratory" at bounding box center [190, 112] width 80 height 15
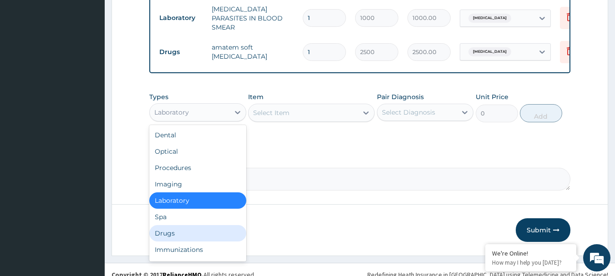
click at [195, 231] on div "Drugs" at bounding box center [197, 233] width 97 height 16
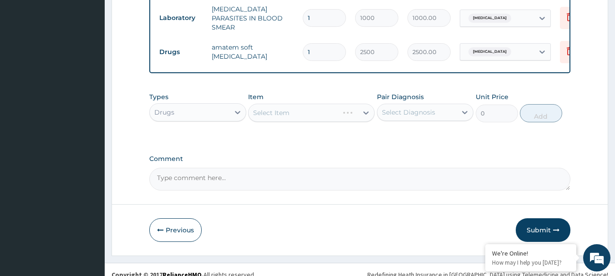
click at [273, 117] on div "Select Item" at bounding box center [311, 113] width 126 height 18
click at [268, 117] on div "Select Item" at bounding box center [271, 112] width 36 height 9
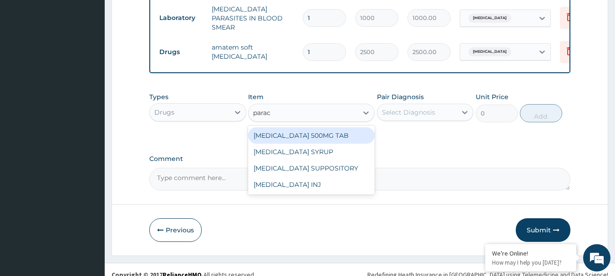
type input "parace"
click at [317, 141] on div "PARACETAMOL 500MG TAB" at bounding box center [311, 135] width 126 height 16
type input "15"
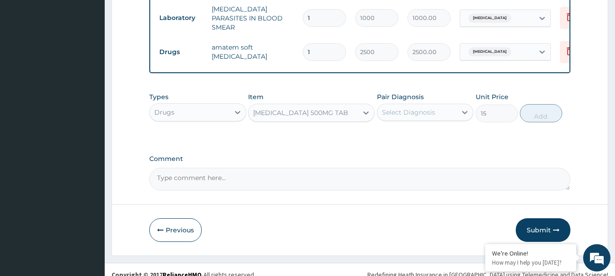
click at [395, 111] on div "Select Diagnosis" at bounding box center [408, 112] width 53 height 9
click at [408, 138] on label "Malaria" at bounding box center [420, 134] width 56 height 9
checkbox input "true"
click at [541, 119] on button "Add" at bounding box center [541, 113] width 42 height 18
type input "0"
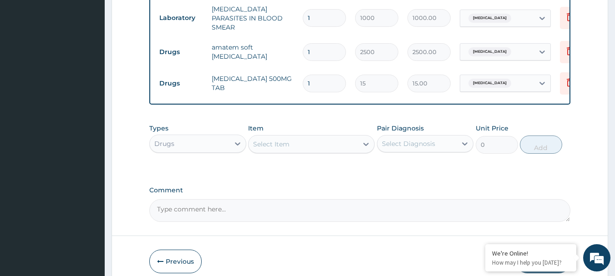
drag, startPoint x: 309, startPoint y: 76, endPoint x: 288, endPoint y: 75, distance: 21.0
click at [288, 75] on tr "Drugs PARACETAMOL 500MG TAB 1 15 15.00 Malaria Delete" at bounding box center [378, 83] width 446 height 31
type input "6"
type input "90.00"
type input "6"
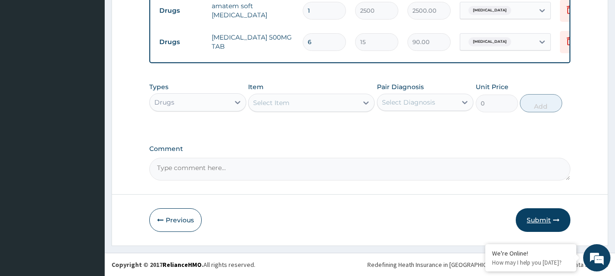
click at [535, 217] on button "Submit" at bounding box center [543, 220] width 55 height 24
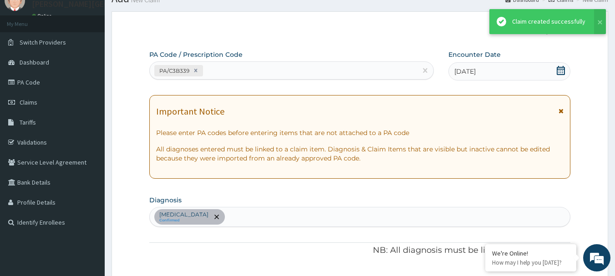
scroll to position [339, 0]
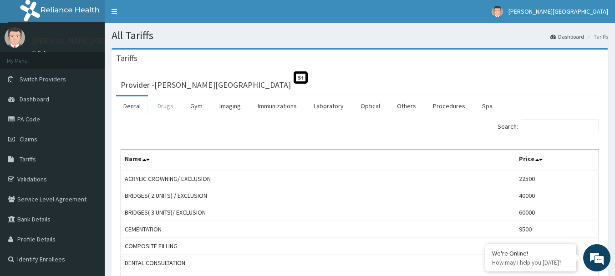
drag, startPoint x: 157, startPoint y: 103, endPoint x: 172, endPoint y: 111, distance: 17.1
click at [157, 102] on link "Drugs" at bounding box center [165, 105] width 30 height 19
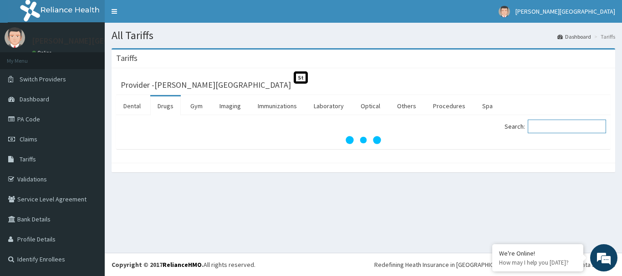
drag, startPoint x: 547, startPoint y: 129, endPoint x: 550, endPoint y: 125, distance: 4.9
click at [548, 128] on input "Search:" at bounding box center [566, 127] width 78 height 14
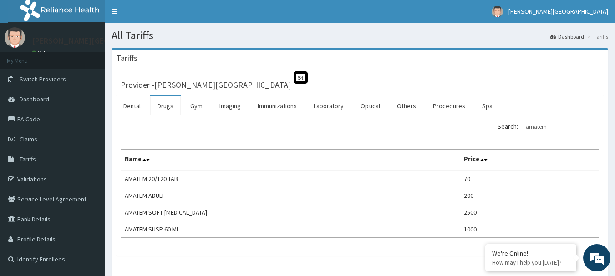
type input "amatem"
click at [33, 138] on span "Claims" at bounding box center [29, 139] width 18 height 8
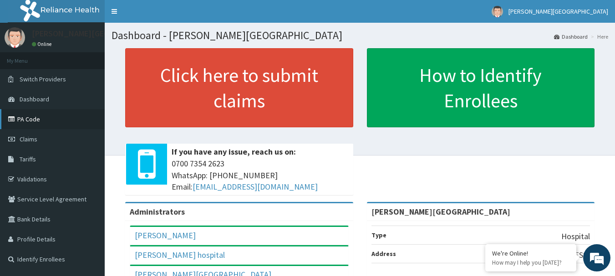
click at [41, 115] on link "PA Code" at bounding box center [52, 119] width 105 height 20
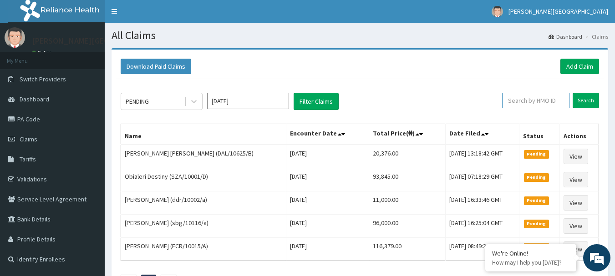
click at [534, 102] on input "text" at bounding box center [535, 100] width 67 height 15
paste input "PRN/10066/B"
drag, startPoint x: 591, startPoint y: 102, endPoint x: 591, endPoint y: 97, distance: 4.6
click at [591, 101] on input "Search" at bounding box center [585, 100] width 26 height 15
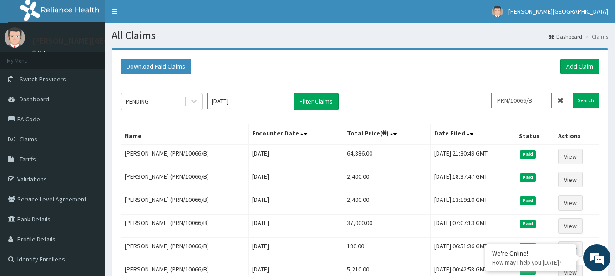
click at [533, 100] on input "PRN/10066/B" at bounding box center [521, 100] width 61 height 15
paste input "ISW/10150/A"
click at [591, 95] on input "Search" at bounding box center [585, 100] width 26 height 15
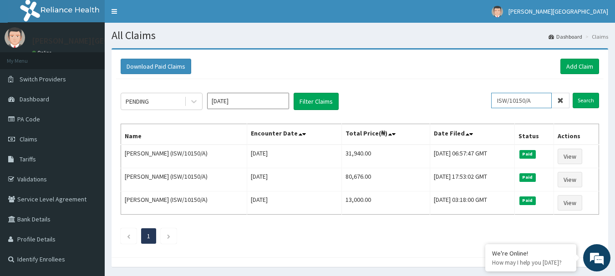
drag, startPoint x: 539, startPoint y: 102, endPoint x: 468, endPoint y: 105, distance: 70.6
click at [470, 106] on div "PENDING Sep 2025 Filter Claims ISW/10150/A Search" at bounding box center [360, 101] width 478 height 17
paste input "RET/46373/A"
type input "RET/46373/A"
click at [590, 97] on input "Search" at bounding box center [585, 100] width 26 height 15
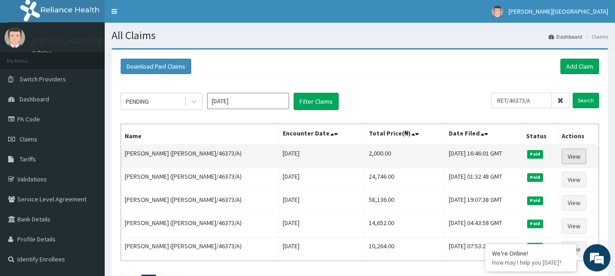
click at [567, 157] on link "View" at bounding box center [574, 156] width 25 height 15
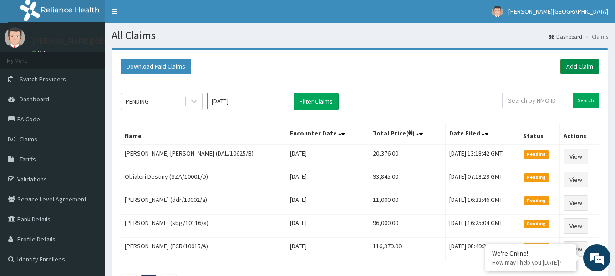
click at [578, 65] on link "Add Claim" at bounding box center [579, 66] width 39 height 15
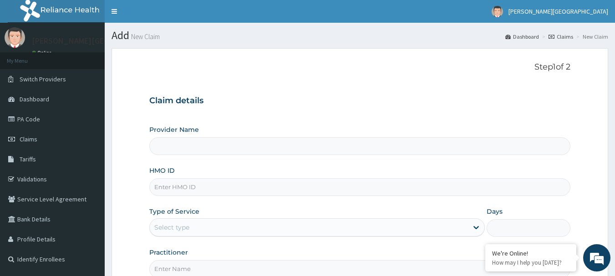
click at [193, 188] on input "HMO ID" at bounding box center [359, 187] width 421 height 18
paste input "PRN/10066/B"
type input "PRN/10066/B"
type input "[PERSON_NAME][GEOGRAPHIC_DATA]"
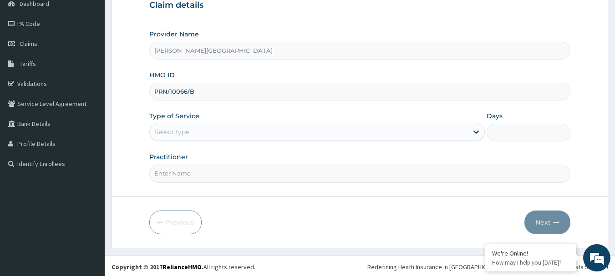
scroll to position [98, 0]
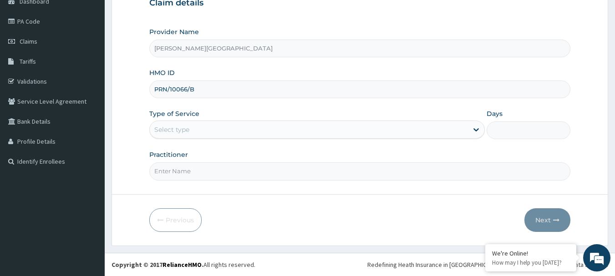
type input "PRN/10066/B"
click at [181, 130] on div "Select type" at bounding box center [171, 129] width 35 height 9
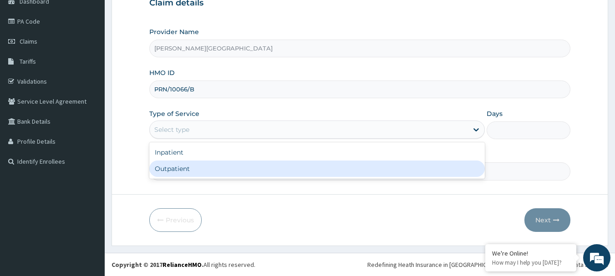
click at [181, 171] on div "Outpatient" at bounding box center [316, 169] width 335 height 16
type input "1"
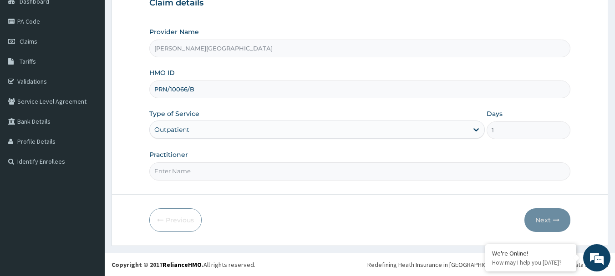
click at [183, 171] on input "Practitioner" at bounding box center [359, 171] width 421 height 18
type input "AA"
click at [547, 220] on button "Next" at bounding box center [547, 220] width 46 height 24
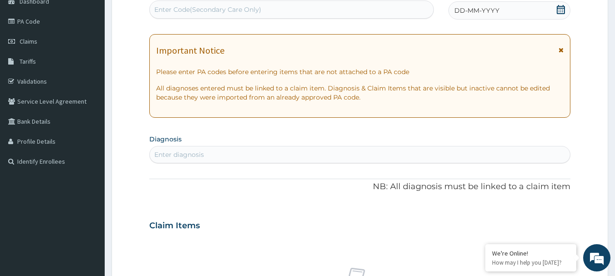
scroll to position [0, 0]
click at [562, 47] on icon at bounding box center [560, 50] width 5 height 6
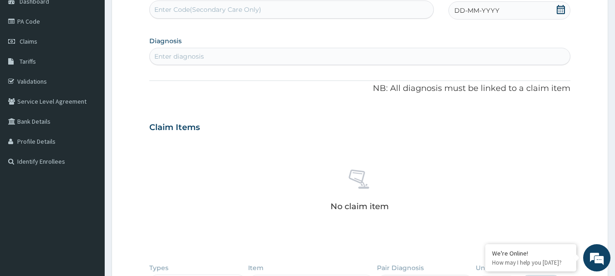
click at [562, 9] on icon at bounding box center [560, 9] width 9 height 9
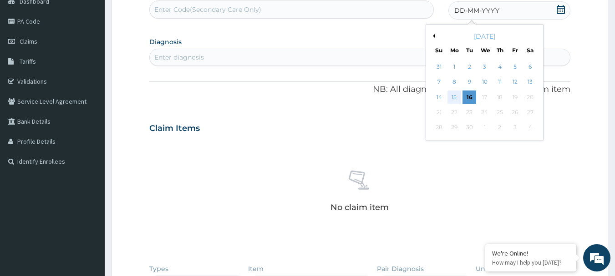
click at [452, 96] on div "15" at bounding box center [454, 98] width 14 height 14
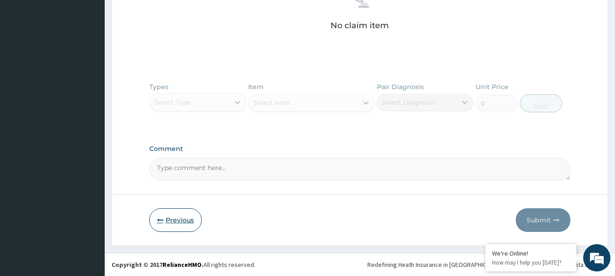
click at [175, 224] on button "Previous" at bounding box center [175, 220] width 52 height 24
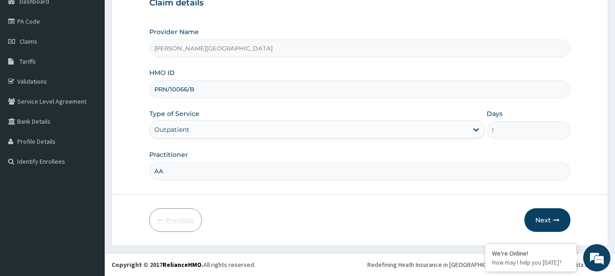
scroll to position [98, 0]
click at [181, 94] on input "PRN/10066/B" at bounding box center [359, 90] width 421 height 18
click at [181, 93] on input "PRN/10066/B" at bounding box center [359, 90] width 421 height 18
paste input "ISW/10150/A"
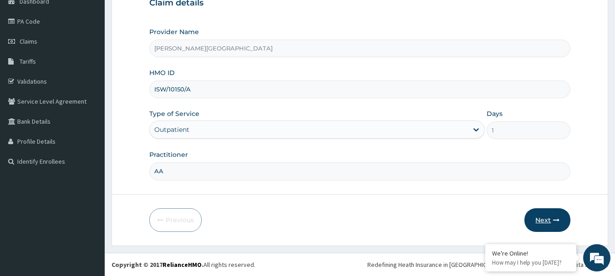
type input "ISW/10150/A"
click at [537, 215] on button "Next" at bounding box center [547, 220] width 46 height 24
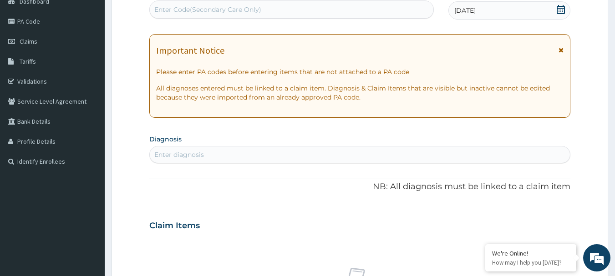
click at [561, 50] on icon at bounding box center [560, 50] width 5 height 6
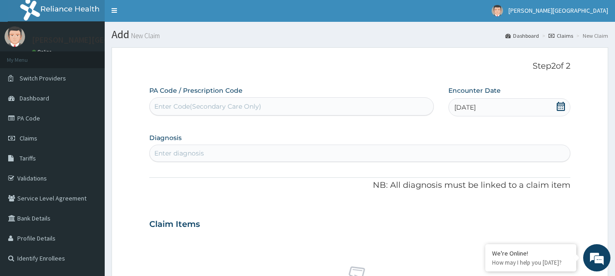
scroll to position [0, 0]
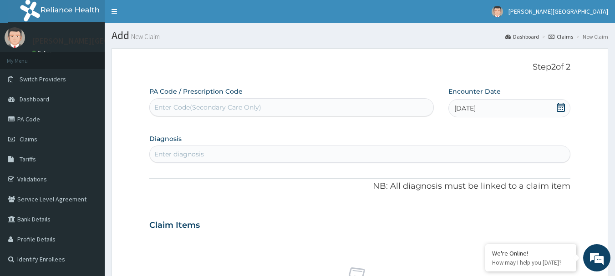
click at [562, 110] on icon at bounding box center [560, 107] width 9 height 9
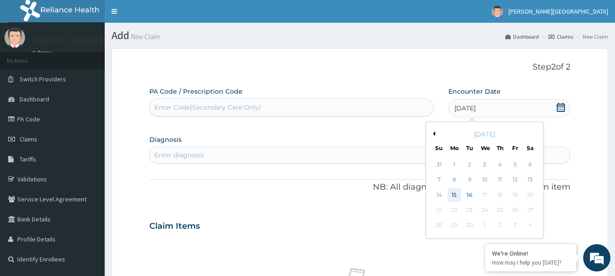
click at [455, 198] on div "15" at bounding box center [454, 195] width 14 height 14
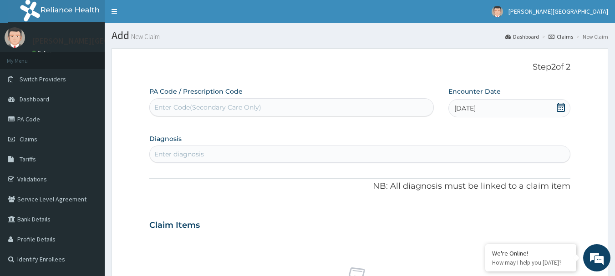
click at [237, 108] on div "Enter Code(Secondary Care Only)" at bounding box center [207, 107] width 107 height 9
click at [233, 154] on div "Enter diagnosis" at bounding box center [360, 154] width 420 height 15
type input "DISLOCATION"
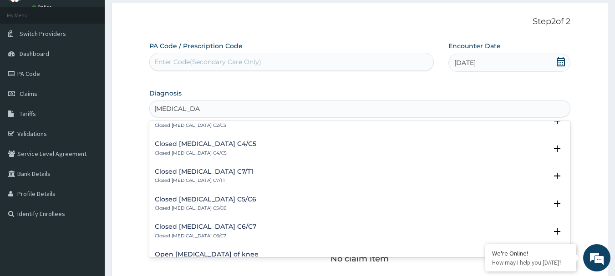
scroll to position [728, 0]
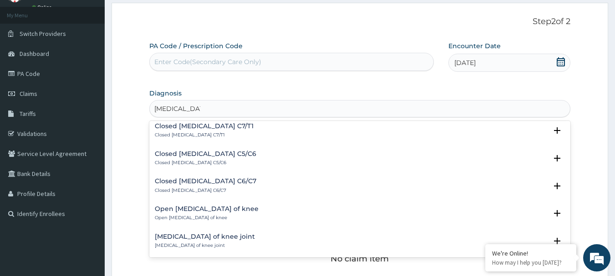
click at [190, 233] on h4 "Dislocation of knee joint" at bounding box center [205, 236] width 100 height 7
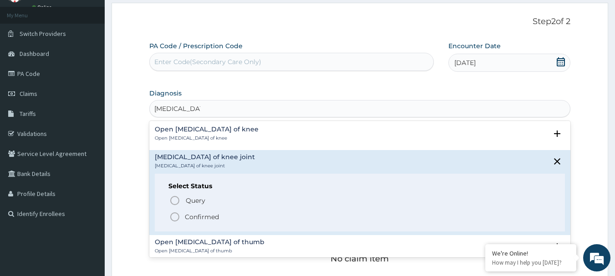
scroll to position [819, 0]
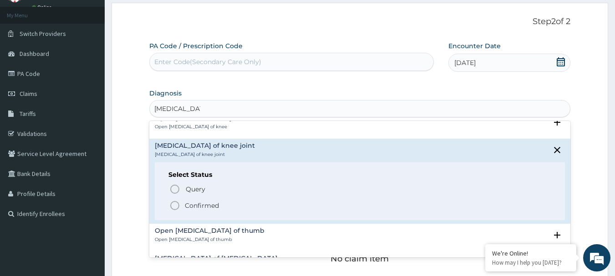
click at [198, 201] on p "Confirmed" at bounding box center [202, 205] width 34 height 9
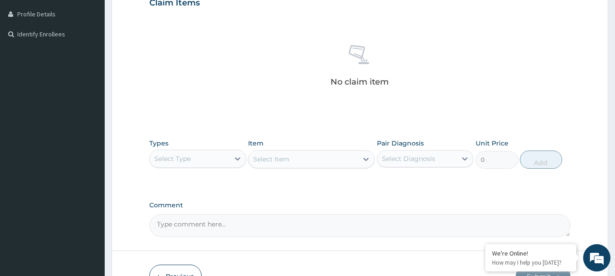
scroll to position [228, 0]
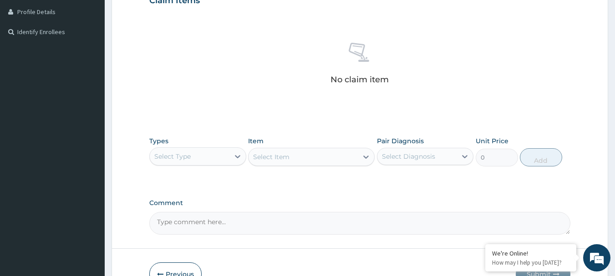
click at [224, 154] on div "Select Type" at bounding box center [190, 156] width 80 height 15
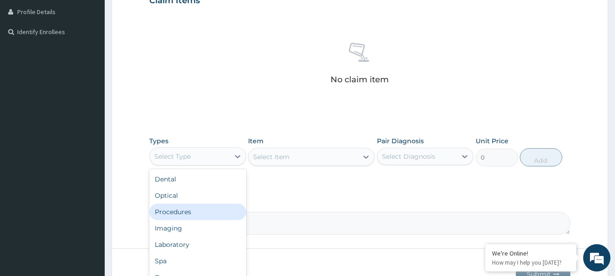
click at [200, 216] on div "Procedures" at bounding box center [197, 212] width 97 height 16
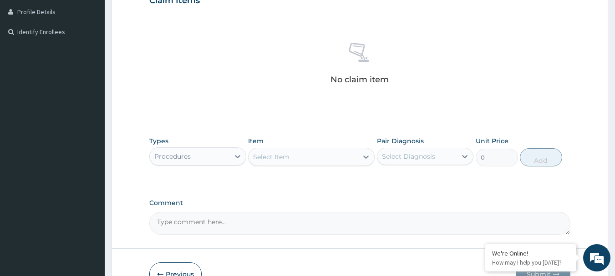
click at [310, 154] on div "Select Item" at bounding box center [302, 157] width 109 height 15
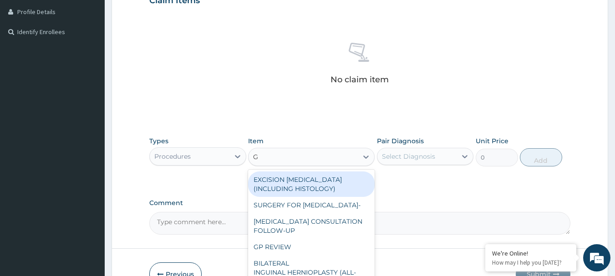
type input "GP"
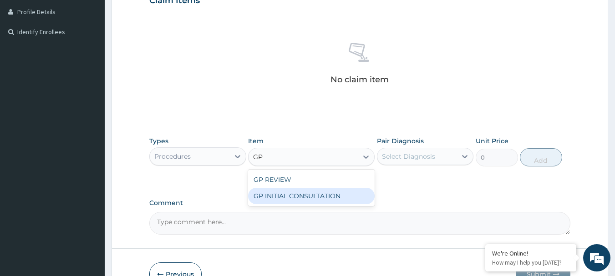
click at [342, 195] on div "GP INITIAL CONSULTATION" at bounding box center [311, 196] width 126 height 16
type input "2000"
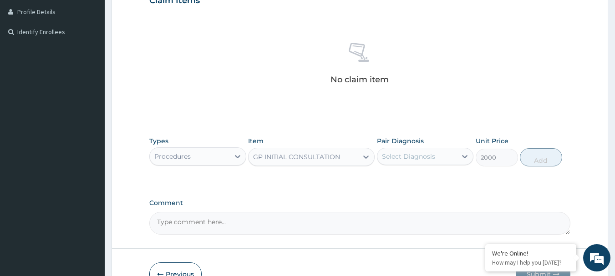
click at [430, 160] on div "Select Diagnosis" at bounding box center [408, 156] width 53 height 9
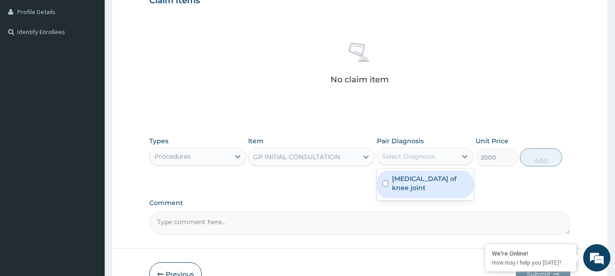
click at [420, 183] on label "Dislocation of knee joint" at bounding box center [430, 183] width 76 height 18
checkbox input "true"
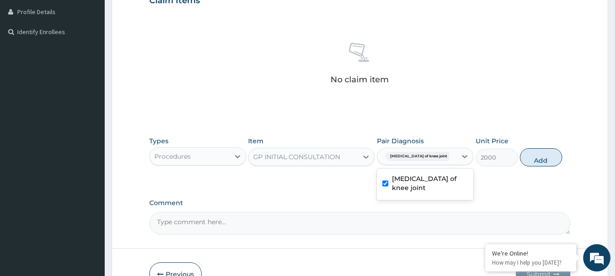
click at [533, 161] on button "Add" at bounding box center [541, 157] width 42 height 18
type input "0"
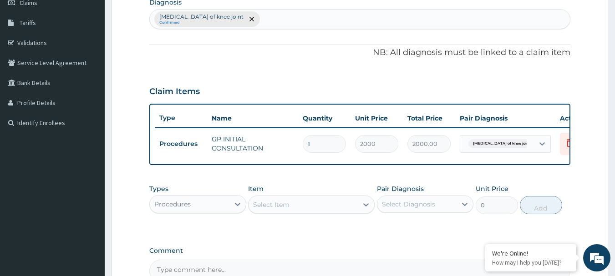
scroll to position [91, 0]
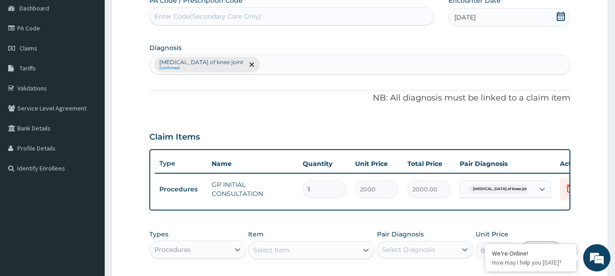
click at [262, 60] on div "Dislocation of knee joint Confirmed" at bounding box center [360, 64] width 420 height 19
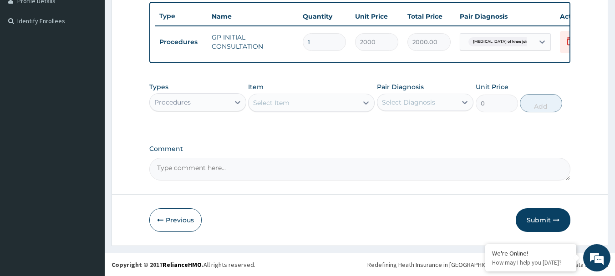
scroll to position [245, 0]
click at [199, 109] on div "Procedures" at bounding box center [190, 102] width 80 height 15
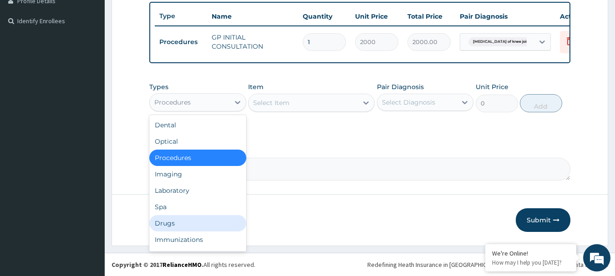
click at [175, 228] on div "Drugs" at bounding box center [197, 223] width 97 height 16
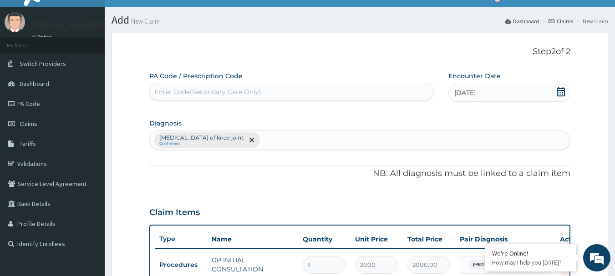
scroll to position [0, 0]
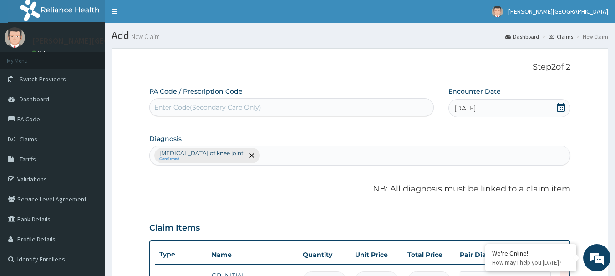
click at [257, 156] on div "Dislocation of knee joint Confirmed" at bounding box center [360, 155] width 420 height 19
type input "MALARIA"
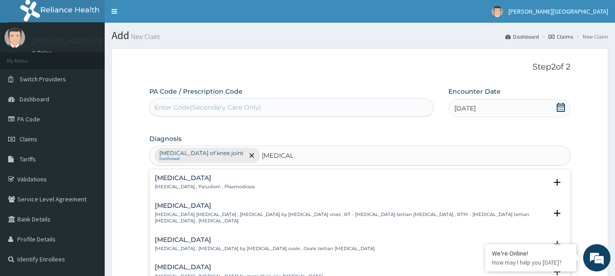
click at [177, 188] on p "Malaria , Paludism , Plasmodiosis" at bounding box center [205, 187] width 100 height 6
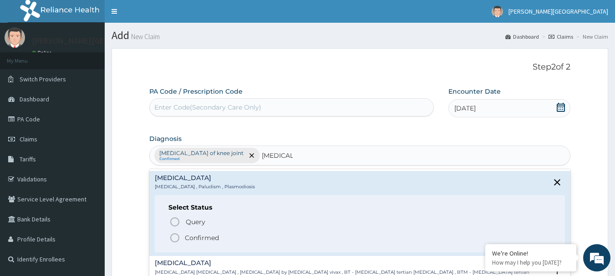
click at [201, 239] on p "Confirmed" at bounding box center [202, 237] width 34 height 9
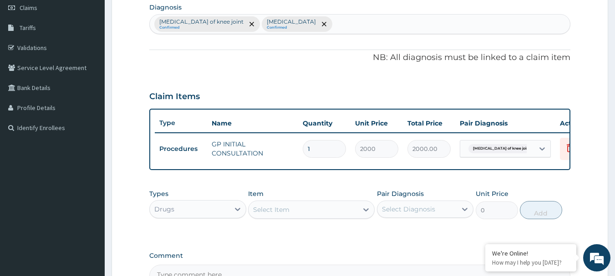
scroll to position [228, 0]
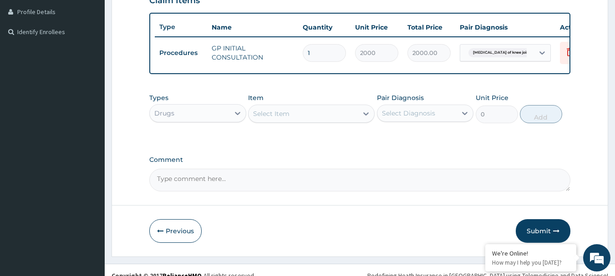
click at [329, 116] on div "Select Item" at bounding box center [302, 113] width 109 height 15
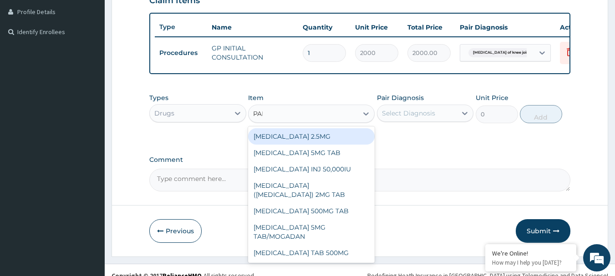
type input "PARAC"
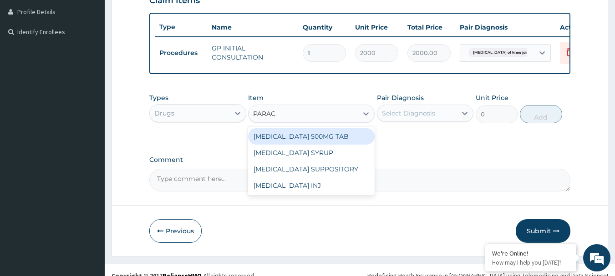
click at [344, 145] on div "PARACETAMOL 500MG TAB" at bounding box center [311, 136] width 126 height 16
type input "15"
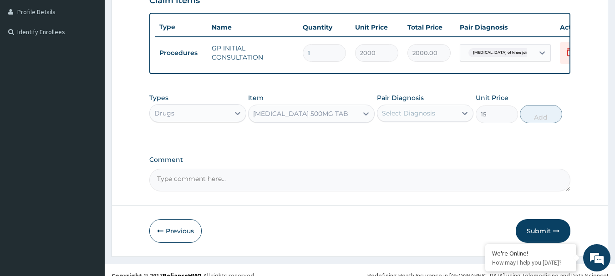
click at [421, 118] on div "Select Diagnosis" at bounding box center [408, 113] width 53 height 9
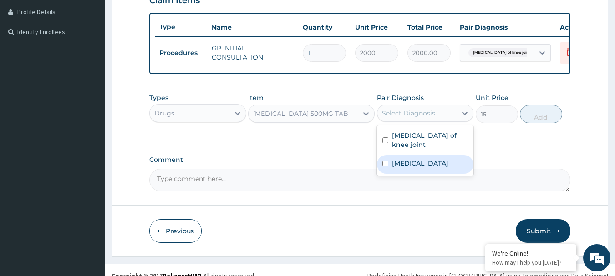
click at [428, 174] on div "Malaria" at bounding box center [425, 164] width 97 height 19
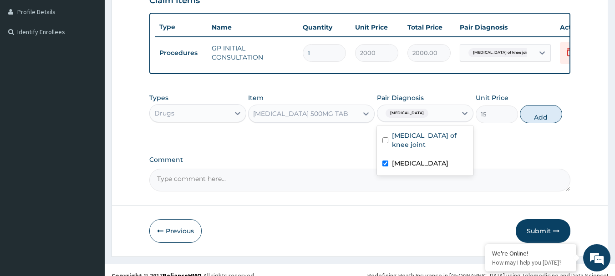
checkbox input "true"
click at [547, 115] on button "Add" at bounding box center [541, 114] width 42 height 18
type input "0"
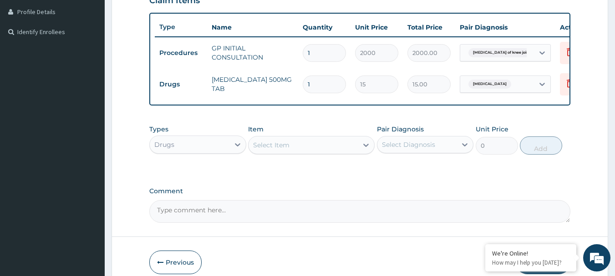
type input "18"
type input "270.00"
type input "18"
click at [298, 151] on div "Select Item" at bounding box center [302, 145] width 109 height 15
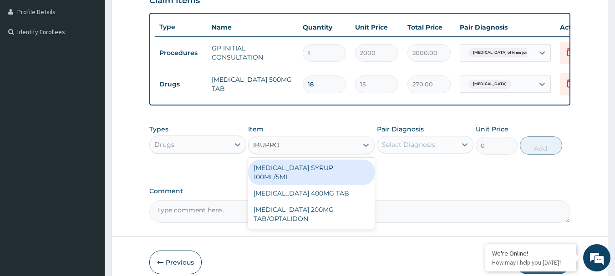
type input "IBUPROF"
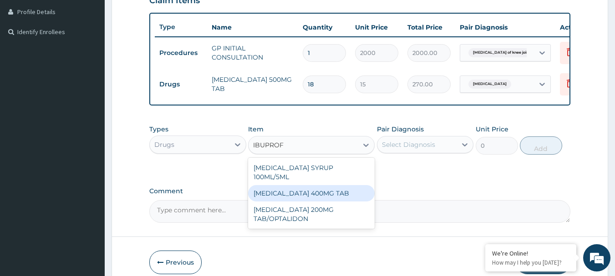
click at [328, 195] on div "IBUPROFEN 400MG TAB" at bounding box center [311, 193] width 126 height 16
type input "40"
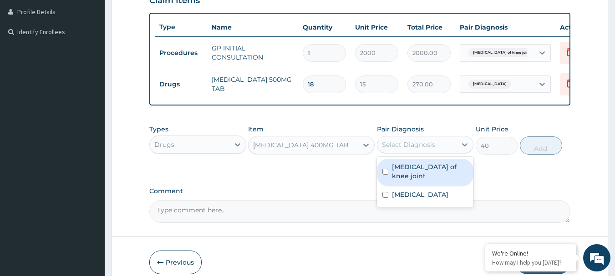
click at [405, 152] on div "Select Diagnosis" at bounding box center [417, 144] width 80 height 15
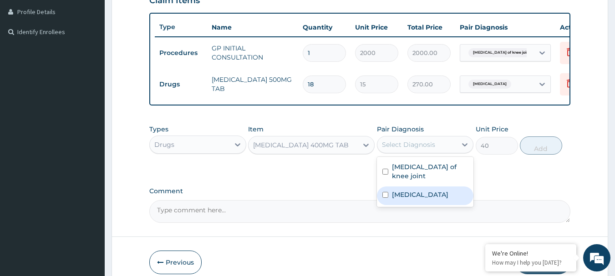
click at [415, 199] on label "Malaria" at bounding box center [420, 194] width 56 height 9
checkbox input "true"
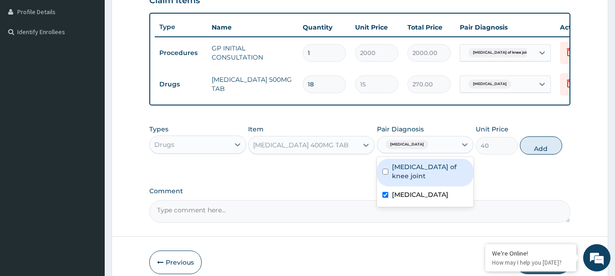
click at [424, 181] on label "Dislocation of knee joint" at bounding box center [430, 171] width 76 height 18
checkbox input "true"
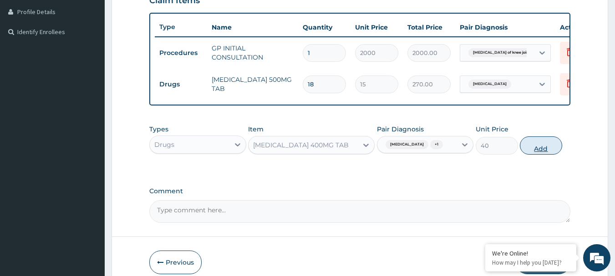
click at [540, 152] on button "Add" at bounding box center [541, 146] width 42 height 18
type input "0"
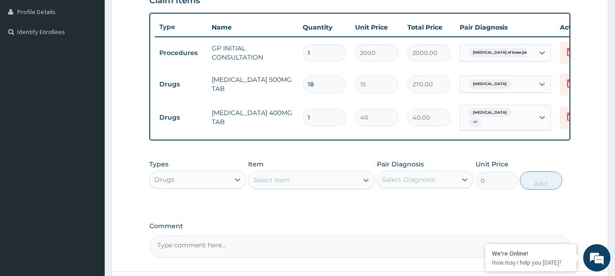
drag, startPoint x: 328, startPoint y: 112, endPoint x: 284, endPoint y: 111, distance: 43.7
click at [284, 111] on tr "Drugs IBUPROFEN 400MG TAB 1 40 40.00 Malaria + 1 Delete" at bounding box center [378, 117] width 446 height 35
type input "6"
type input "240.00"
type input "6"
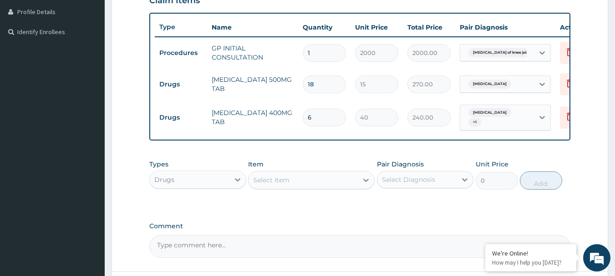
click at [310, 180] on div "Select Item" at bounding box center [302, 180] width 109 height 15
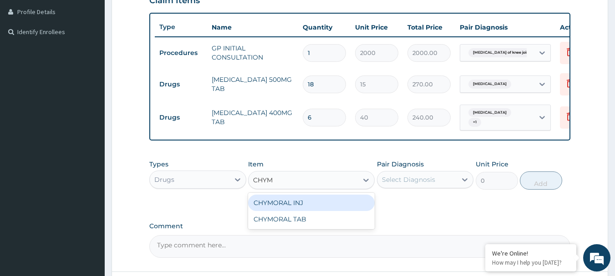
type input "CHYMO"
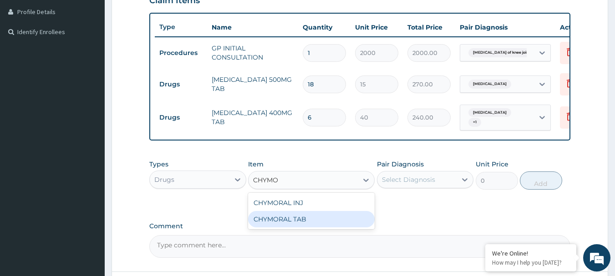
click at [319, 222] on div "CHYMORAL TAB" at bounding box center [311, 219] width 126 height 16
type input "96"
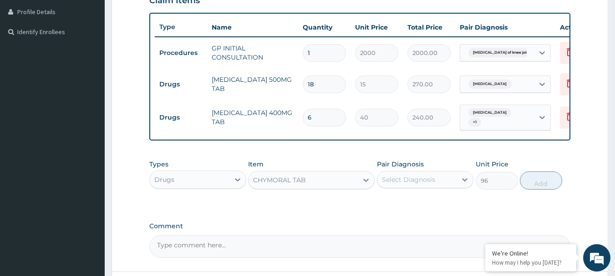
click at [428, 184] on div "Select Diagnosis" at bounding box center [408, 179] width 53 height 9
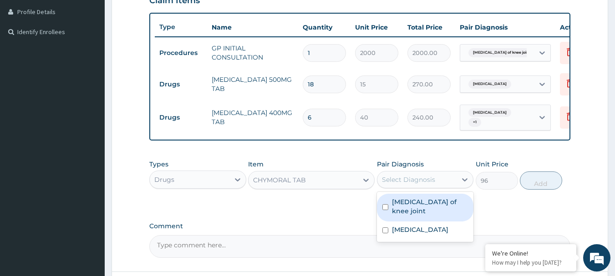
click at [428, 208] on label "Dislocation of knee joint" at bounding box center [430, 206] width 76 height 18
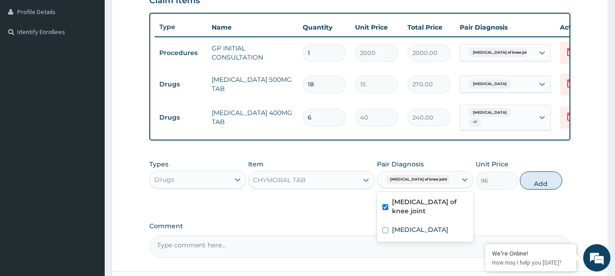
checkbox input "true"
click at [540, 187] on button "Add" at bounding box center [541, 181] width 42 height 18
type input "0"
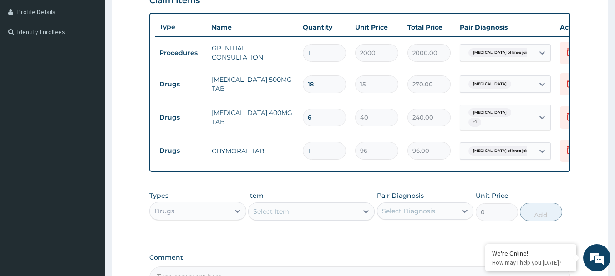
type input "10"
type input "960.00"
type input "10"
click at [292, 215] on div "Select Item" at bounding box center [302, 211] width 109 height 15
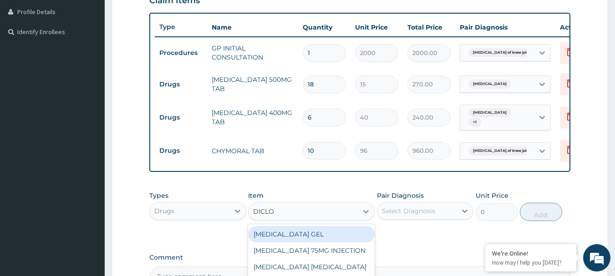
type input "DICLOF"
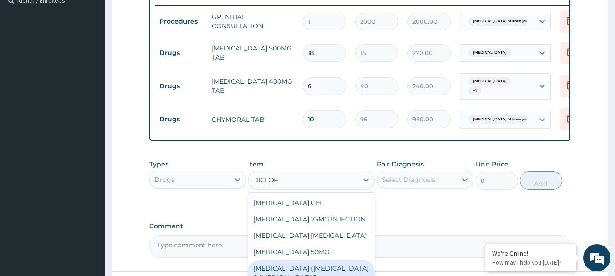
scroll to position [319, 0]
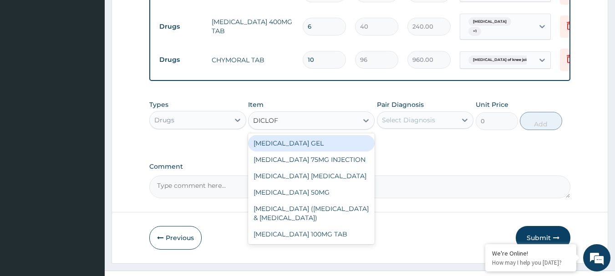
click at [319, 142] on div "DICLOFENAC SODIUM GEL" at bounding box center [311, 143] width 126 height 16
type input "1116"
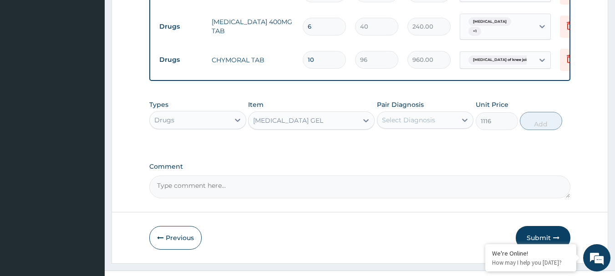
click at [411, 123] on div "Select Diagnosis" at bounding box center [408, 120] width 53 height 9
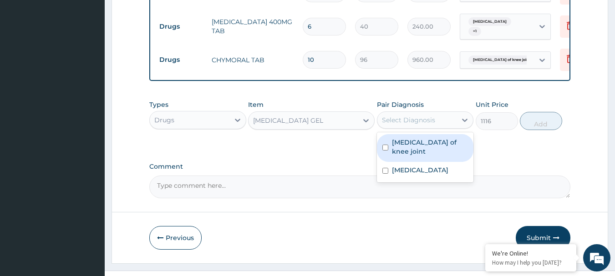
click at [418, 151] on label "Dislocation of knee joint" at bounding box center [430, 147] width 76 height 18
checkbox input "true"
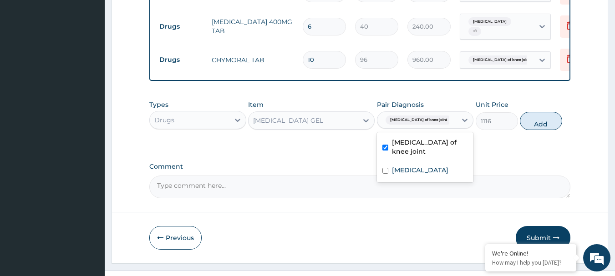
click at [536, 135] on div "Types Drugs Item DICLOFENAC SODIUM GEL Pair Diagnosis option Dislocation of kne…" at bounding box center [359, 115] width 421 height 39
click at [537, 128] on button "Add" at bounding box center [541, 121] width 42 height 18
type input "0"
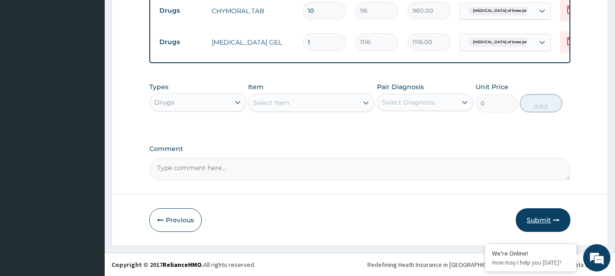
click at [543, 227] on button "Submit" at bounding box center [543, 220] width 55 height 24
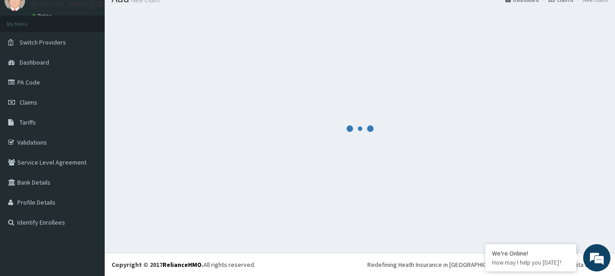
scroll to position [37, 0]
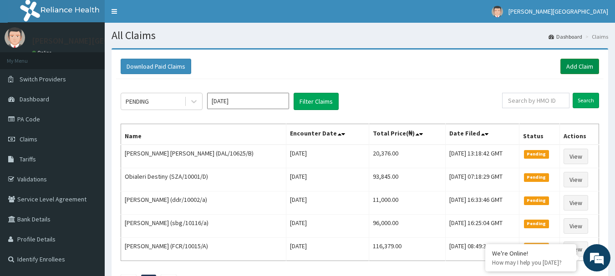
click at [580, 68] on link "Add Claim" at bounding box center [579, 66] width 39 height 15
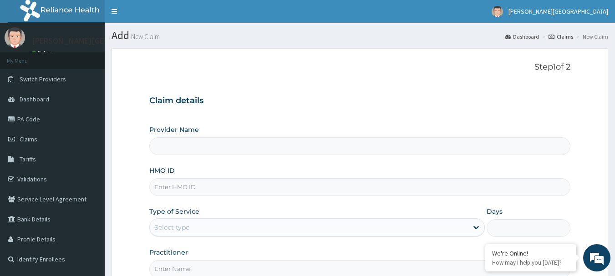
type input "[PERSON_NAME][GEOGRAPHIC_DATA]"
click at [216, 189] on input "HMO ID" at bounding box center [359, 187] width 421 height 18
paste input "RET/46373/A"
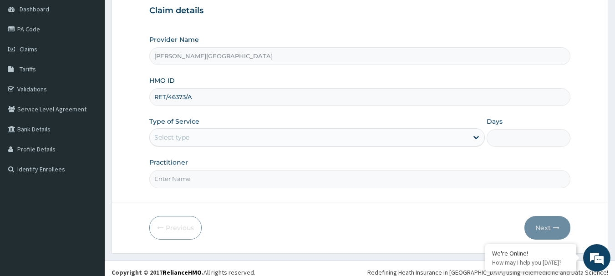
scroll to position [91, 0]
type input "RET/46373/A"
click at [237, 128] on div "Select type" at bounding box center [316, 136] width 335 height 18
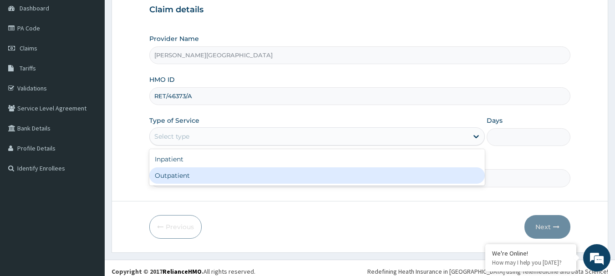
click at [222, 172] on div "Outpatient" at bounding box center [316, 175] width 335 height 16
type input "1"
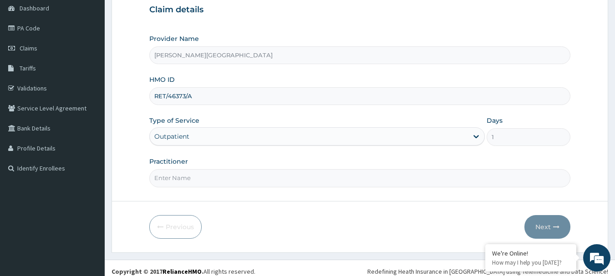
click at [222, 174] on input "Practitioner" at bounding box center [359, 178] width 421 height 18
type input "AA"
click at [546, 226] on button "Next" at bounding box center [547, 227] width 46 height 24
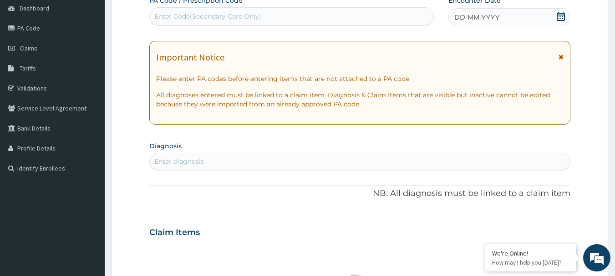
click at [563, 56] on icon at bounding box center [560, 57] width 5 height 6
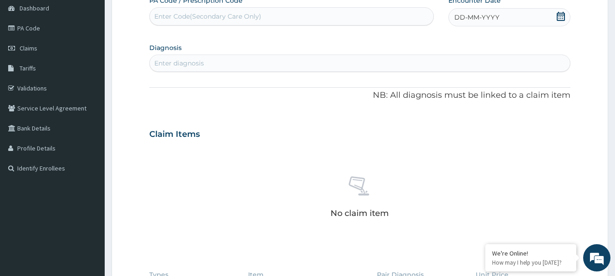
click at [218, 20] on div "Enter Code(Secondary Care Only)" at bounding box center [207, 16] width 107 height 9
paste input "PA/4D8AC5"
type input "PA/4D8AC5"
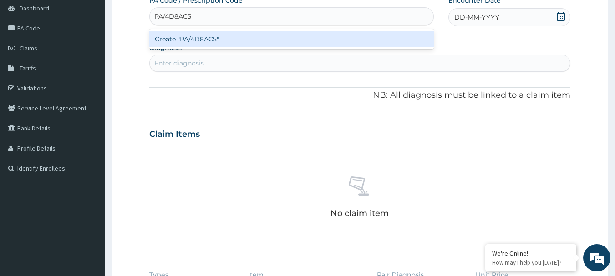
drag, startPoint x: 222, startPoint y: 38, endPoint x: 228, endPoint y: 34, distance: 7.7
click at [228, 34] on div "Create "PA/4D8AC5"" at bounding box center [291, 39] width 285 height 16
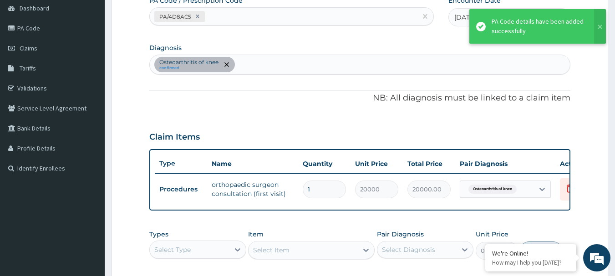
click at [247, 15] on div "PA/4D8AC5" at bounding box center [284, 16] width 268 height 15
paste input "PA/957604"
type input "PA/957604"
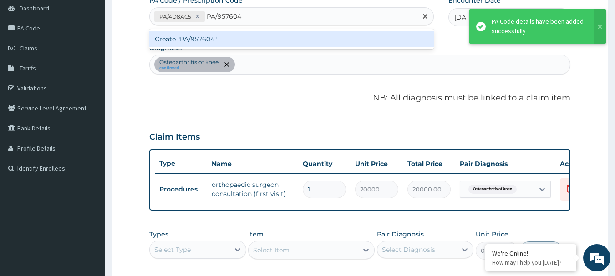
click at [238, 36] on div "Create "PA/957604"" at bounding box center [291, 39] width 285 height 16
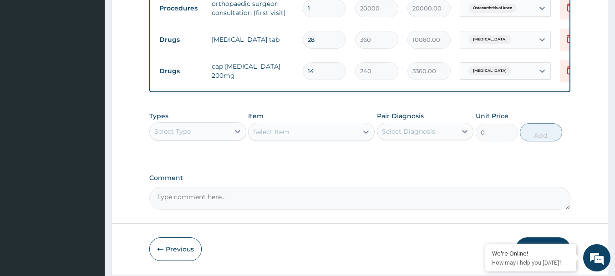
scroll to position [273, 0]
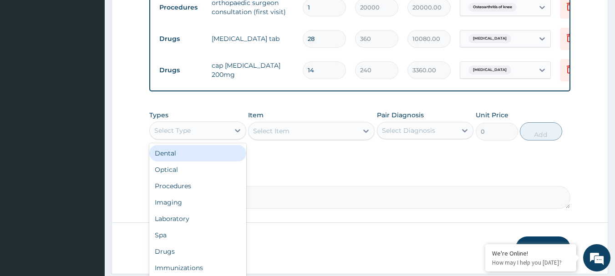
click at [222, 137] on div "Select Type" at bounding box center [190, 130] width 80 height 15
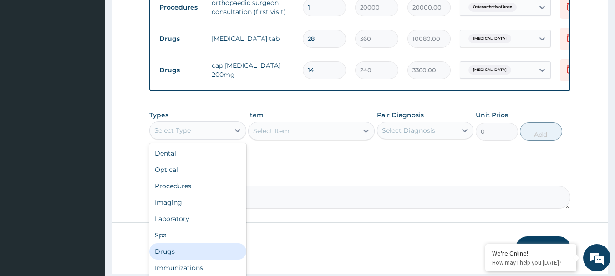
click at [186, 253] on div "Drugs" at bounding box center [197, 251] width 97 height 16
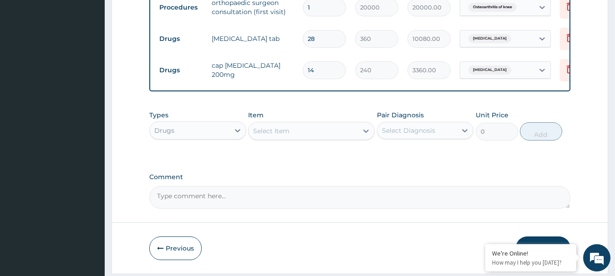
click at [295, 138] on div "Select Item" at bounding box center [302, 131] width 109 height 15
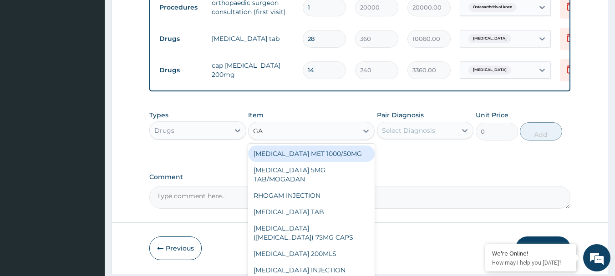
type input "GAB"
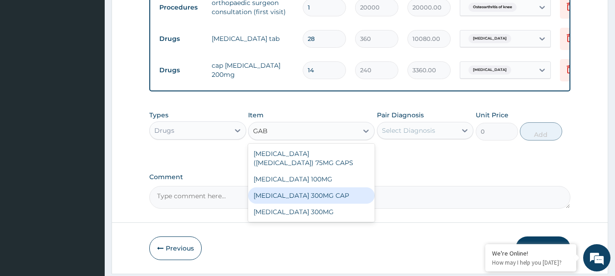
click at [329, 195] on div "[MEDICAL_DATA] 300MG CAP" at bounding box center [311, 195] width 126 height 16
type input "200"
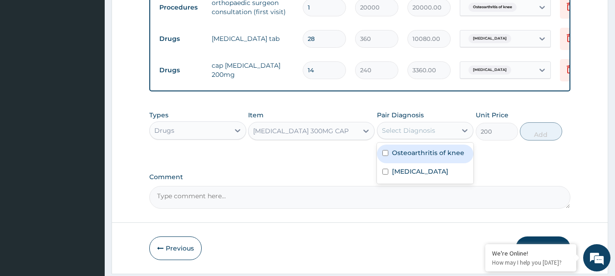
click at [424, 135] on div "Select Diagnosis" at bounding box center [408, 130] width 53 height 9
click at [417, 157] on label "Osteoarthritis of knee" at bounding box center [428, 152] width 72 height 9
checkbox input "true"
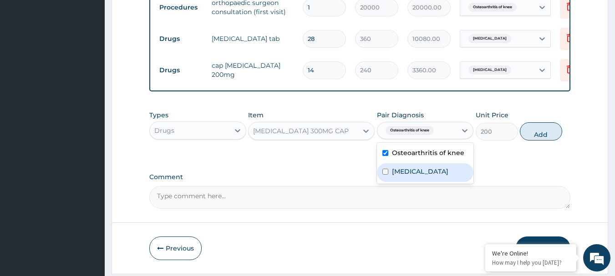
drag, startPoint x: 420, startPoint y: 182, endPoint x: 441, endPoint y: 172, distance: 23.2
click at [422, 176] on label "[MEDICAL_DATA]" at bounding box center [420, 171] width 56 height 9
checkbox input "true"
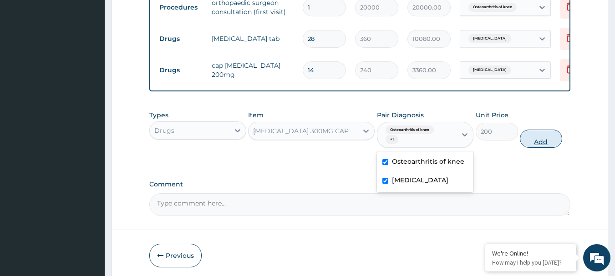
click at [535, 148] on button "Add" at bounding box center [541, 139] width 42 height 18
type input "0"
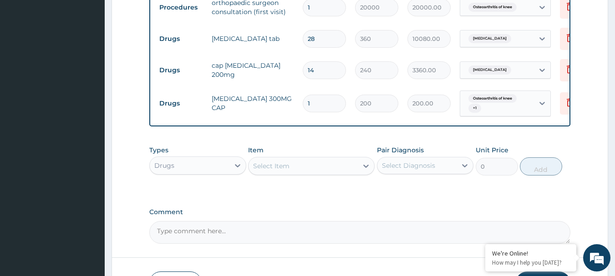
type input "14"
type input "2800.00"
type input "14"
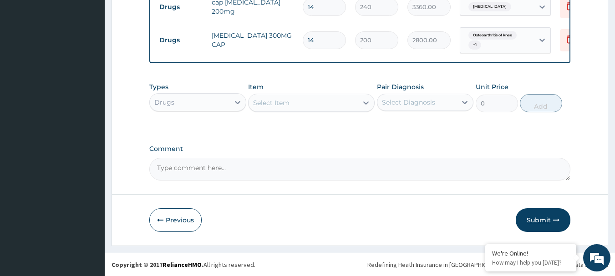
click at [541, 221] on button "Submit" at bounding box center [543, 220] width 55 height 24
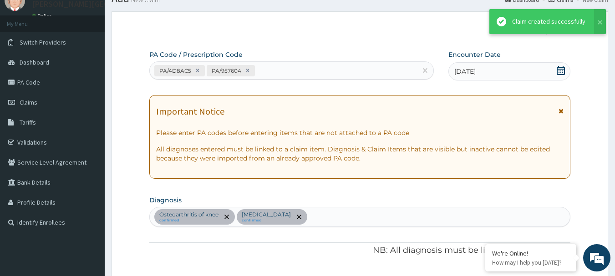
scroll to position [343, 0]
